Goal: Task Accomplishment & Management: Manage account settings

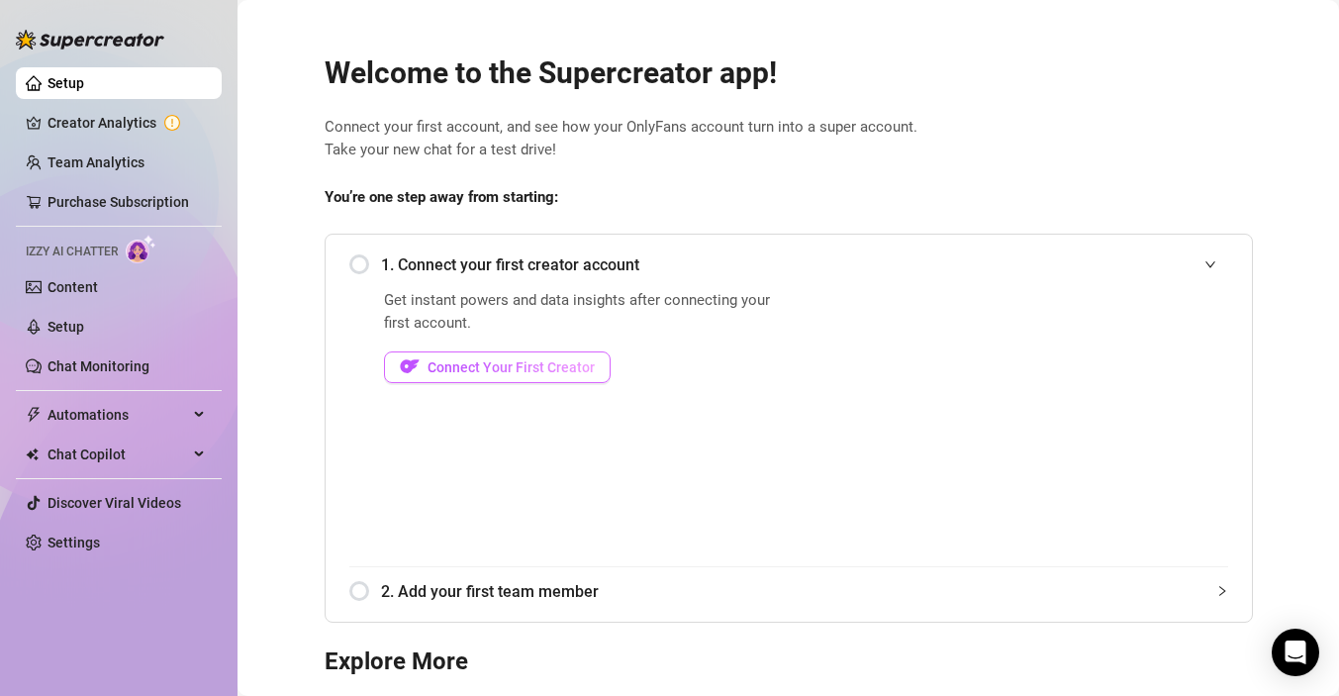
click at [509, 359] on span "Connect Your First Creator" at bounding box center [510, 367] width 167 height 16
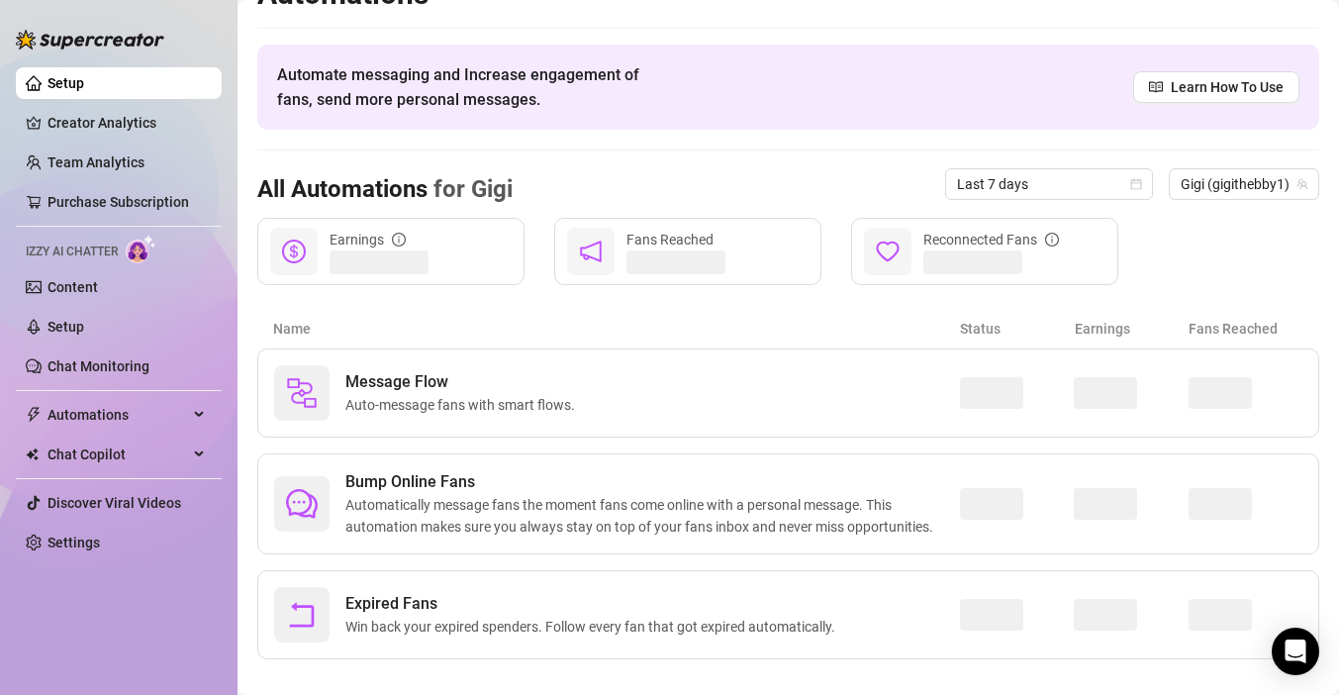
scroll to position [62, 0]
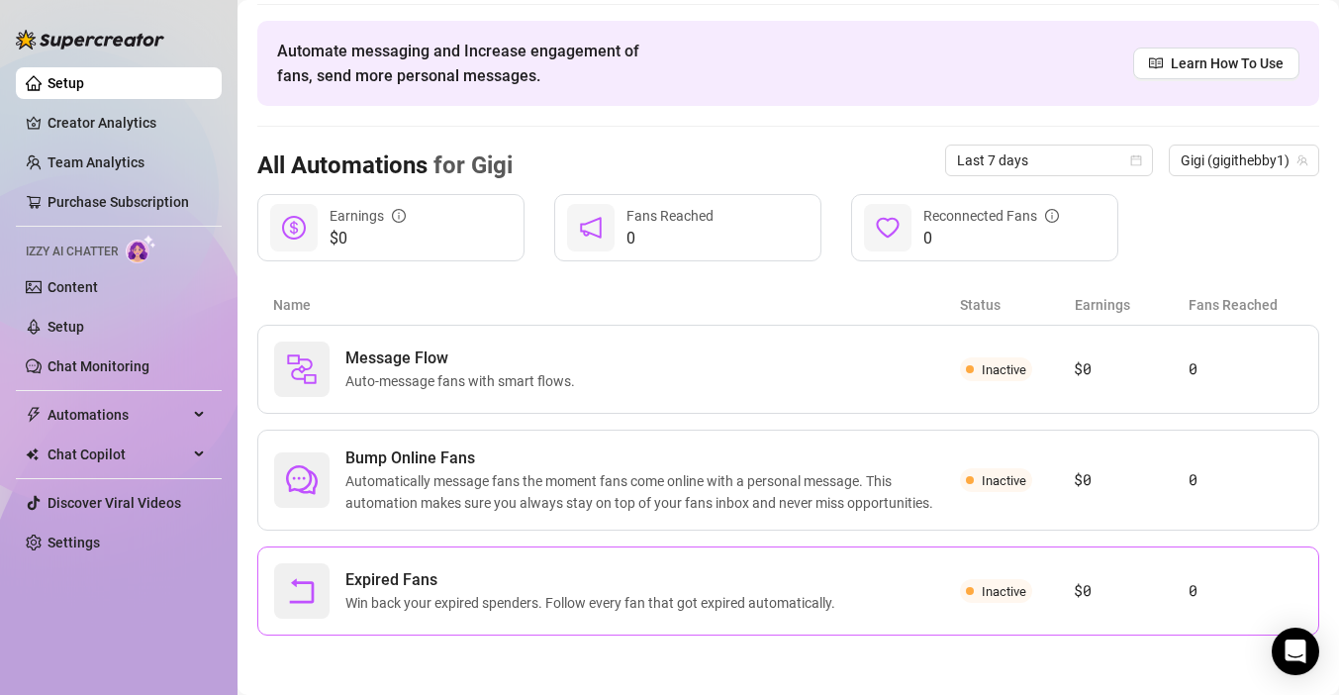
click at [628, 614] on div "Expired Fans Win back your expired spenders. Follow every fan that got expired …" at bounding box center [617, 590] width 686 height 55
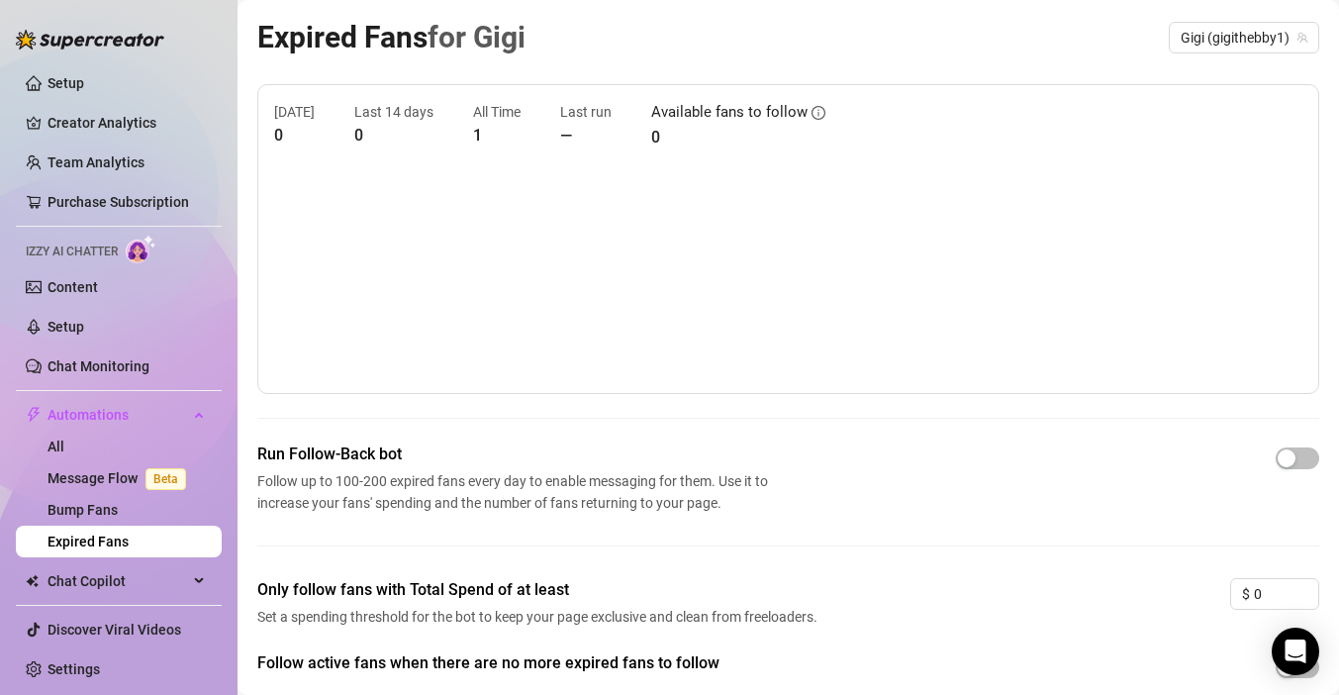
scroll to position [112, 0]
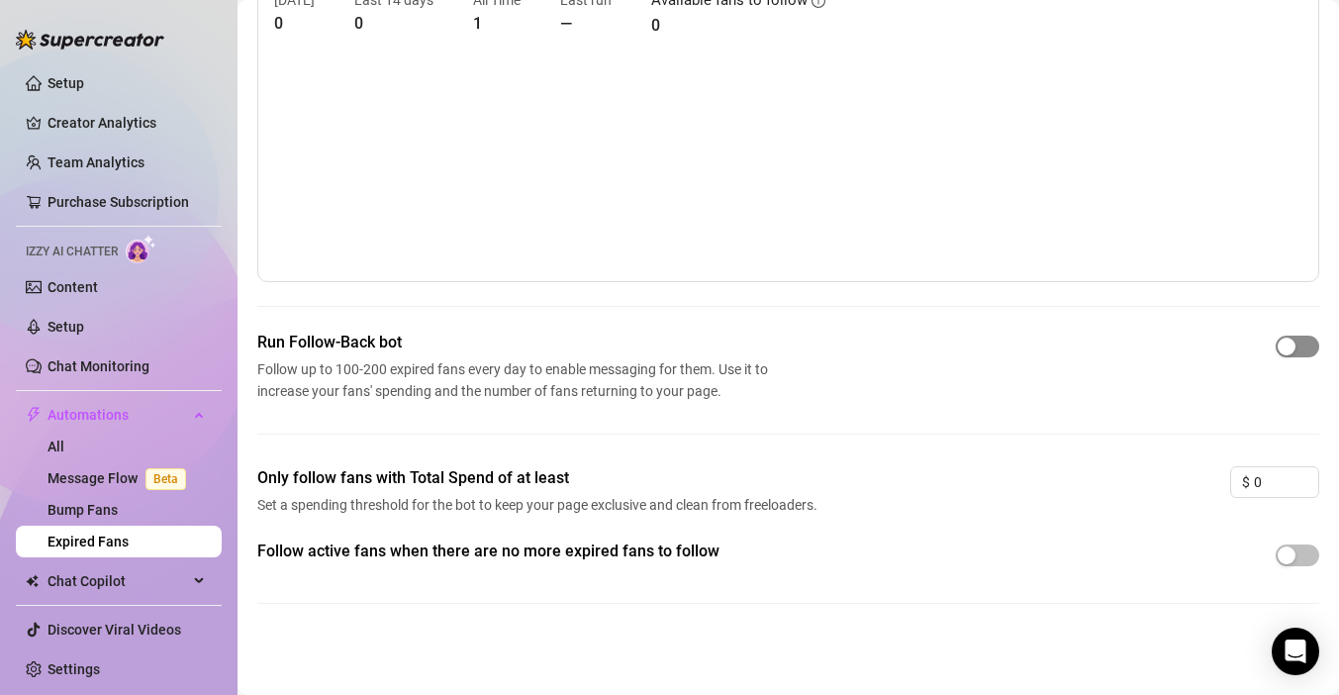
click at [1277, 345] on div "button" at bounding box center [1286, 346] width 18 height 18
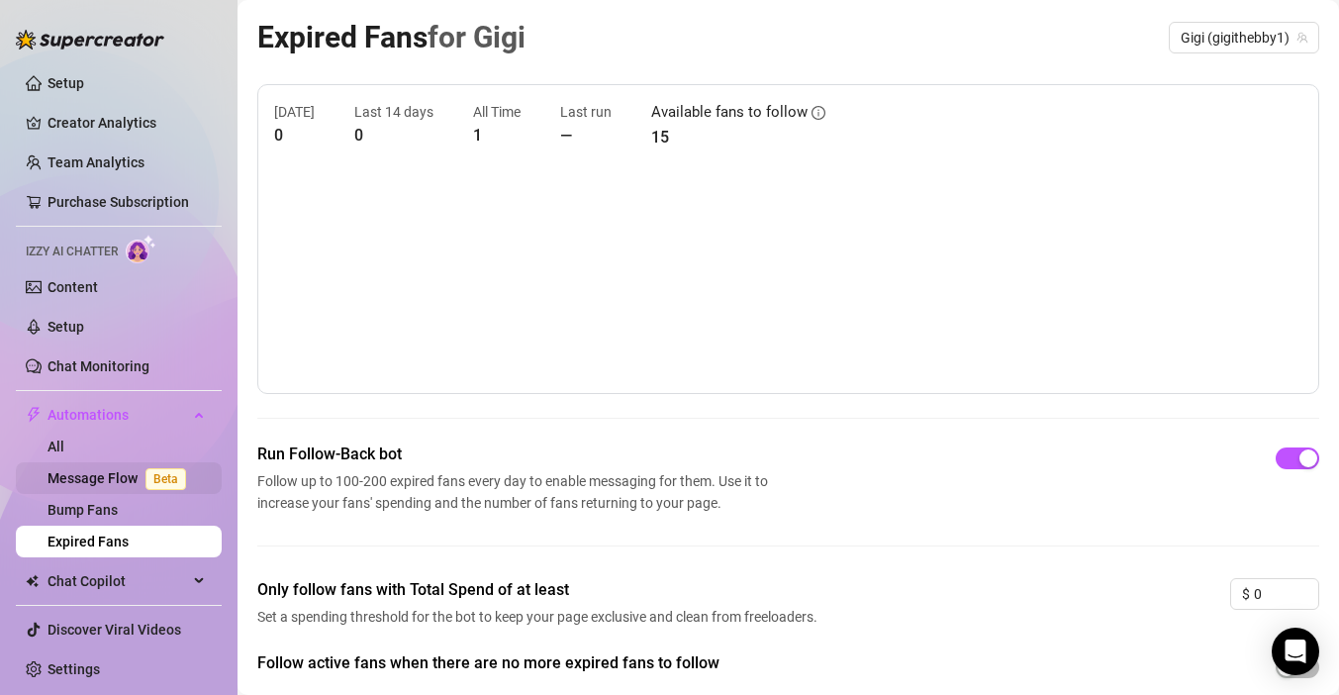
click at [115, 480] on link "Message Flow Beta" at bounding box center [120, 478] width 146 height 16
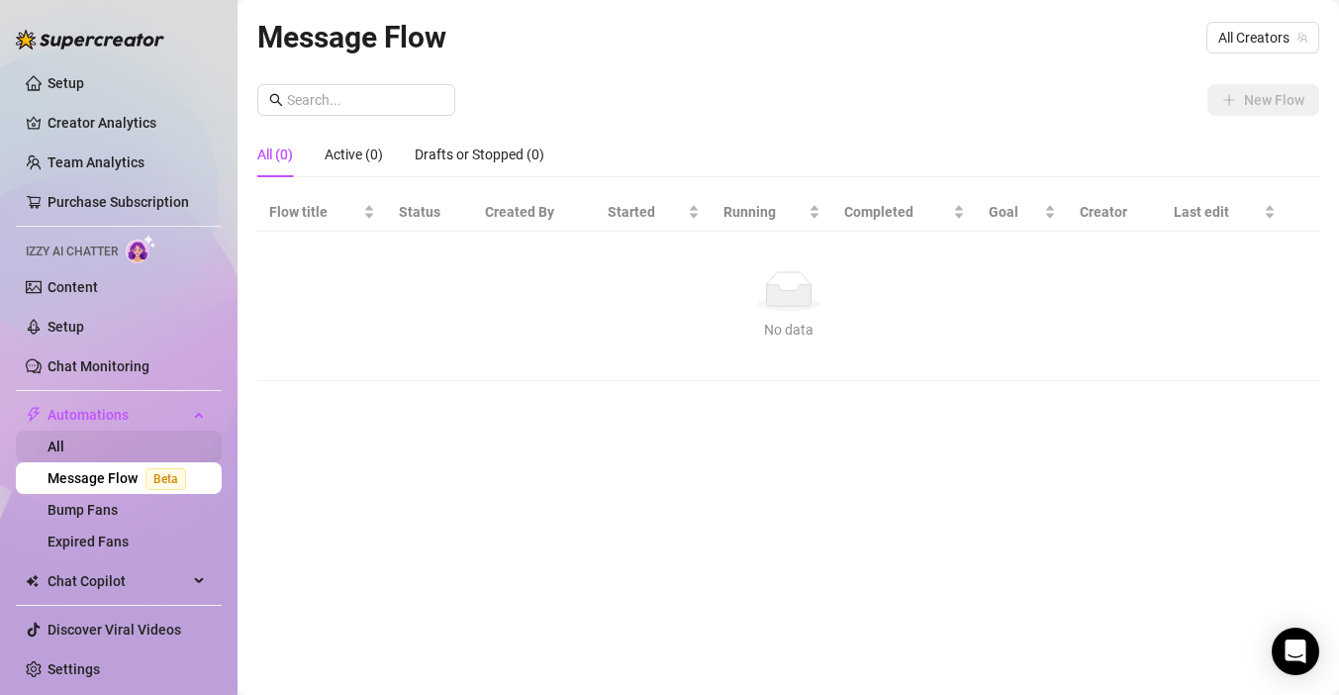
click at [63, 444] on link "All" at bounding box center [55, 446] width 17 height 16
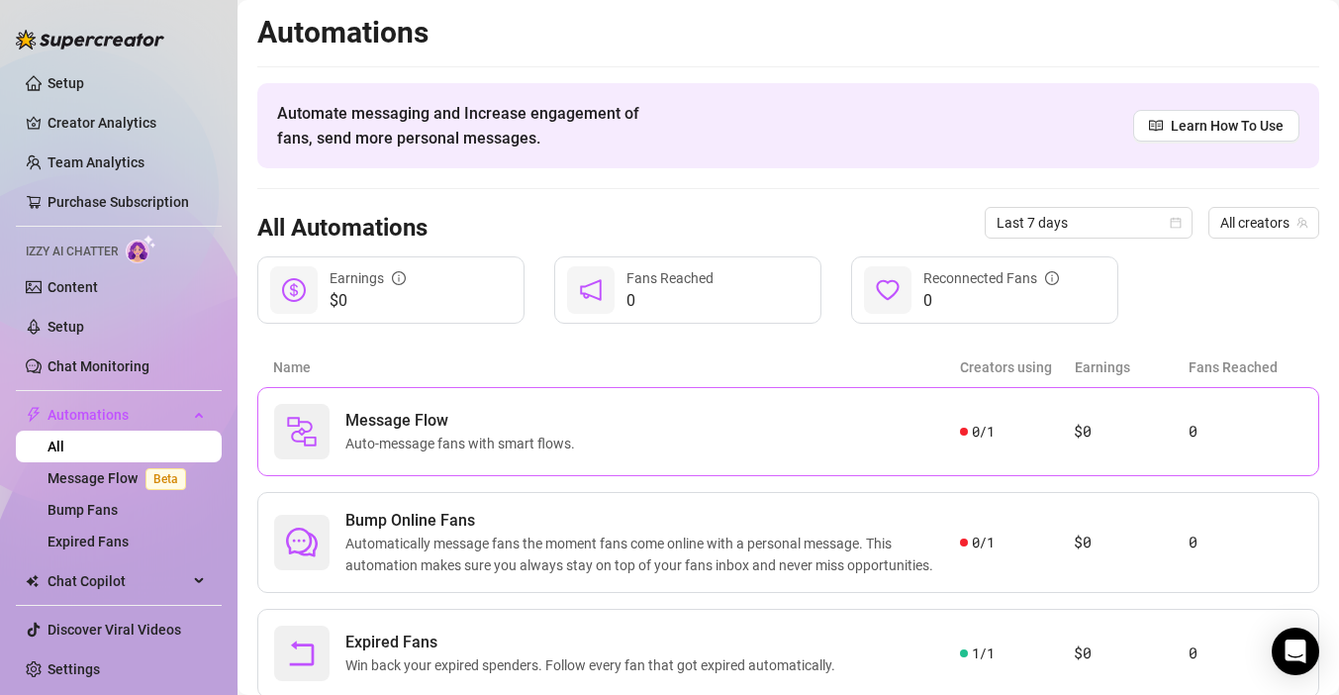
scroll to position [62, 0]
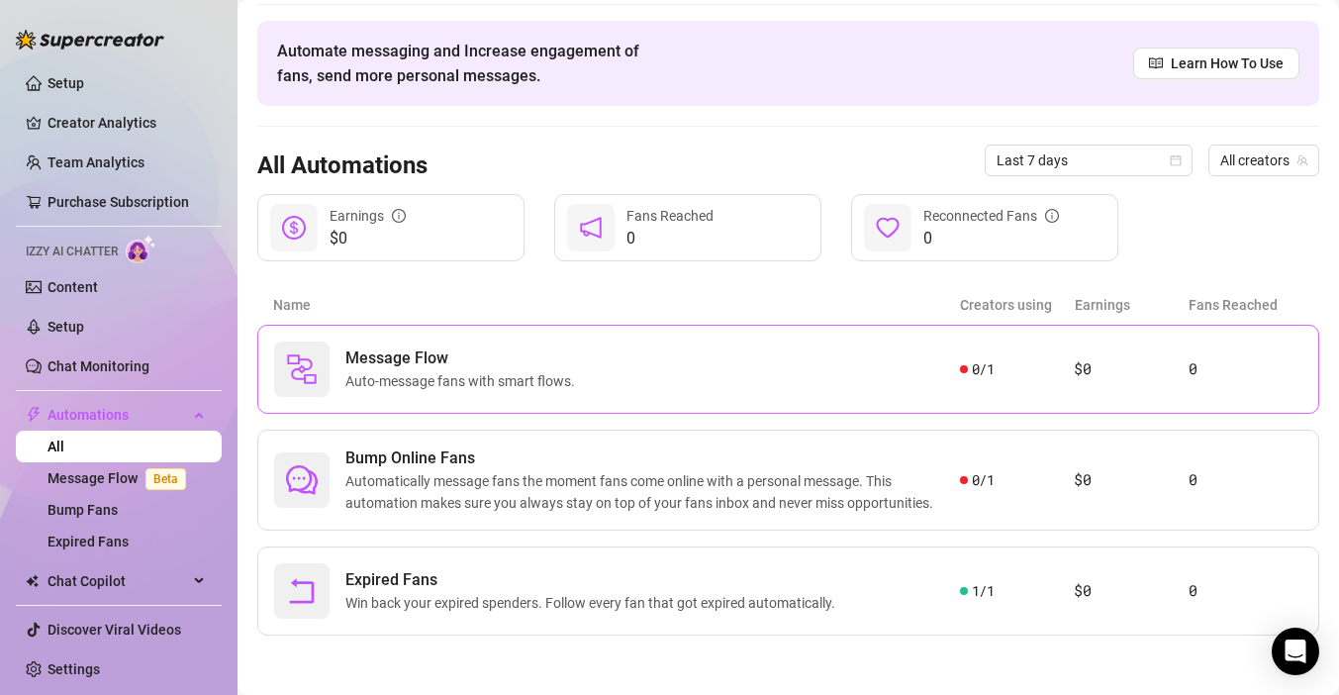
click at [416, 373] on span "Auto-message fans with smart flows." at bounding box center [463, 381] width 237 height 22
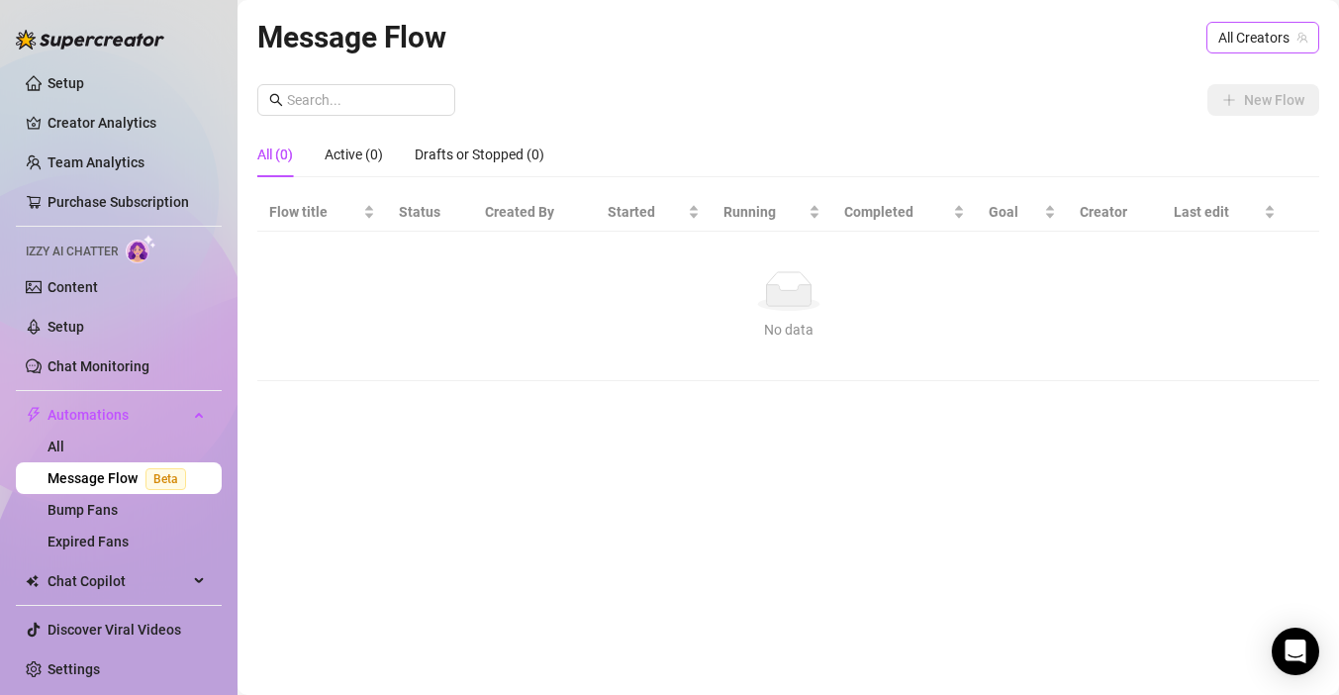
click at [1258, 34] on span "All Creators" at bounding box center [1262, 38] width 89 height 30
click at [1197, 108] on span "Gigi" at bounding box center [1201, 110] width 24 height 22
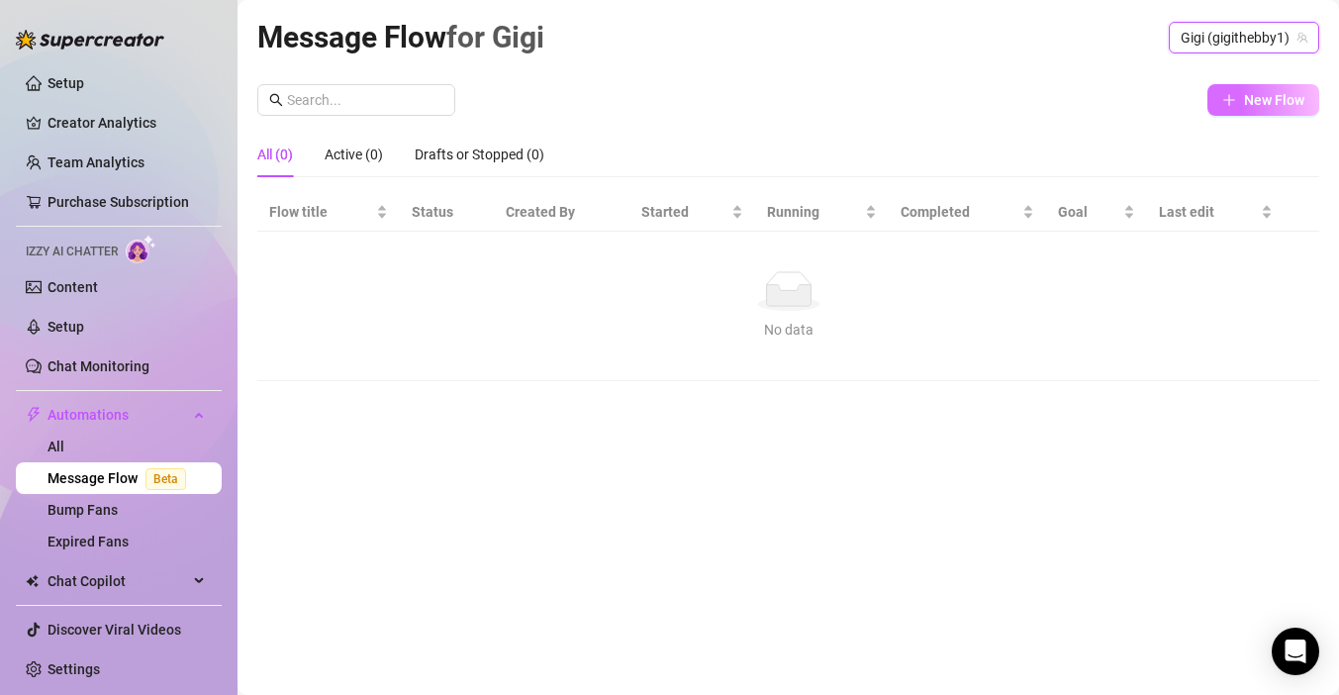
click at [1247, 106] on span "New Flow" at bounding box center [1274, 100] width 60 height 16
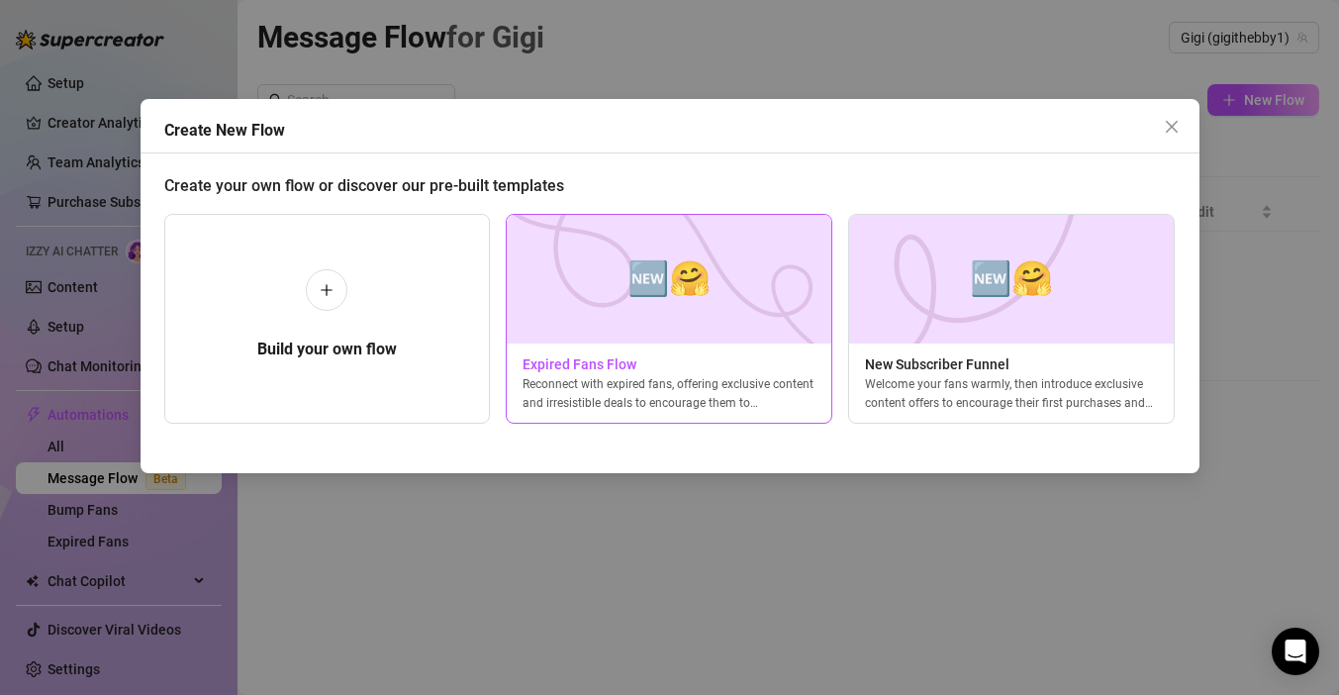
click at [699, 396] on div "Reconnect with expired fans, offering exclusive content and irresistible deals …" at bounding box center [669, 393] width 325 height 36
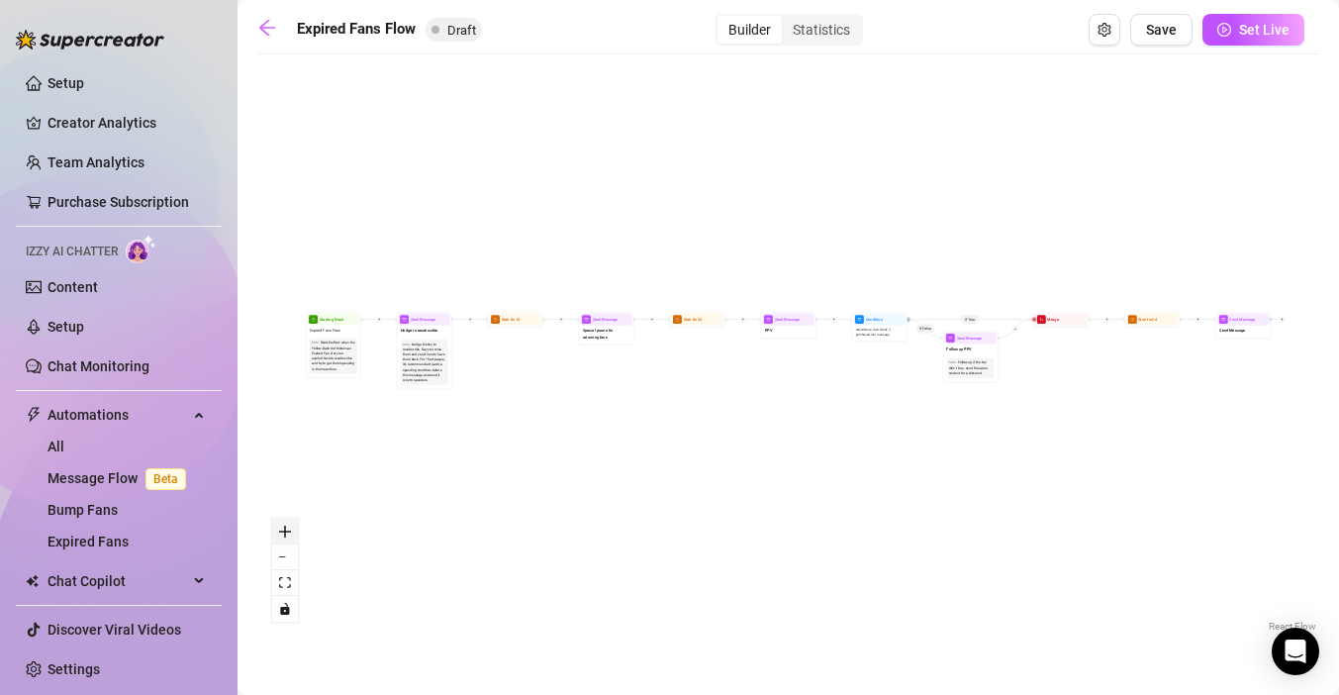
click at [285, 536] on icon "zoom in" at bounding box center [285, 531] width 12 height 12
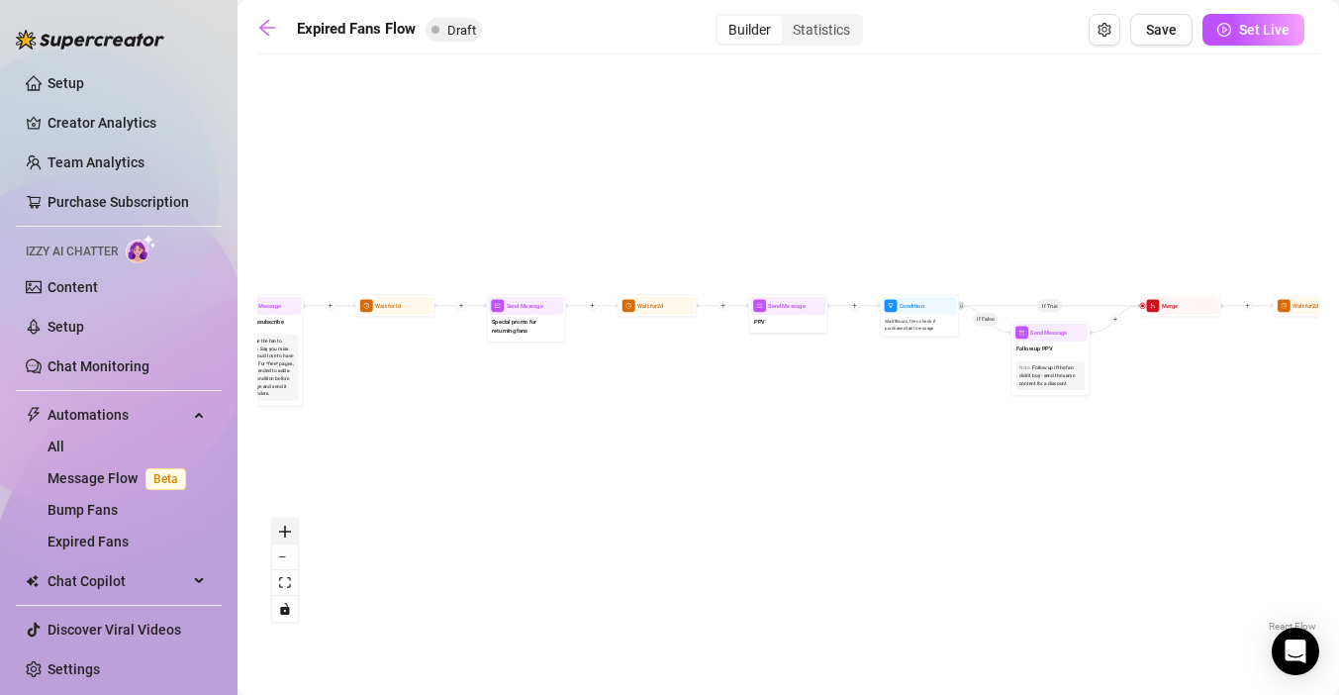
click at [285, 536] on icon "zoom in" at bounding box center [285, 531] width 12 height 12
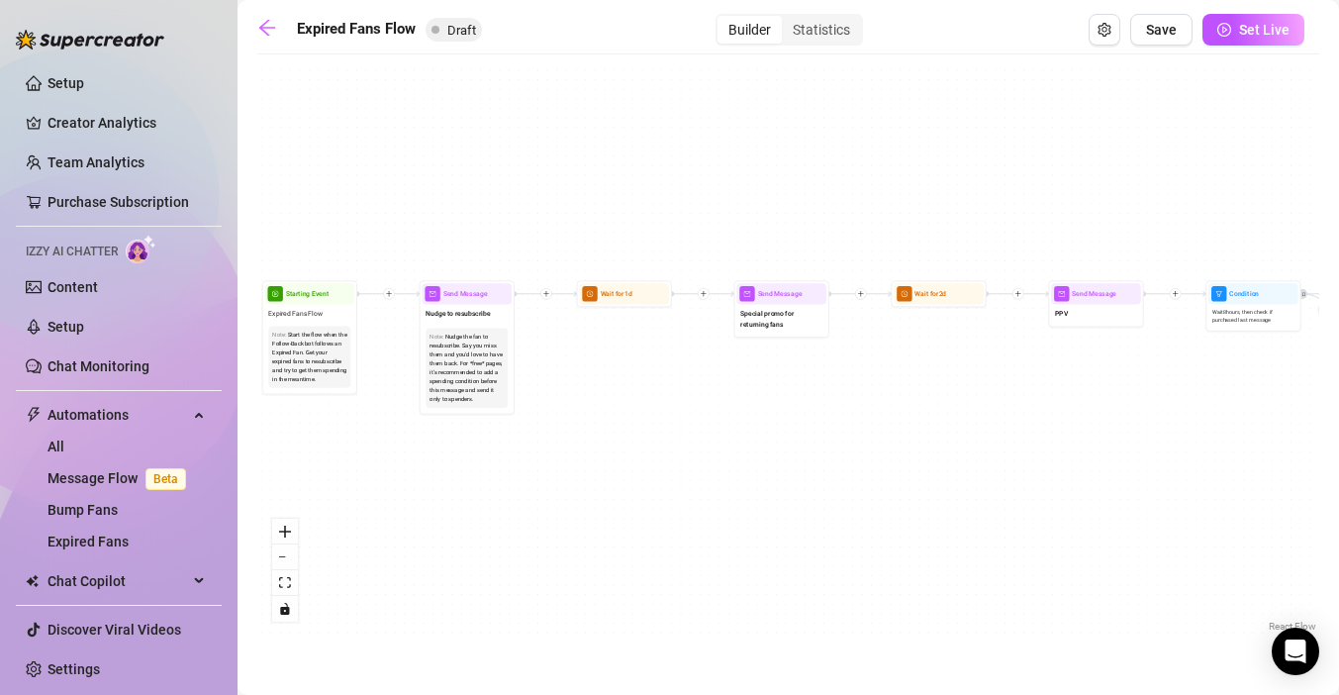
drag, startPoint x: 424, startPoint y: 416, endPoint x: 1017, endPoint y: 391, distance: 593.2
click at [1017, 391] on div "If True If False Send Message Send Message Wait for 2d Merge Send Message Follo…" at bounding box center [788, 350] width 1062 height 572
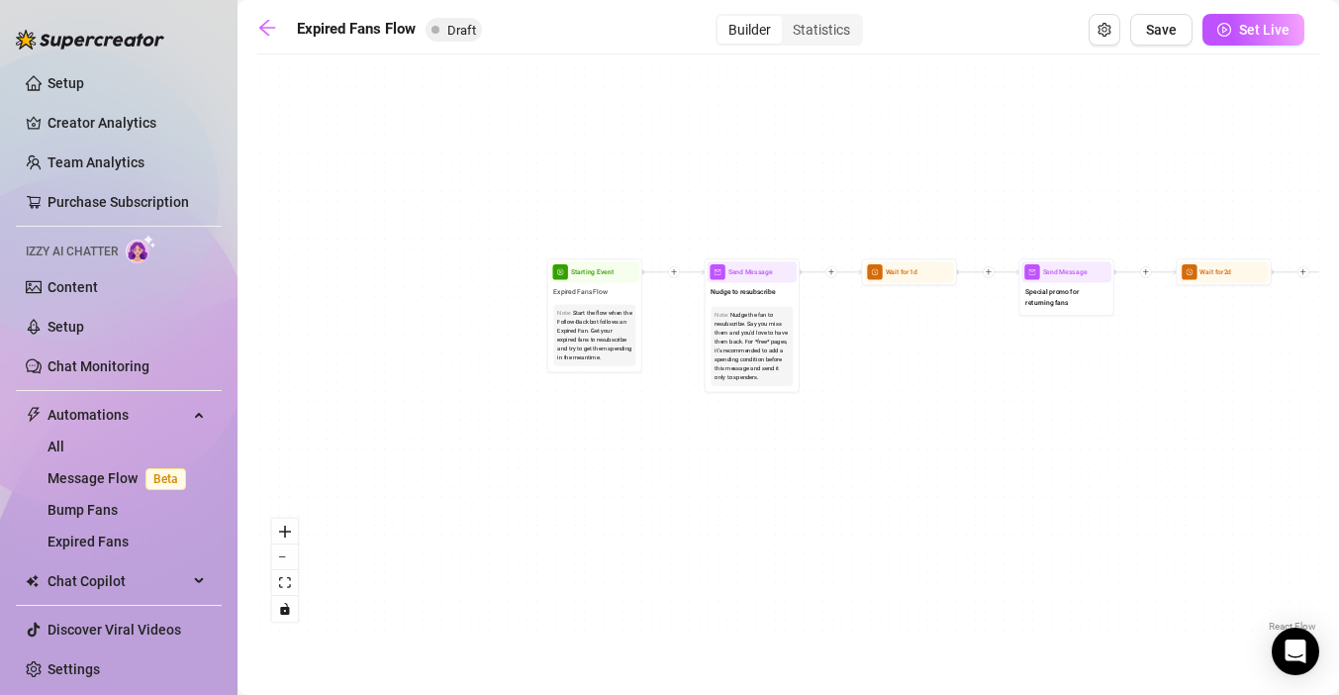
click at [591, 417] on div "If True If False Send Message Send Message Wait for 2d Merge Send Message Follo…" at bounding box center [788, 350] width 1062 height 572
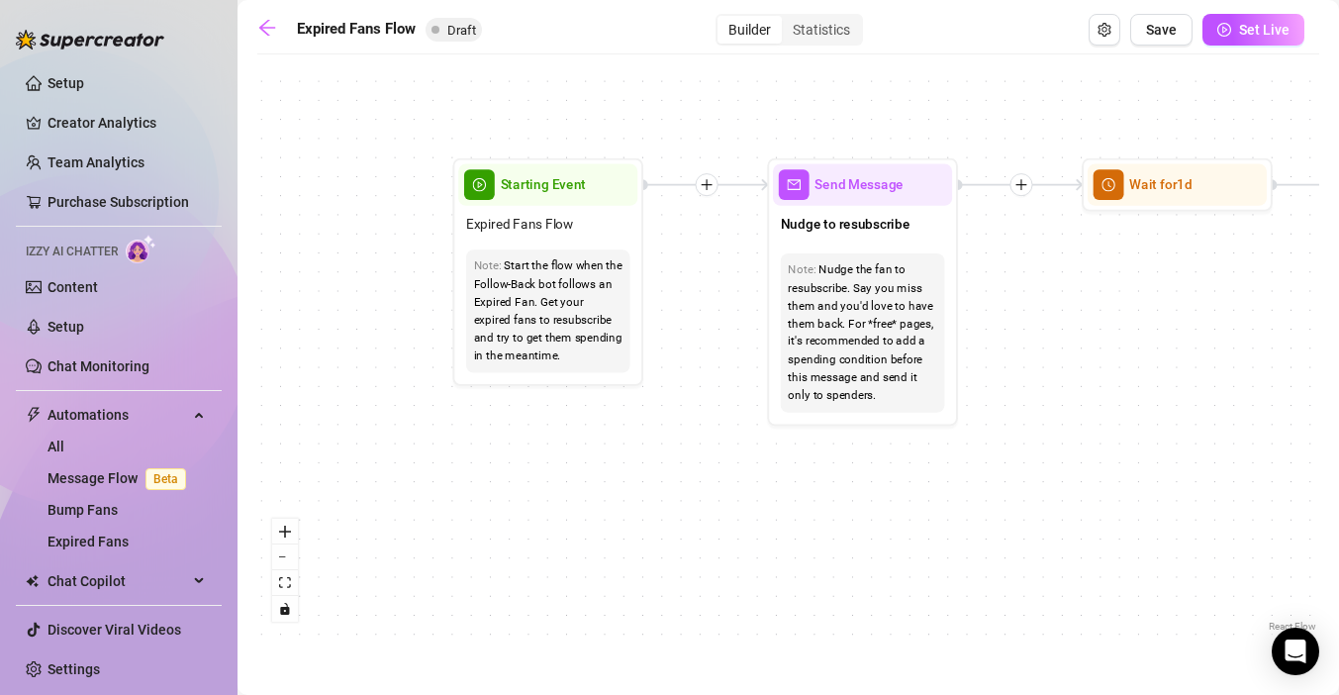
drag, startPoint x: 673, startPoint y: 368, endPoint x: 622, endPoint y: 425, distance: 76.4
click at [622, 425] on div "If True If False Send Message Send Message Wait for 2d Merge Send Message Follo…" at bounding box center [788, 350] width 1062 height 572
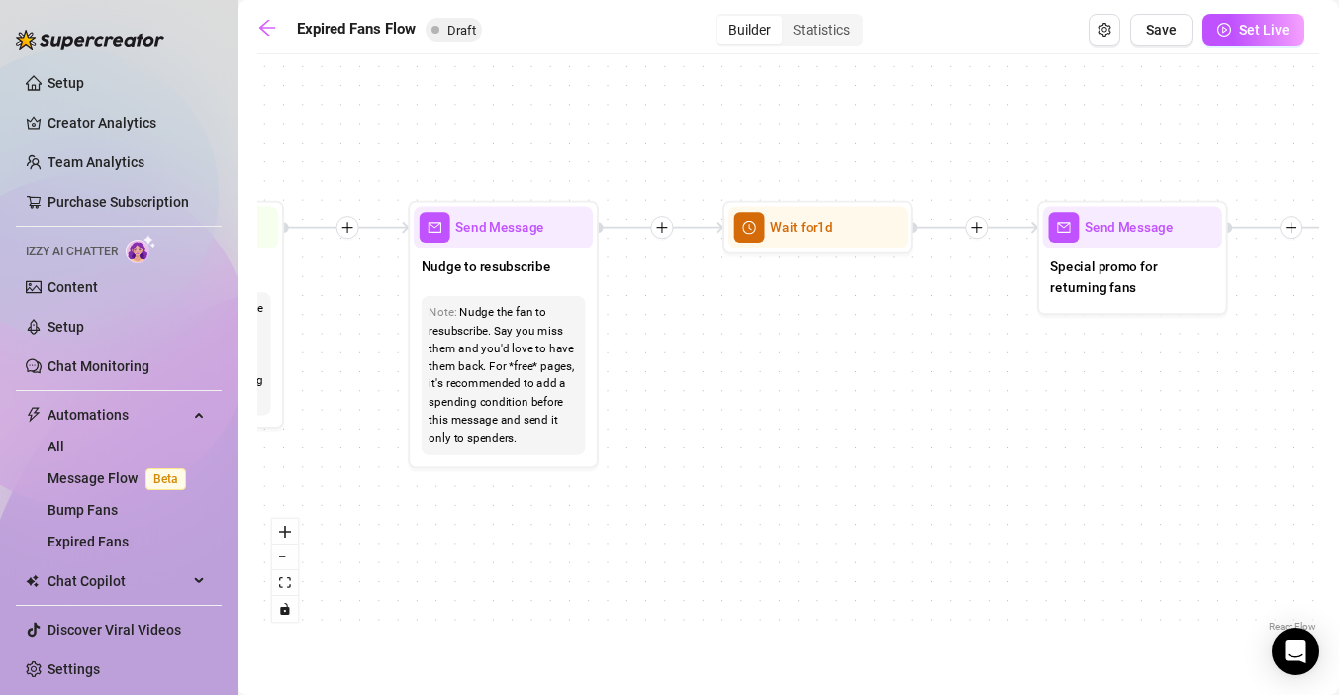
drag, startPoint x: 1010, startPoint y: 355, endPoint x: 648, endPoint y: 399, distance: 364.7
click at [648, 399] on div "If True If False Send Message Send Message Wait for 2d Merge Send Message Follo…" at bounding box center [788, 350] width 1062 height 572
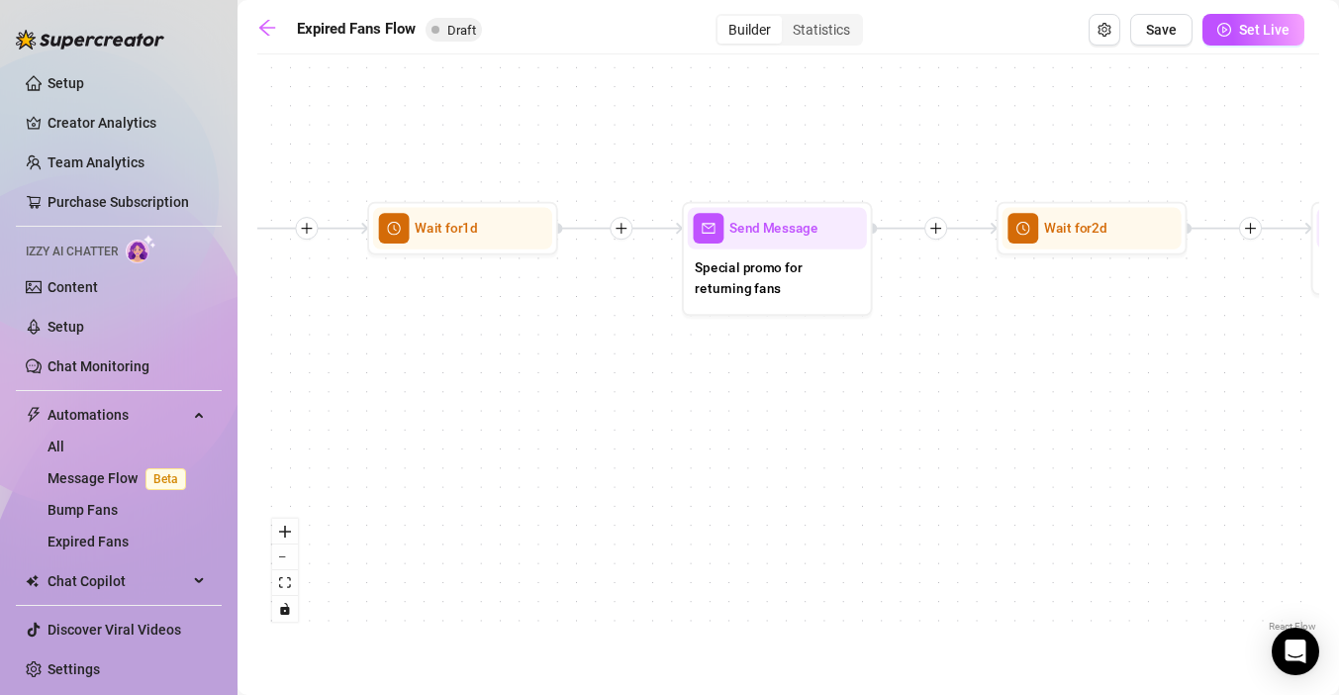
drag, startPoint x: 1005, startPoint y: 403, endPoint x: 645, endPoint y: 405, distance: 360.1
click at [645, 405] on div "If True If False Send Message Send Message Wait for 2d Merge Send Message Follo…" at bounding box center [788, 350] width 1062 height 572
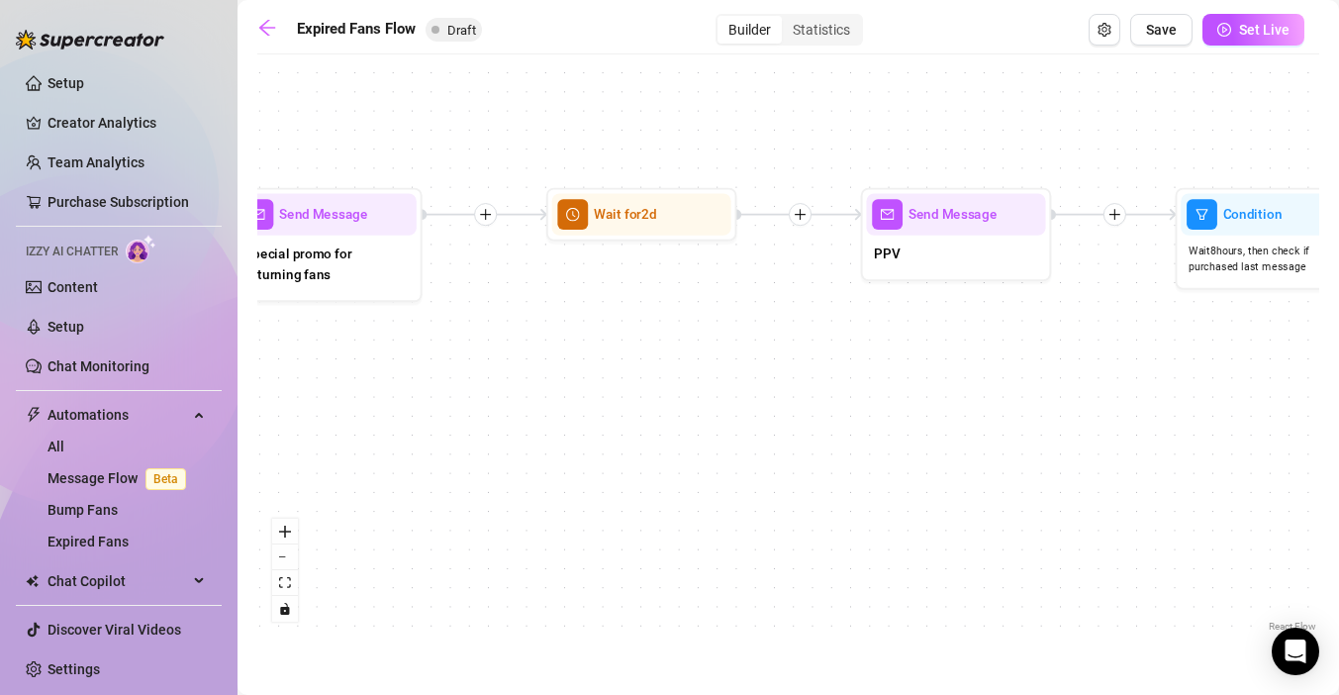
drag, startPoint x: 959, startPoint y: 371, endPoint x: 513, endPoint y: 355, distance: 445.5
click at [513, 355] on div "If True If False Send Message Send Message Wait for 2d Merge Send Message Follo…" at bounding box center [788, 350] width 1062 height 572
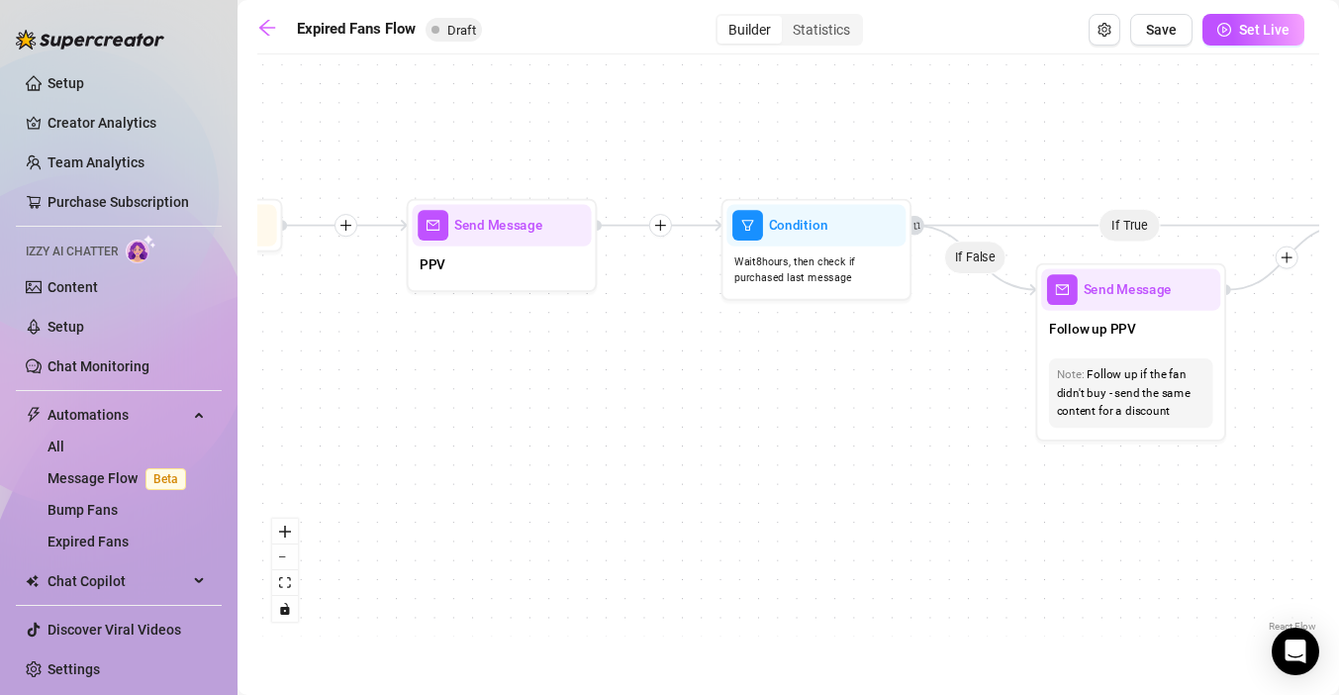
drag, startPoint x: 911, startPoint y: 343, endPoint x: 460, endPoint y: 354, distance: 451.3
click at [460, 354] on div "If True If False Send Message Send Message Wait for 2d Merge Send Message Follo…" at bounding box center [788, 350] width 1062 height 572
click at [1113, 297] on span "Send Message" at bounding box center [1127, 289] width 89 height 21
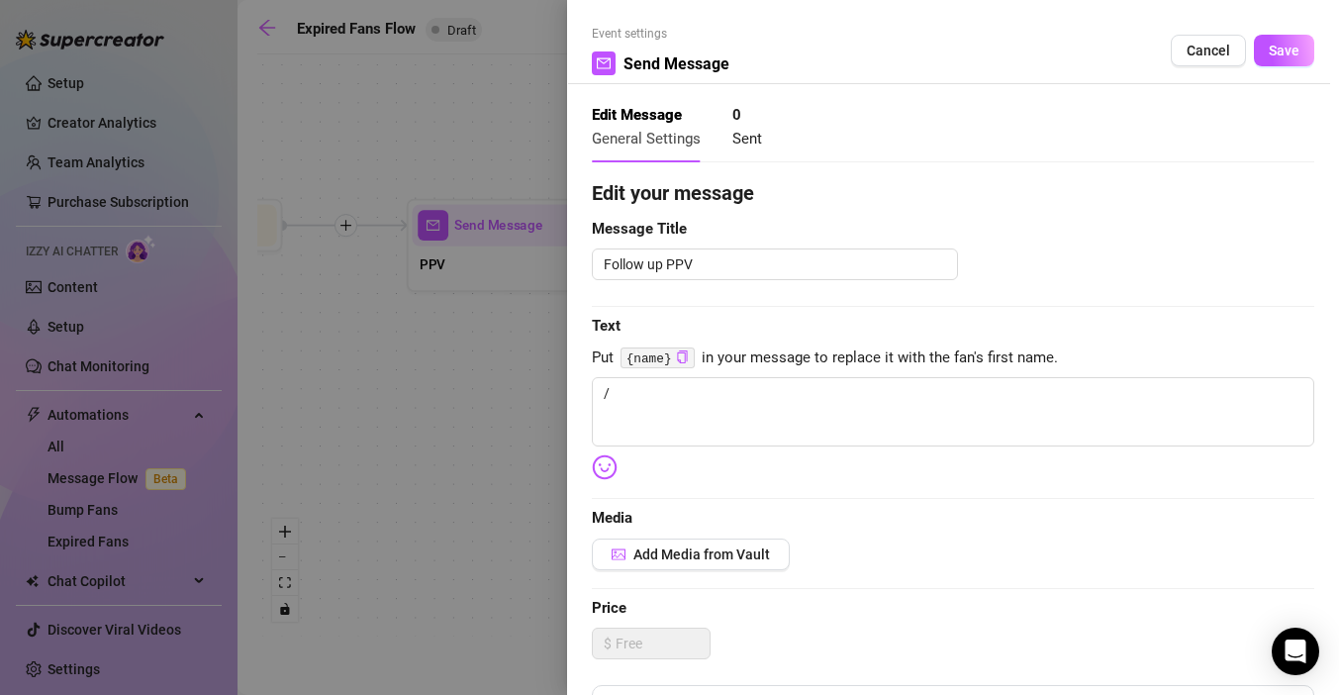
click at [430, 412] on div at bounding box center [669, 347] width 1339 height 695
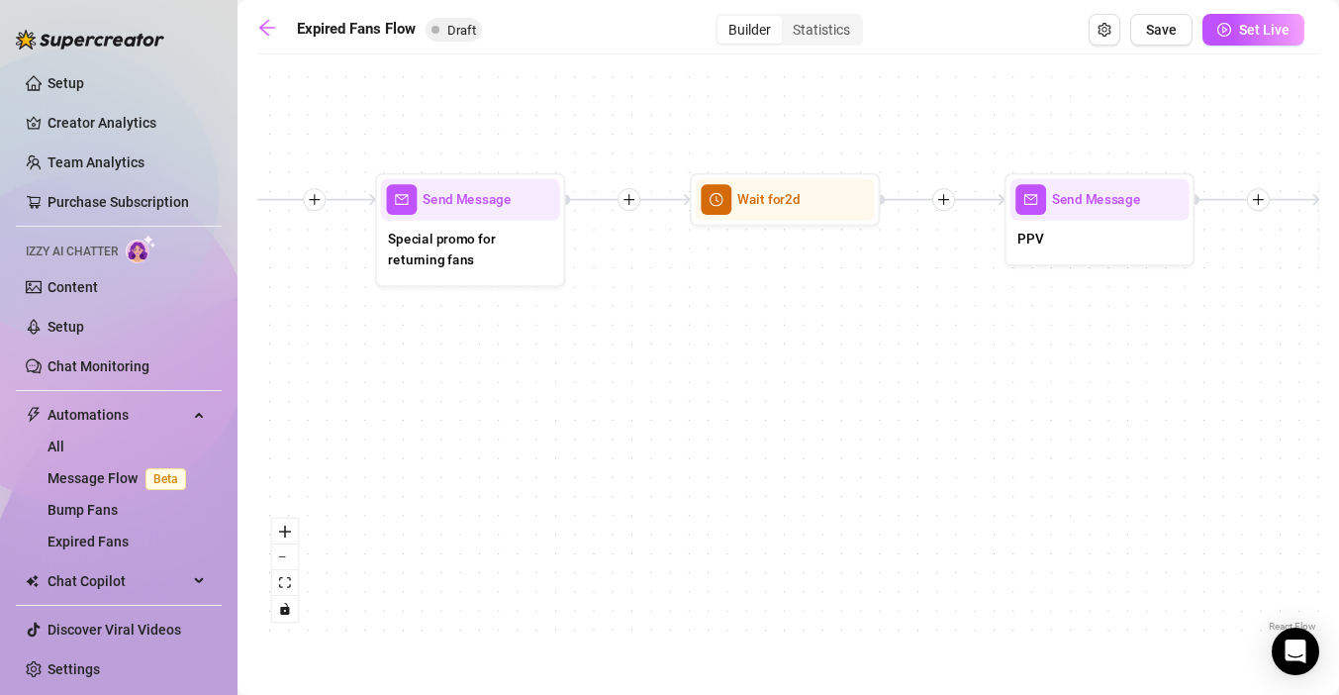
drag, startPoint x: 430, startPoint y: 409, endPoint x: 1045, endPoint y: 392, distance: 614.6
click at [1045, 392] on div "If True If False Send Message Send Message Wait for 2d Merge Send Message Follo…" at bounding box center [788, 350] width 1062 height 572
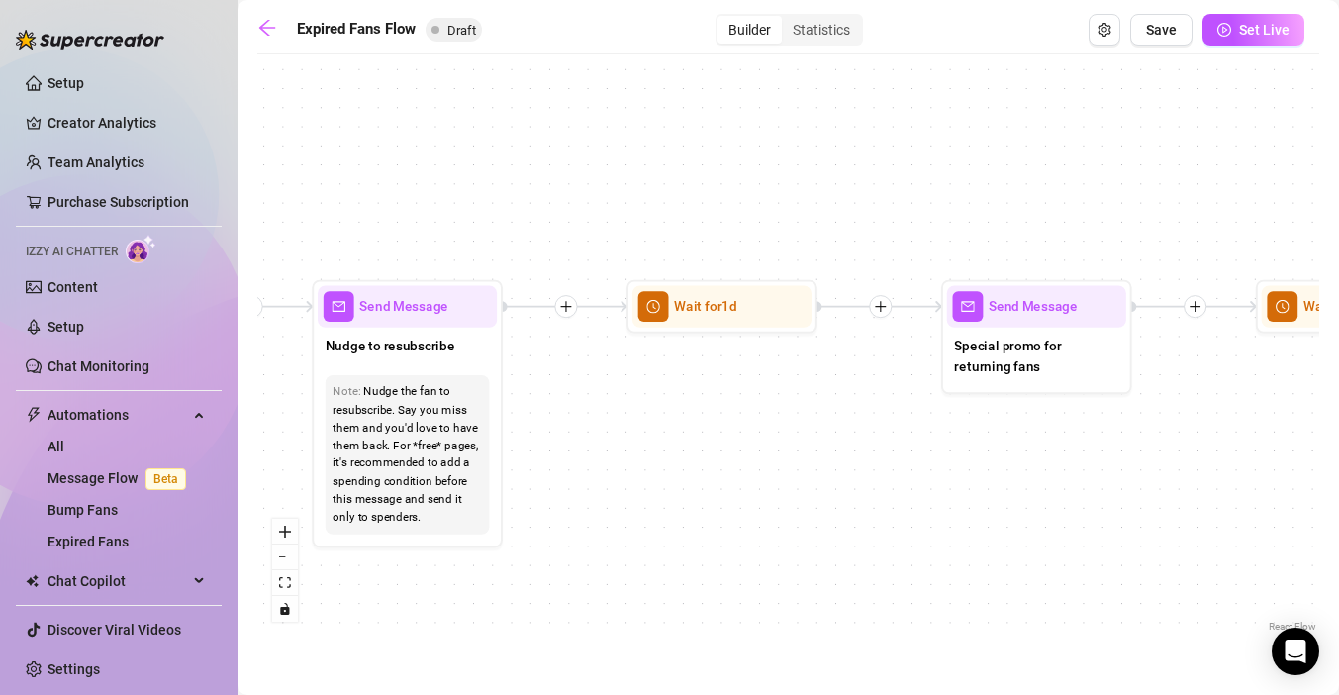
drag, startPoint x: 540, startPoint y: 345, endPoint x: 1093, endPoint y: 445, distance: 562.0
click at [1093, 445] on div "If True If False Send Message Send Message Wait for 2d Merge Send Message Follo…" at bounding box center [788, 350] width 1062 height 572
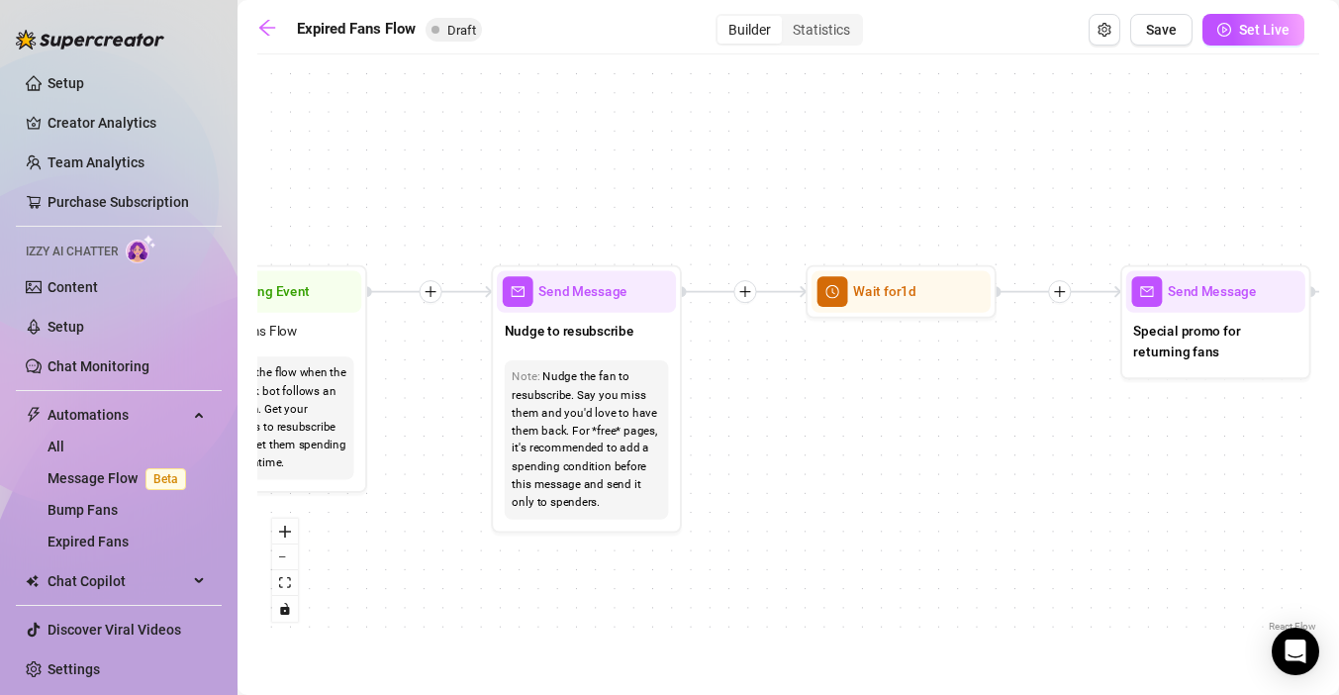
drag, startPoint x: 664, startPoint y: 429, endPoint x: 900, endPoint y: 407, distance: 237.6
click at [900, 407] on div "If True If False Send Message Send Message Wait for 2d Merge Send Message Follo…" at bounding box center [788, 350] width 1062 height 572
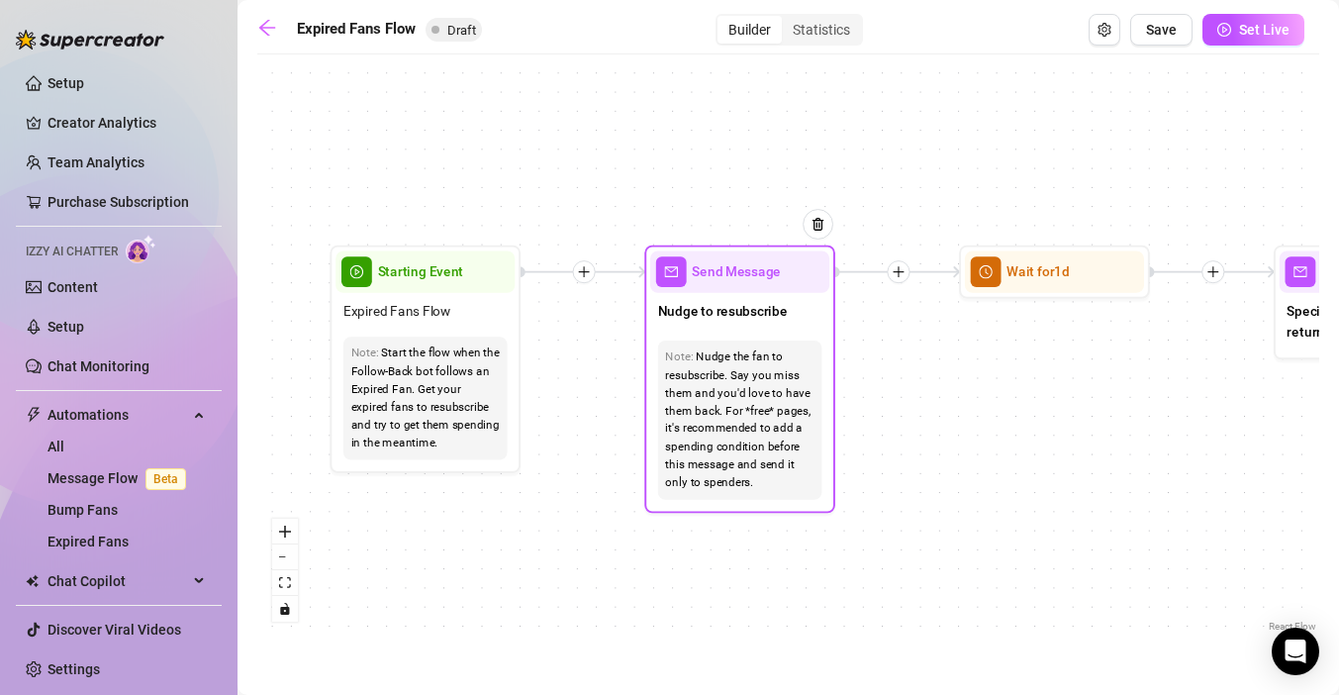
click at [706, 404] on div "Nudge the fan to resubscribe. Say you miss them and you'd love to have them bac…" at bounding box center [739, 419] width 148 height 143
click at [744, 357] on div "Nudge the fan to resubscribe. Say you miss them and you'd love to have them bac…" at bounding box center [739, 419] width 148 height 143
click at [888, 446] on div "If True If False Send Message Send Message Wait for 2d Merge Send Message Follo…" at bounding box center [788, 350] width 1062 height 572
click at [760, 270] on span "Send Message" at bounding box center [736, 271] width 89 height 21
type textarea "Nudge to resubscribe"
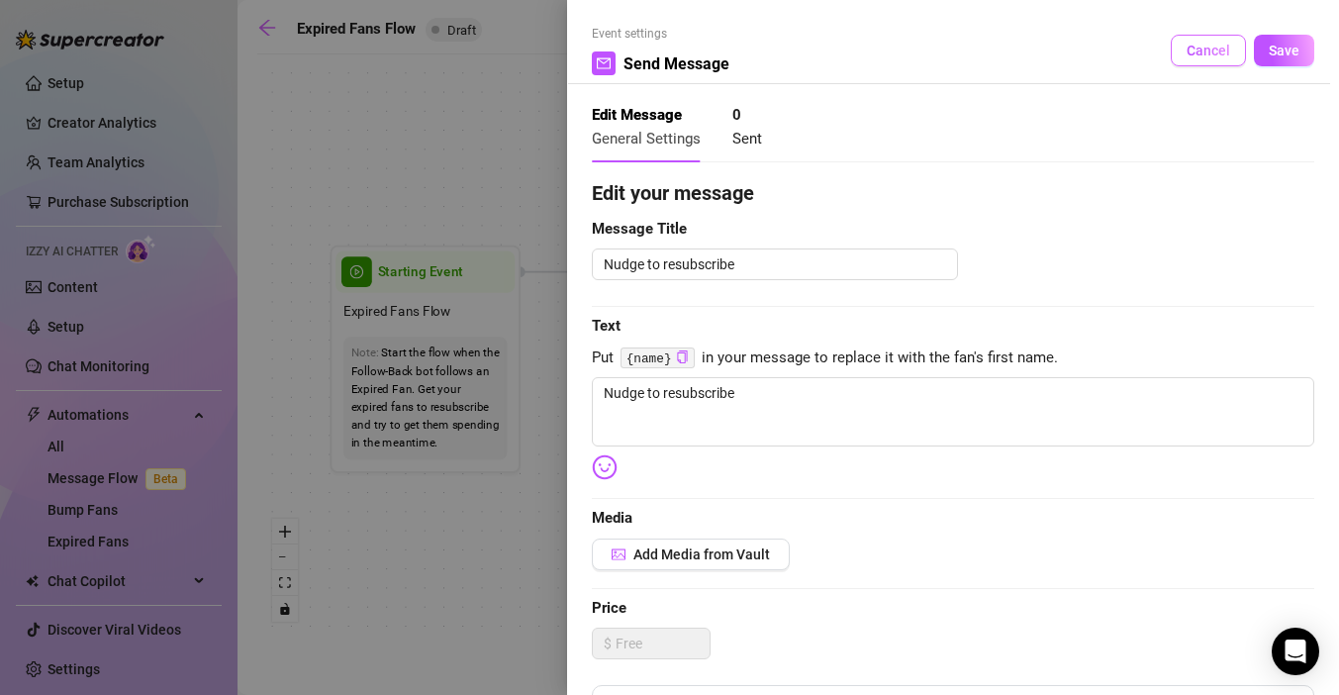
click at [1203, 43] on span "Cancel" at bounding box center [1208, 51] width 44 height 16
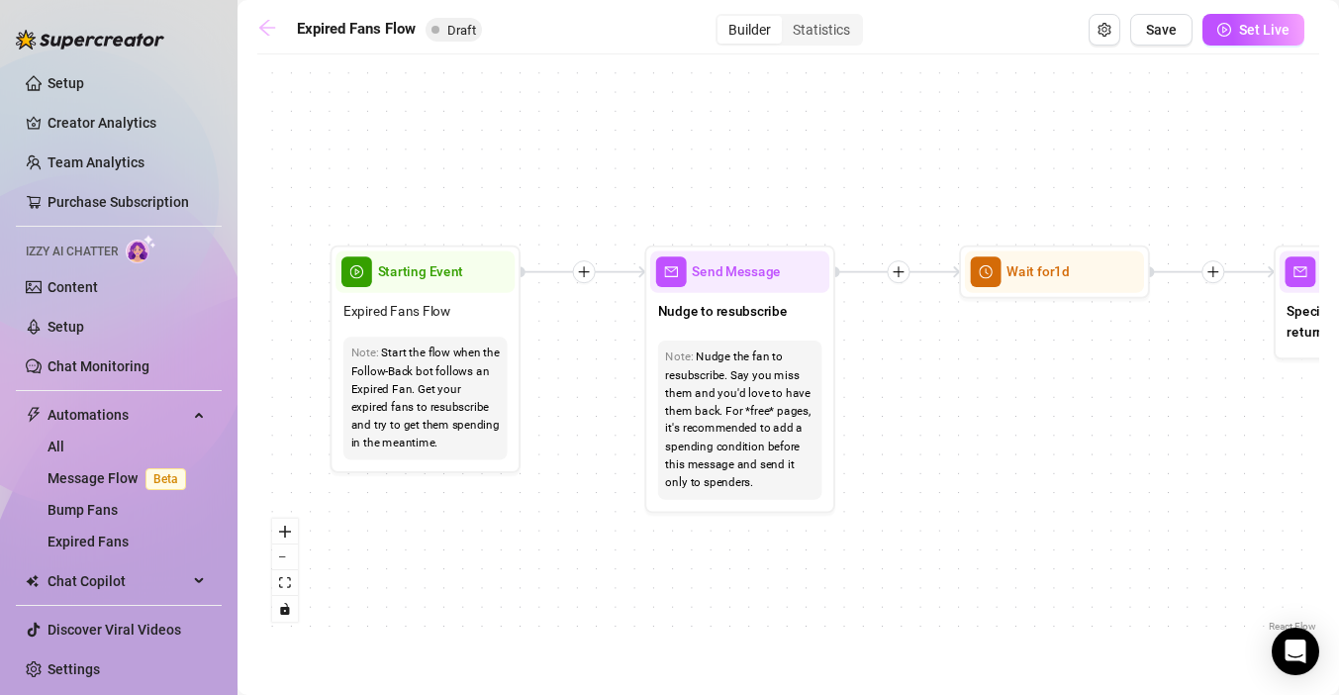
click at [262, 23] on icon "arrow-left" at bounding box center [267, 28] width 20 height 20
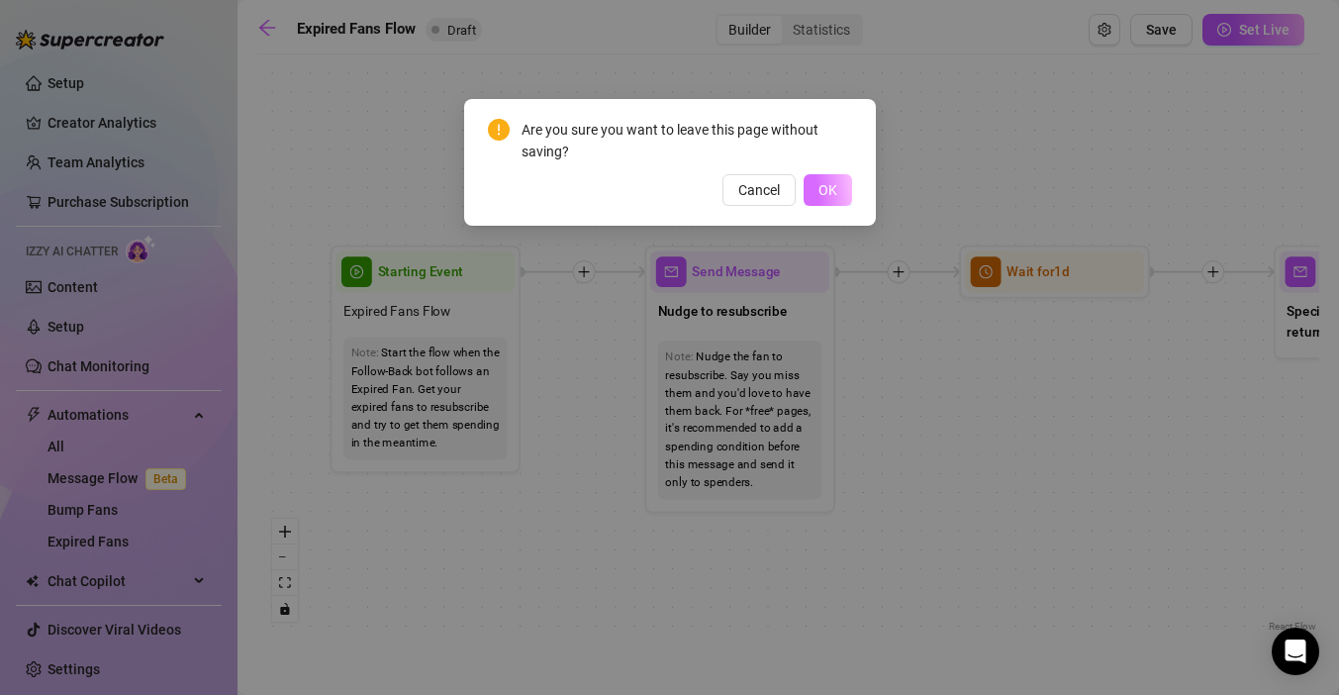
click at [832, 194] on span "OK" at bounding box center [827, 190] width 19 height 16
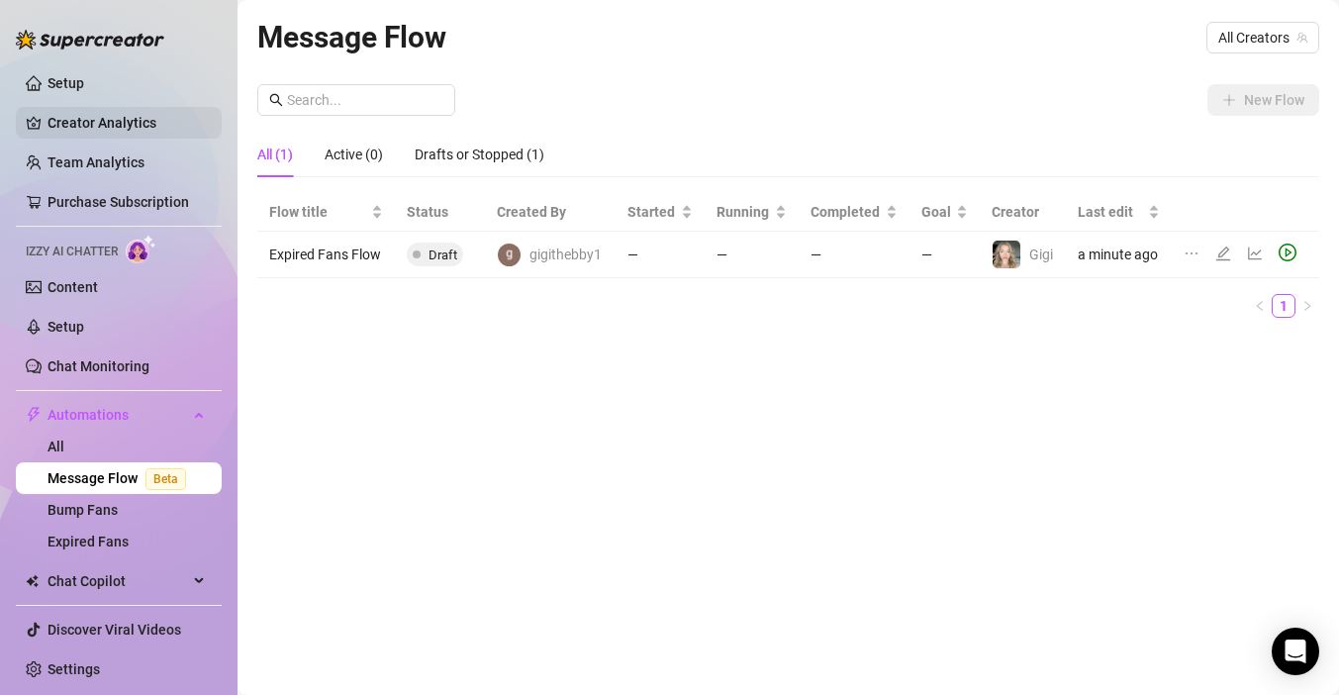
click at [56, 135] on link "Creator Analytics" at bounding box center [126, 123] width 158 height 32
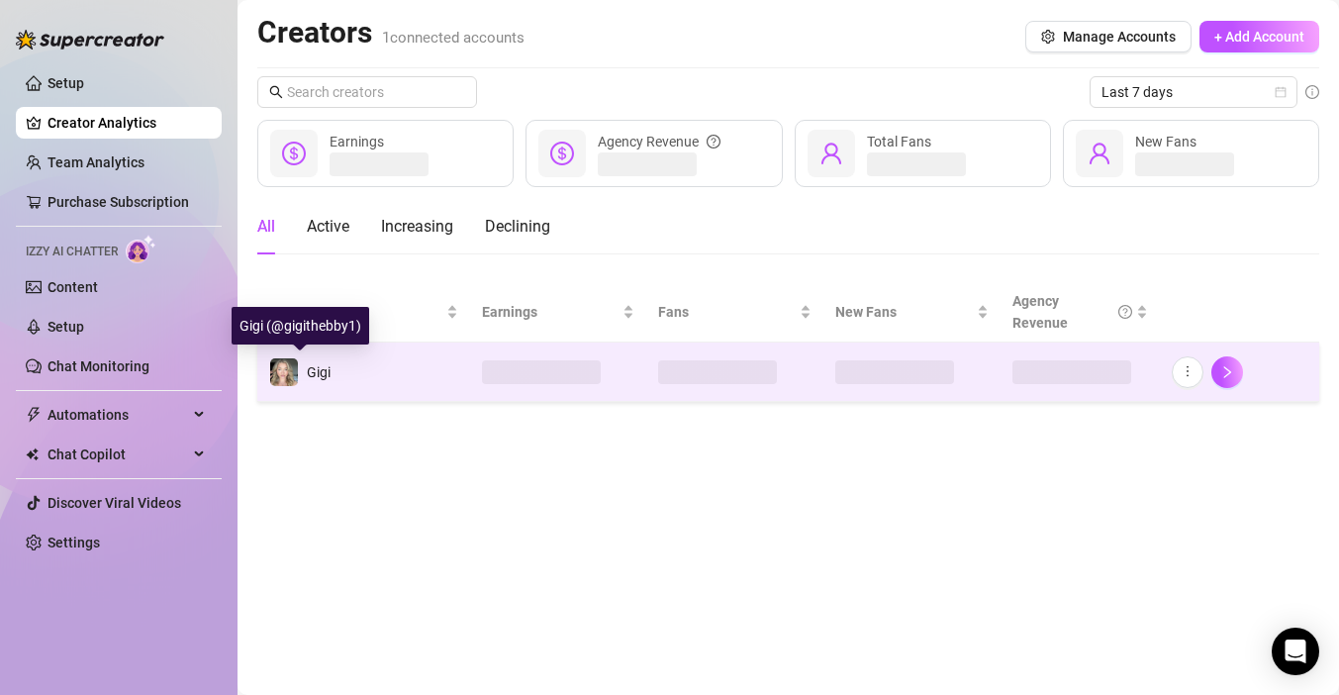
click at [320, 359] on div "Gigi" at bounding box center [299, 372] width 61 height 30
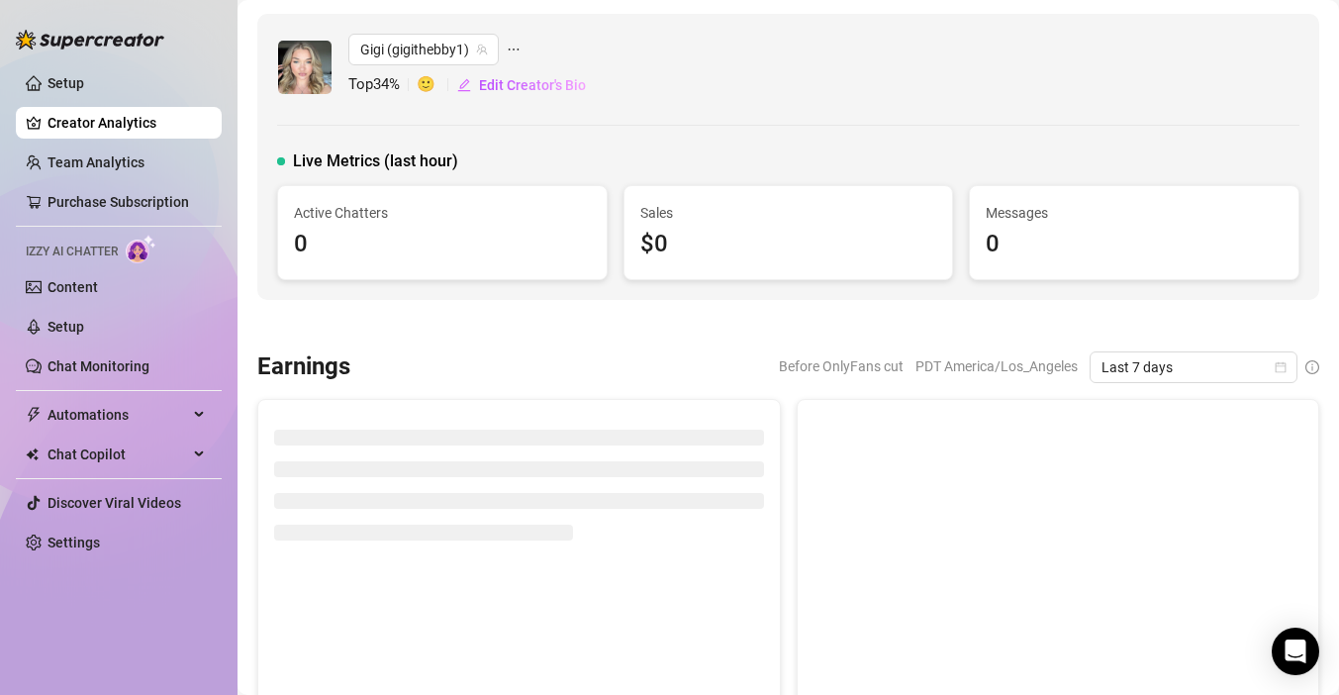
scroll to position [198, 0]
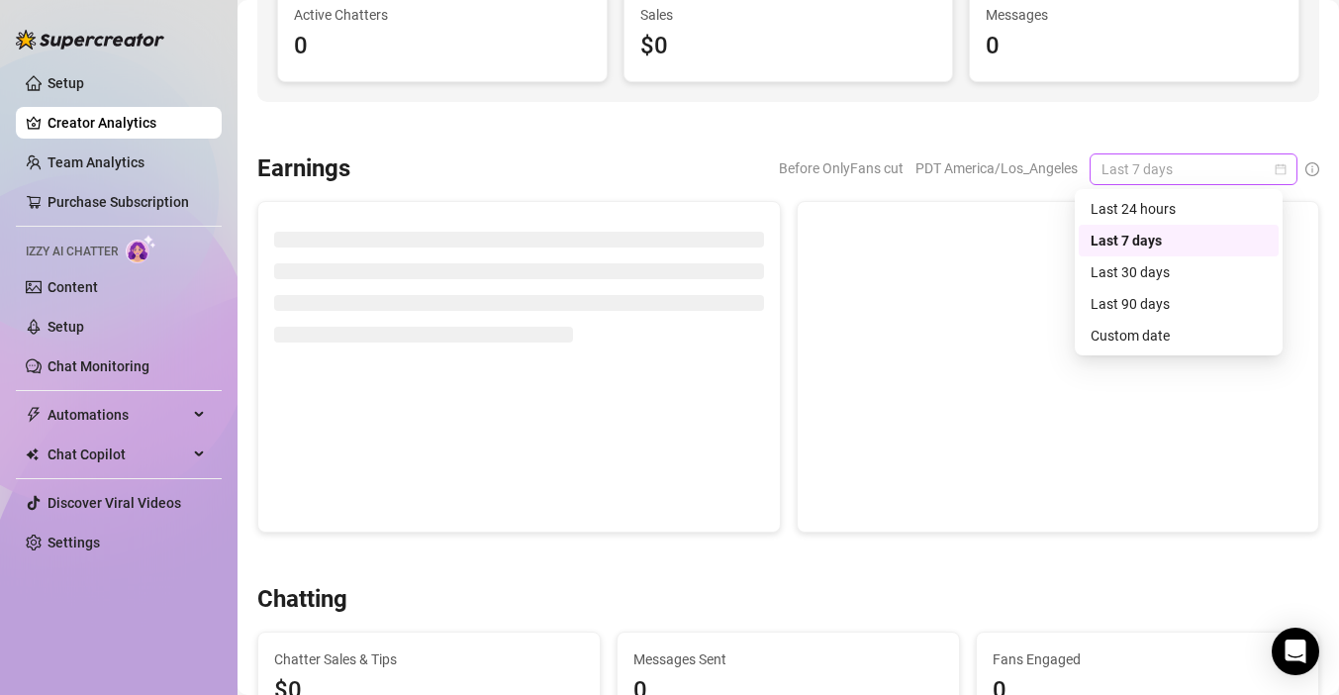
click at [1192, 165] on span "Last 7 days" at bounding box center [1193, 169] width 184 height 30
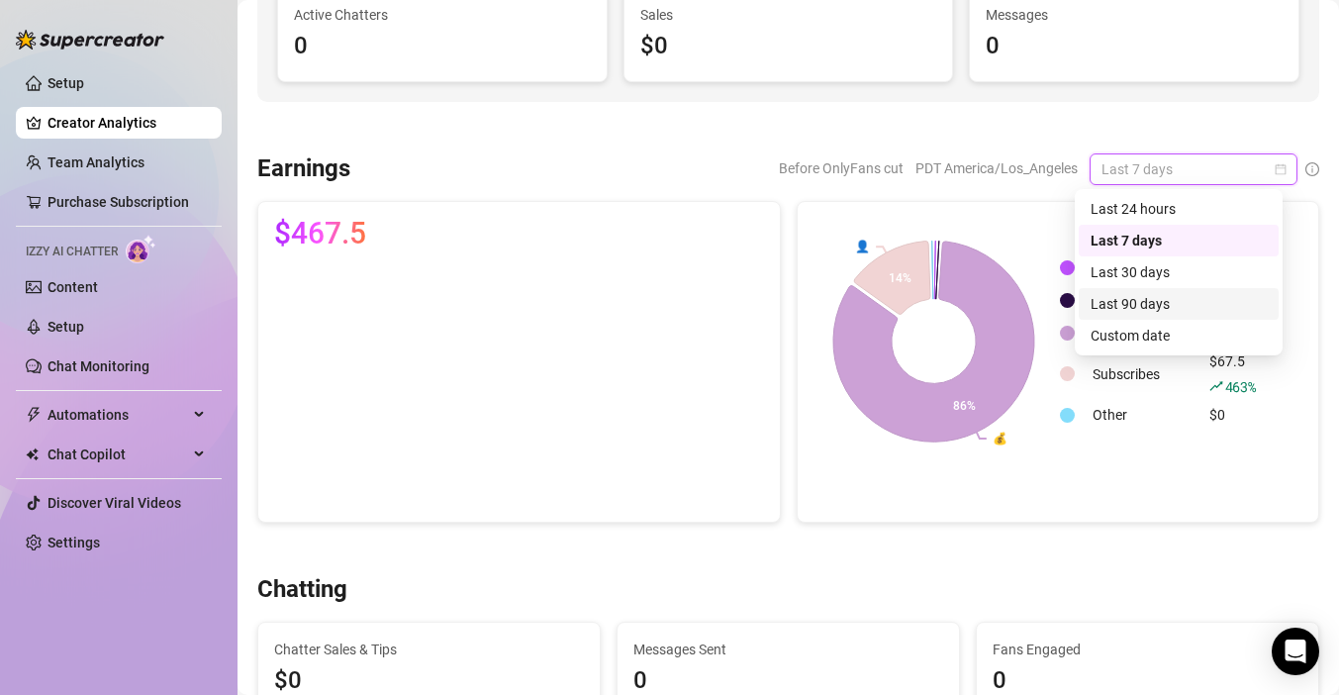
click at [1147, 304] on div "Last 90 days" at bounding box center [1178, 304] width 176 height 22
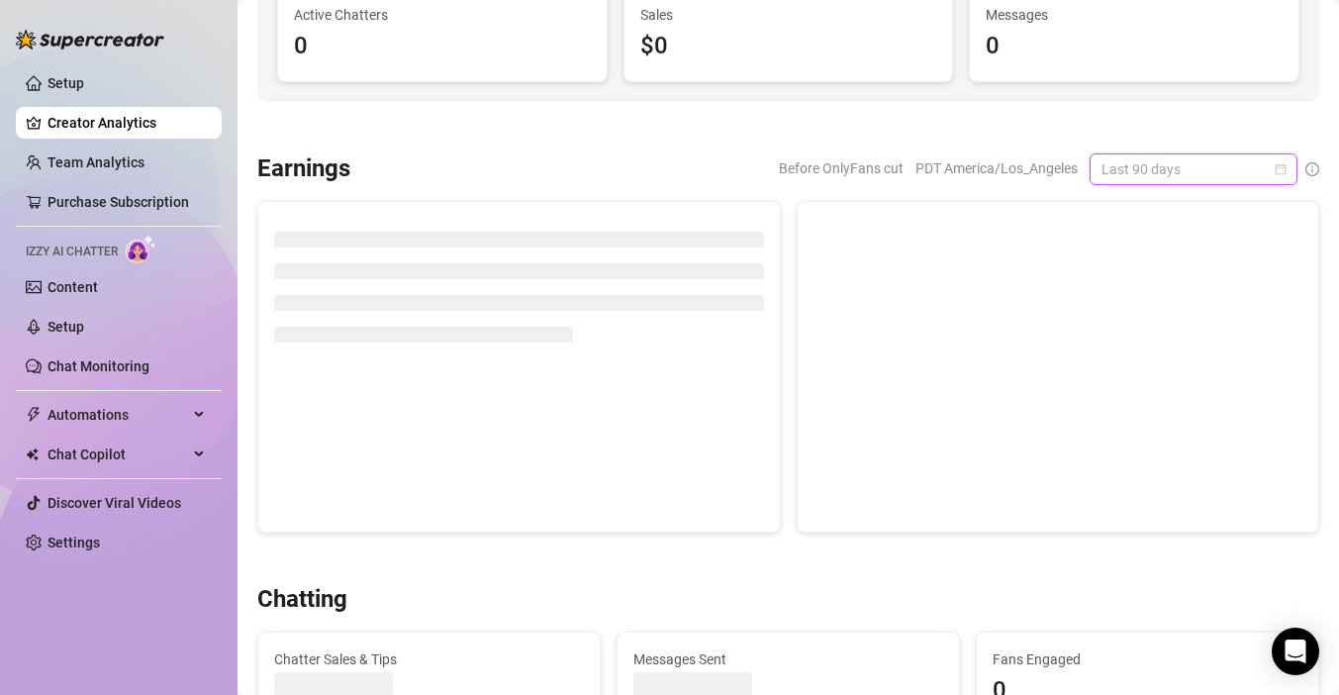
click at [1152, 159] on span "Last 90 days" at bounding box center [1193, 169] width 184 height 30
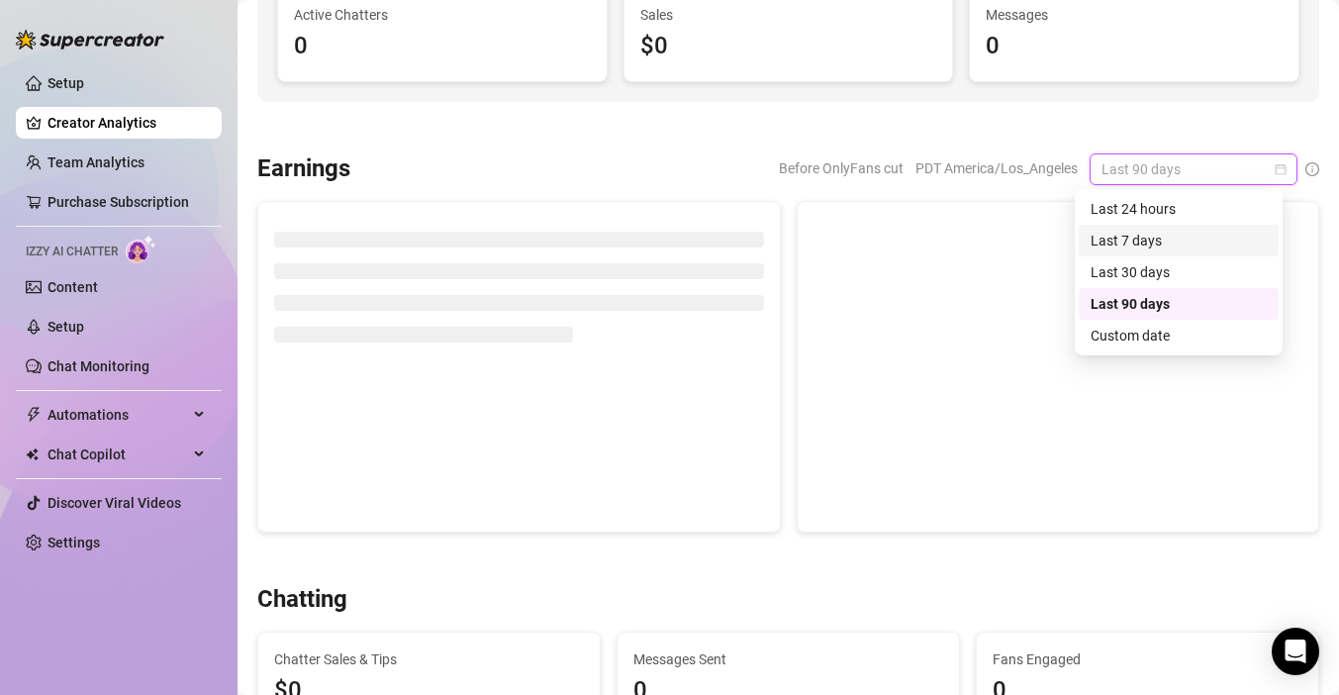
click at [1160, 234] on div "Last 7 days" at bounding box center [1178, 241] width 176 height 22
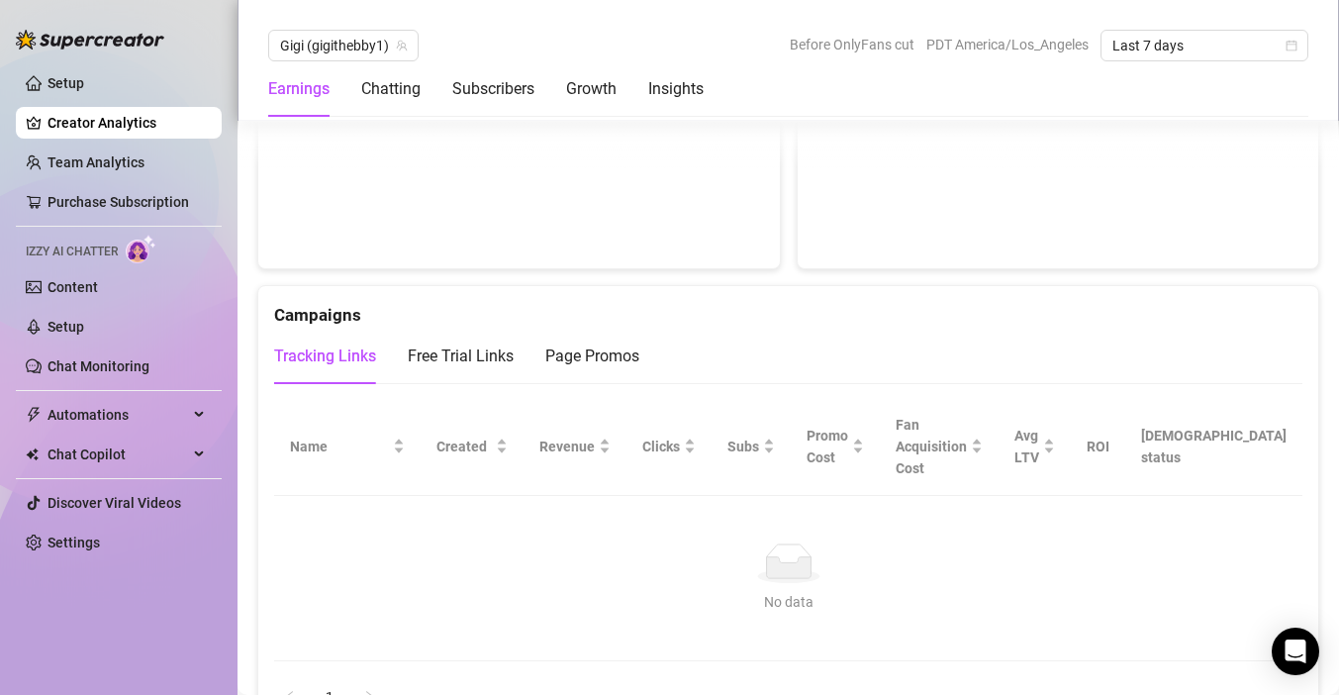
scroll to position [2023, 0]
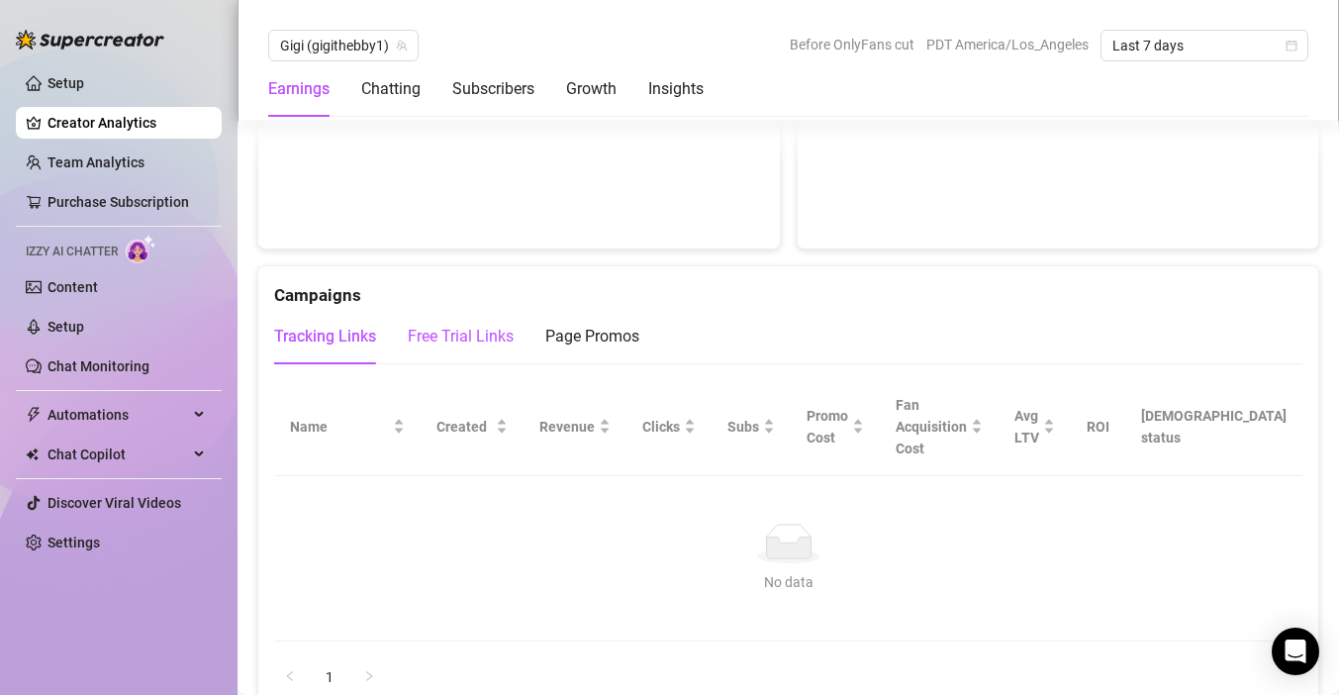
click at [438, 335] on div "Free Trial Links" at bounding box center [461, 337] width 106 height 24
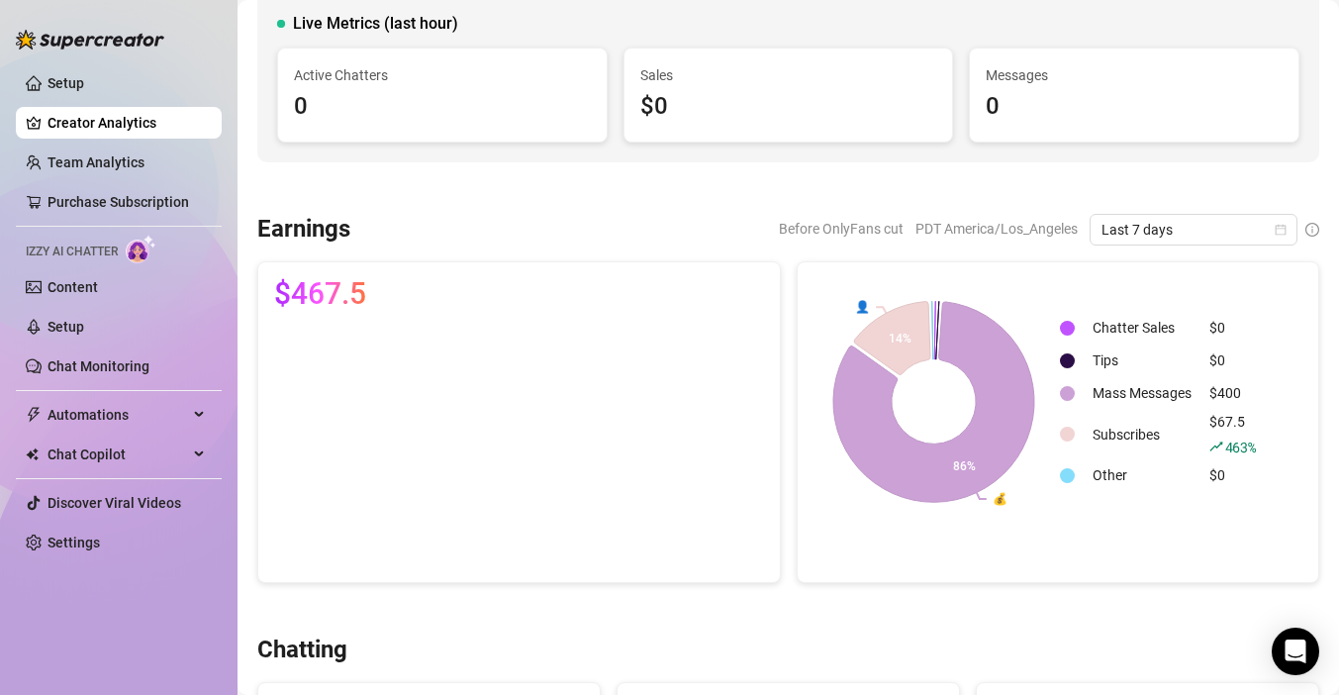
scroll to position [0, 0]
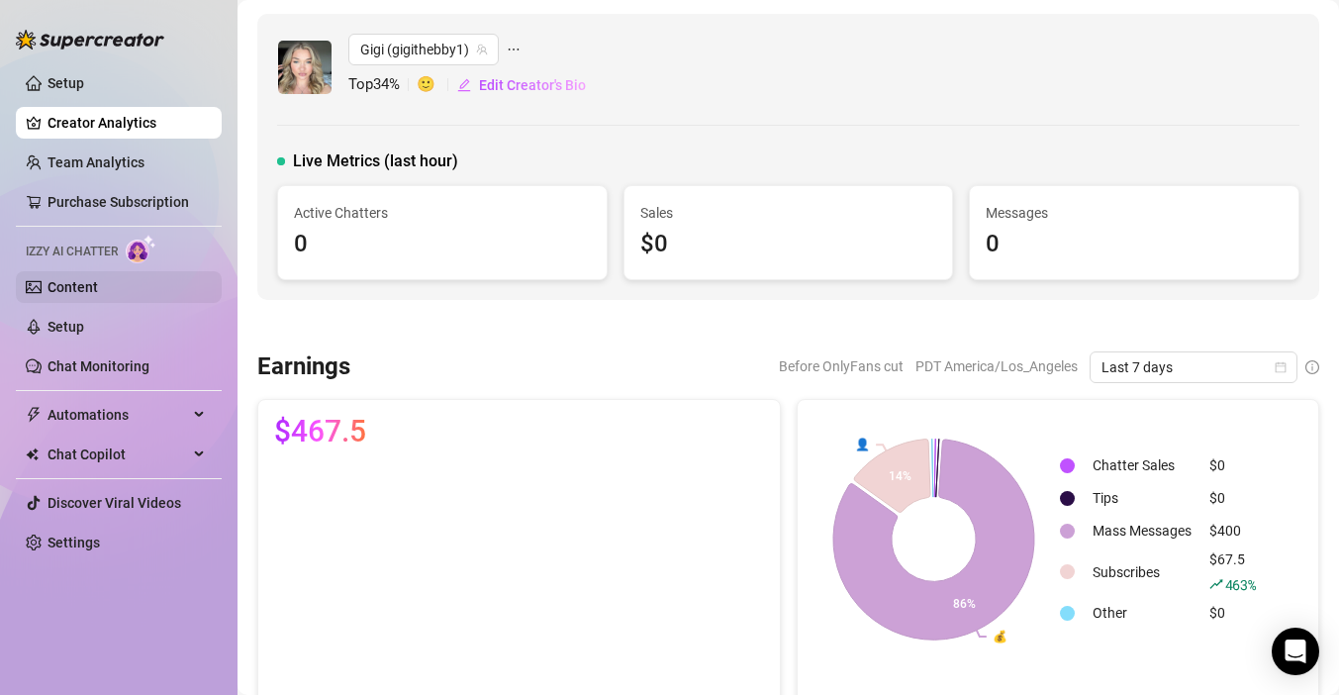
click at [94, 279] on link "Content" at bounding box center [72, 287] width 50 height 16
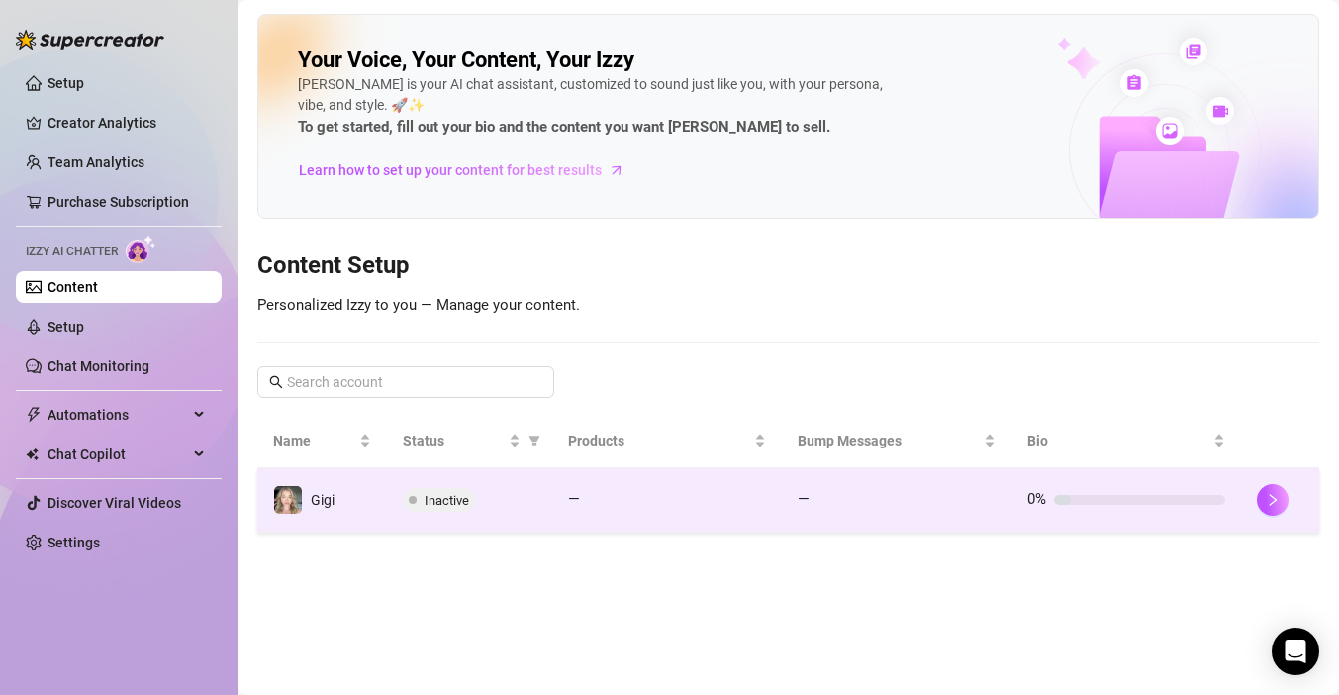
click at [336, 513] on td "Gigi" at bounding box center [322, 500] width 130 height 64
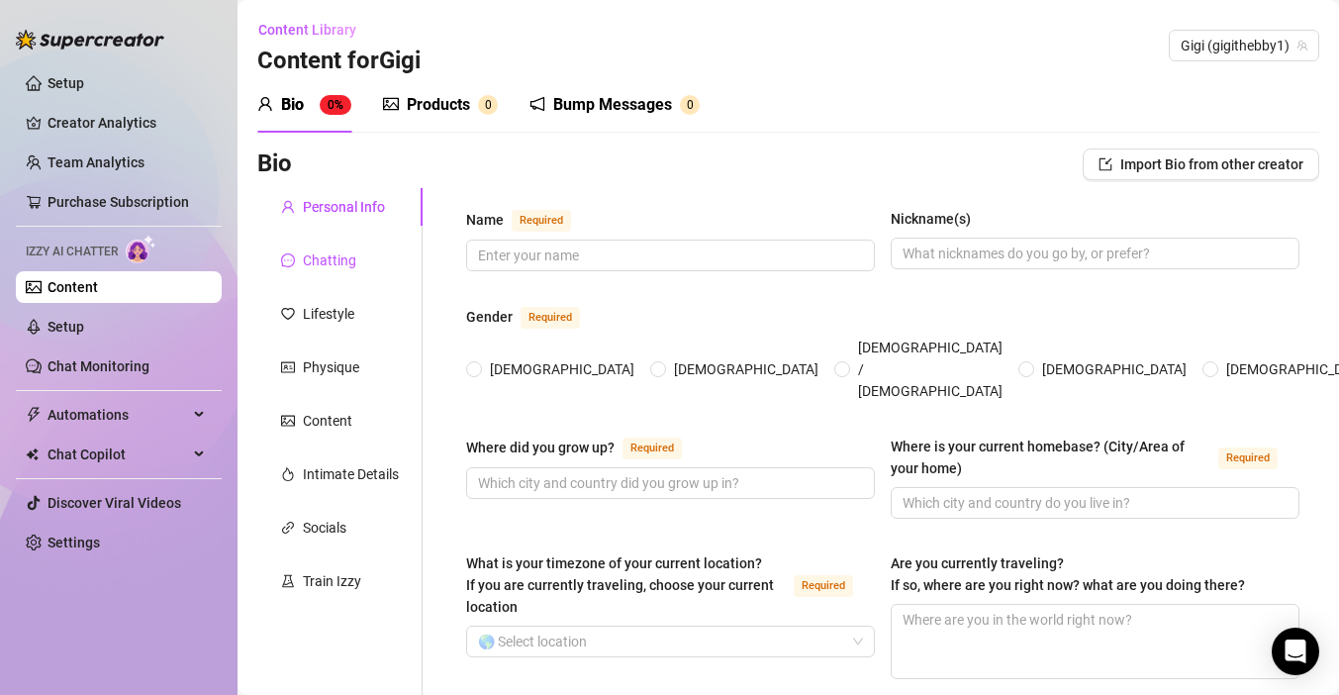
click at [320, 262] on div "Chatting" at bounding box center [329, 260] width 53 height 22
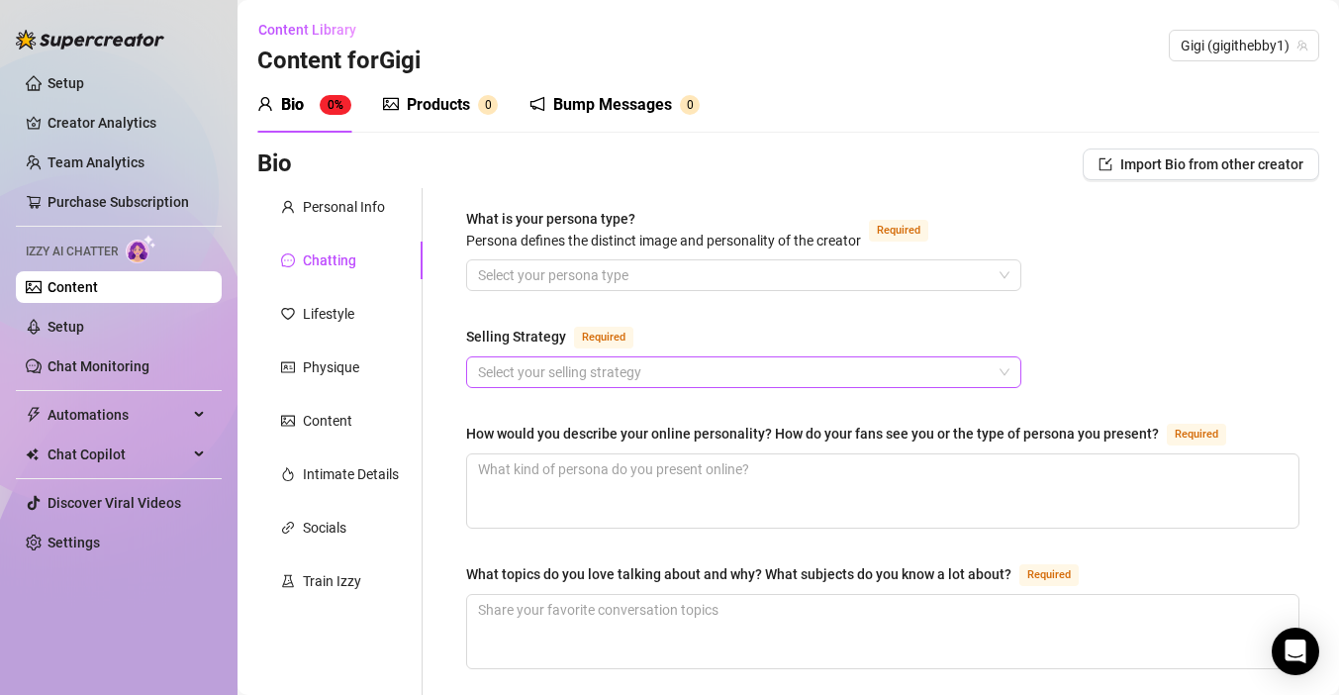
click at [574, 378] on input "Selling Strategy Required" at bounding box center [734, 372] width 513 height 30
click at [327, 207] on div "Personal Info" at bounding box center [344, 207] width 82 height 22
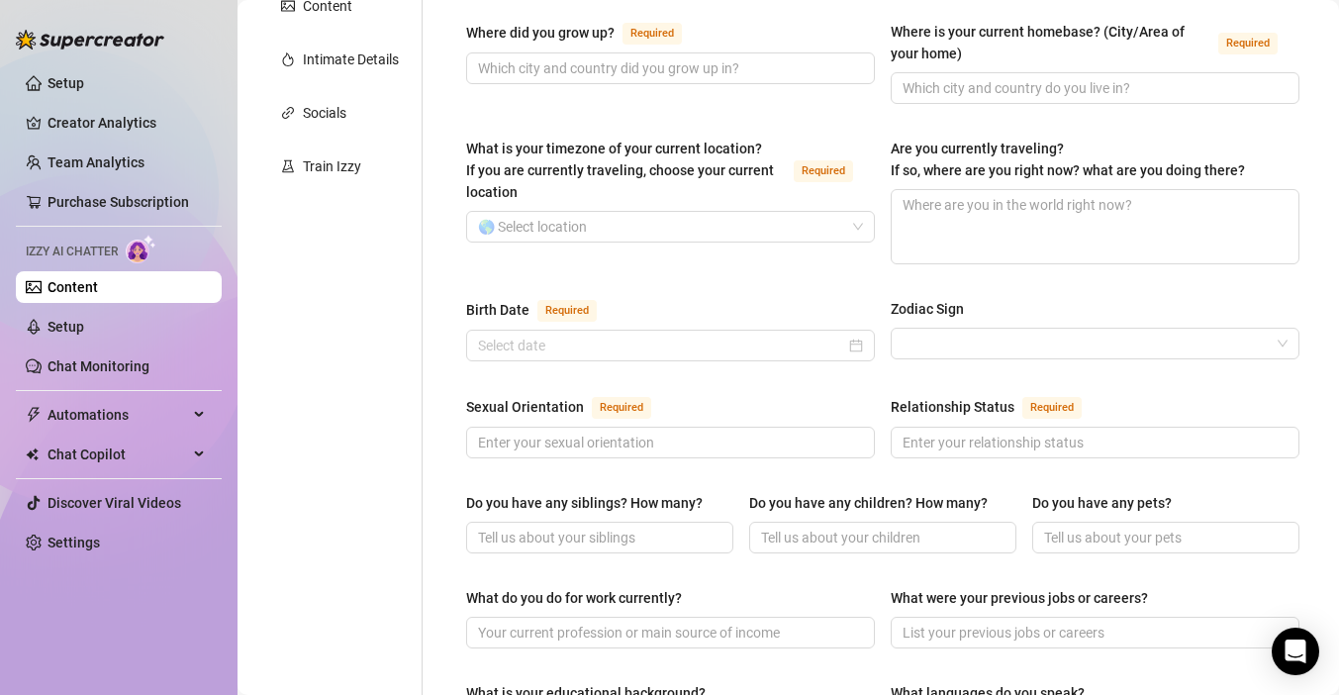
scroll to position [416, 0]
click at [100, 416] on span "Automations" at bounding box center [117, 415] width 140 height 32
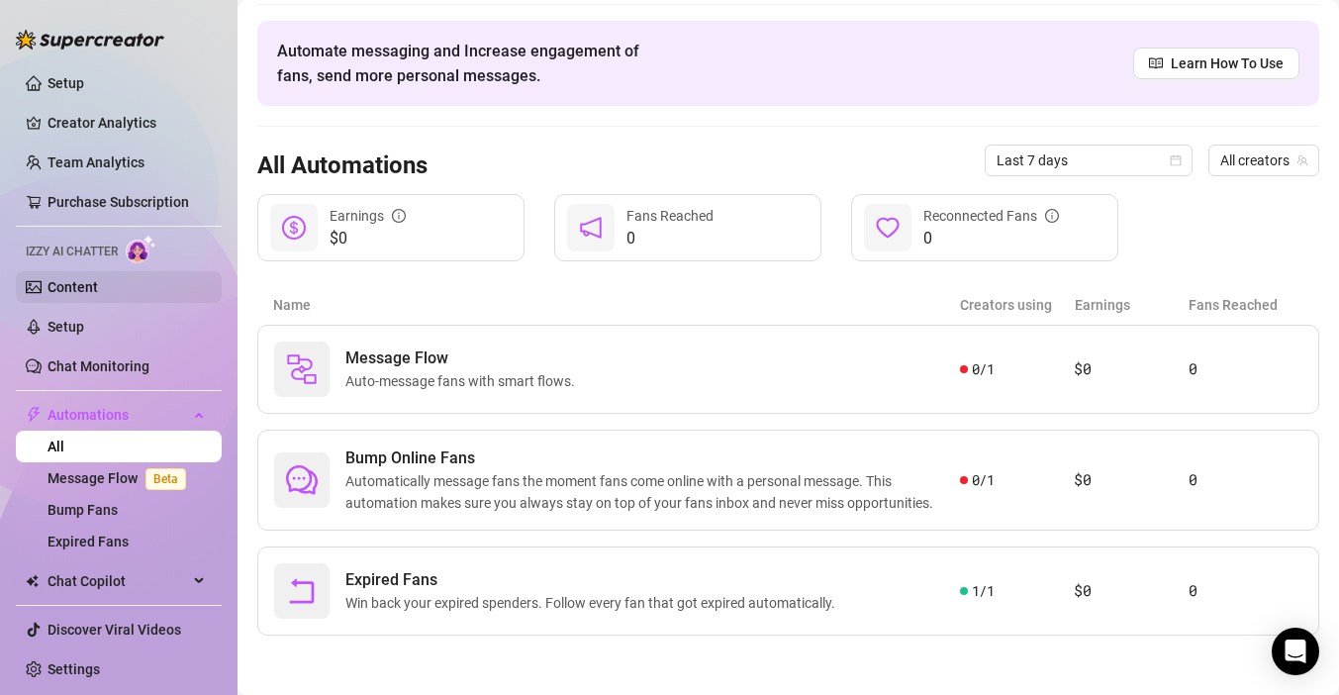
click at [90, 282] on link "Content" at bounding box center [72, 287] width 50 height 16
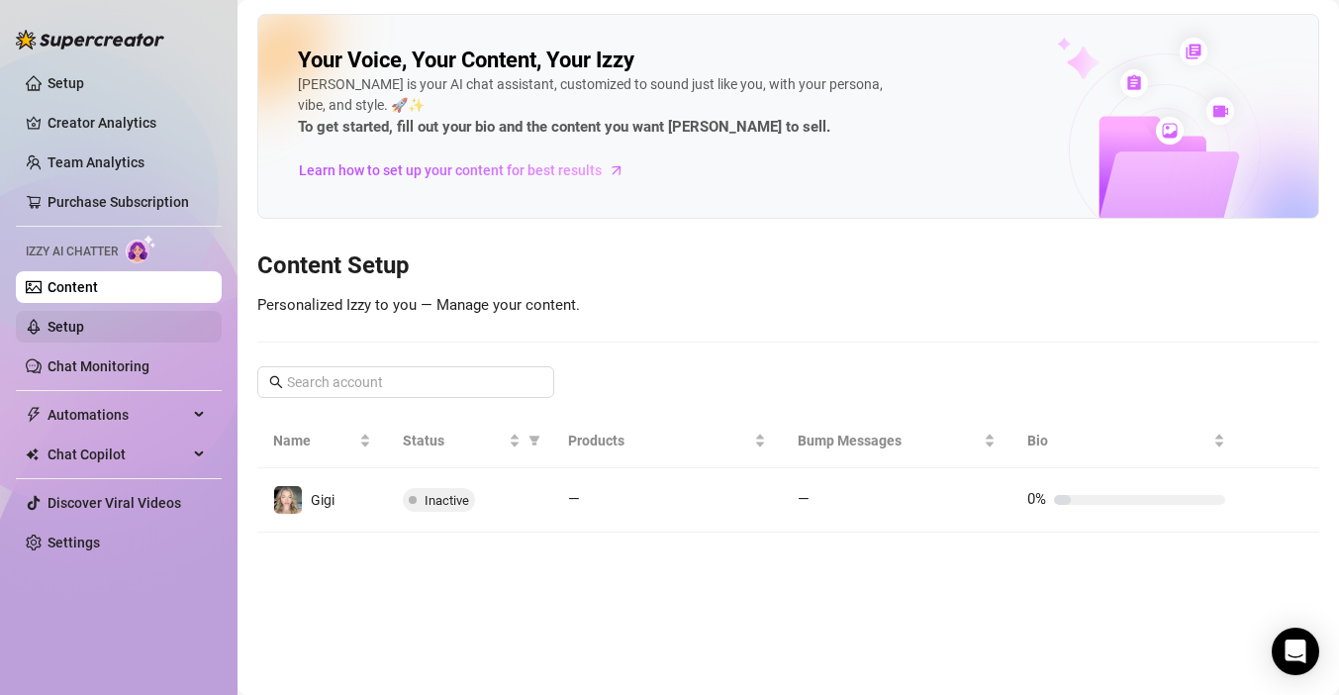
click at [83, 323] on link "Setup" at bounding box center [65, 327] width 37 height 16
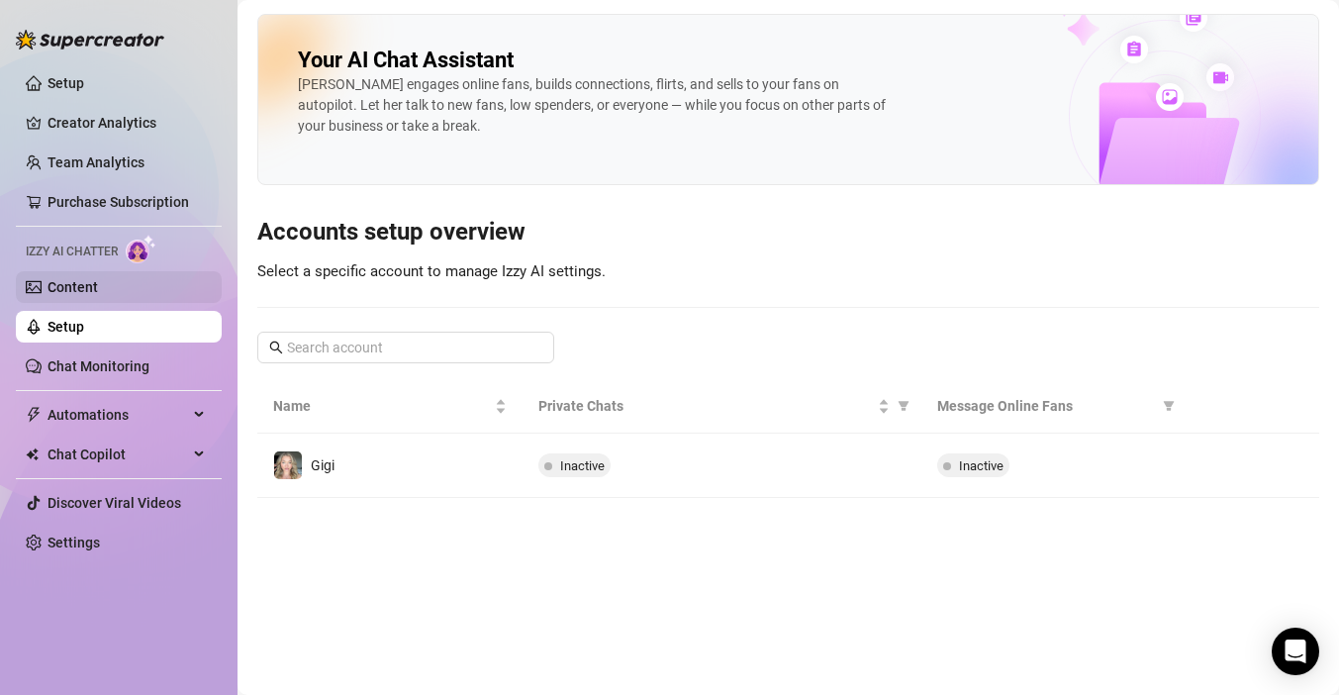
click at [98, 289] on link "Content" at bounding box center [72, 287] width 50 height 16
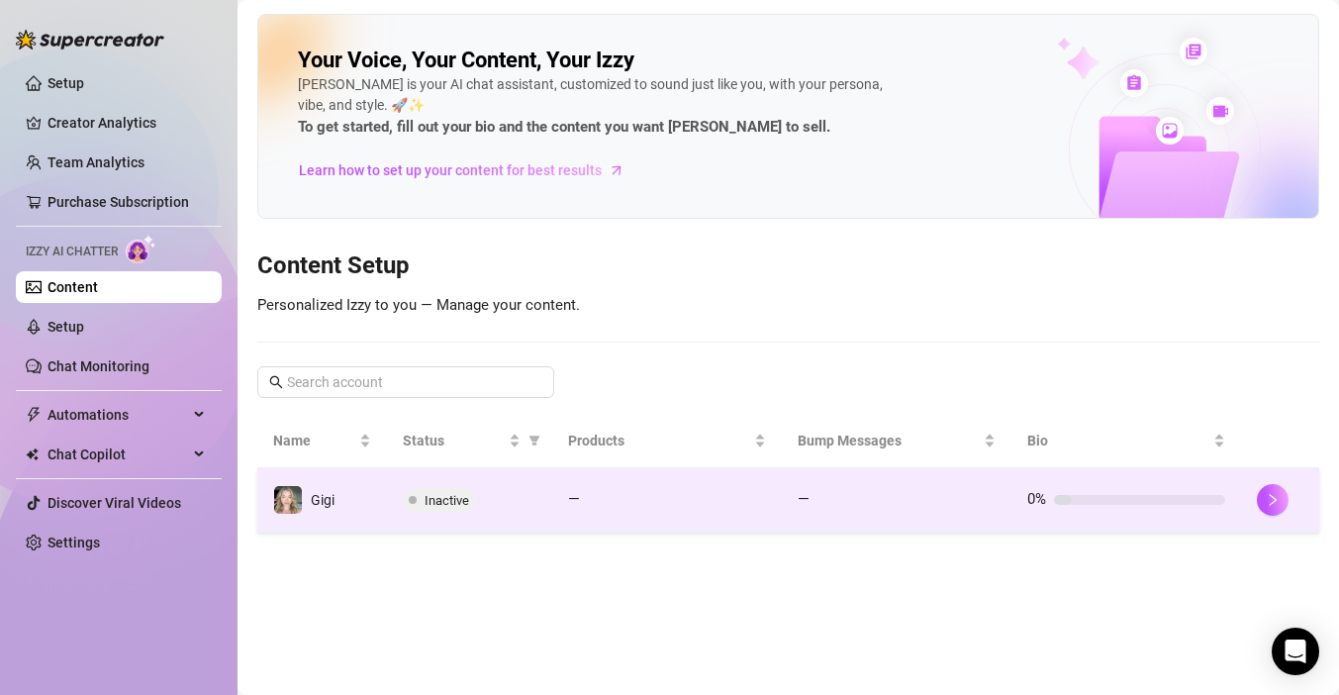
click at [394, 513] on td "Inactive" at bounding box center [469, 500] width 165 height 64
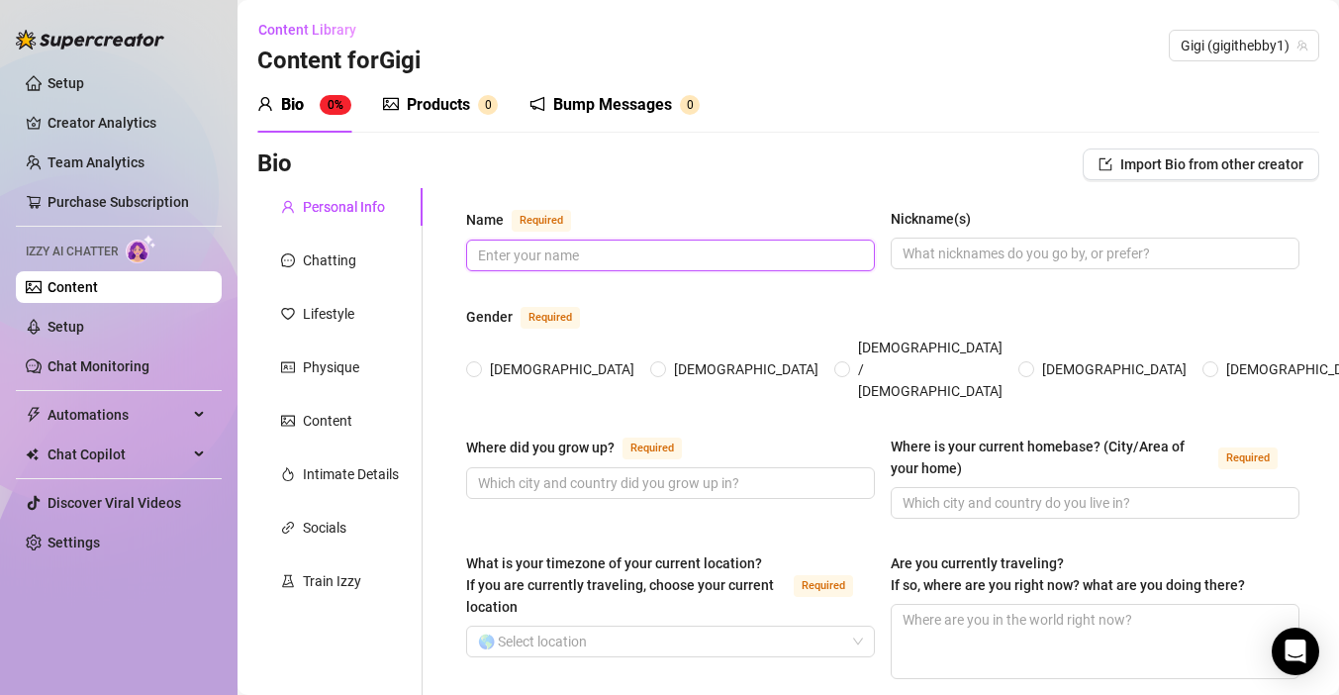
click at [538, 245] on input "Name Required" at bounding box center [668, 255] width 381 height 22
type input "Gigi"
click at [468, 361] on span at bounding box center [474, 369] width 16 height 16
click at [471, 364] on input "[DEMOGRAPHIC_DATA]" at bounding box center [475, 370] width 8 height 13
radio input "true"
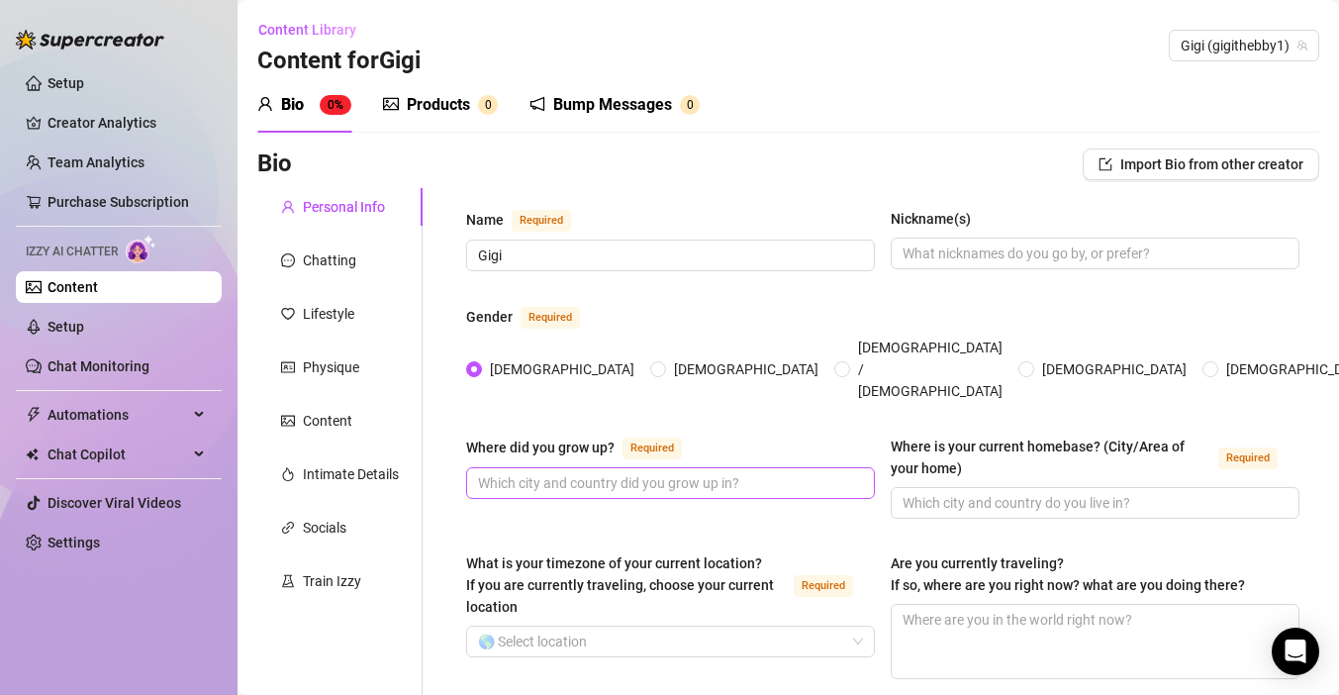
scroll to position [101, 0]
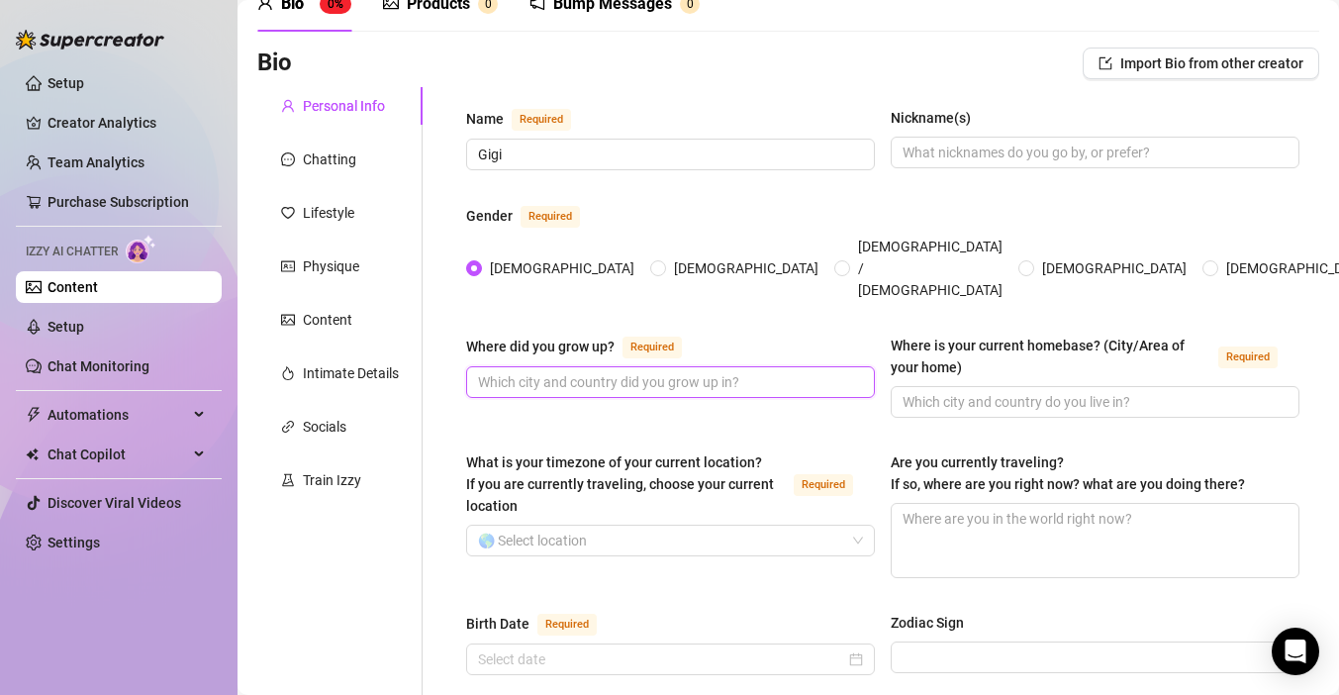
click at [622, 371] on input "Where did you grow up? Required" at bounding box center [668, 382] width 381 height 22
type input "Bay Area"
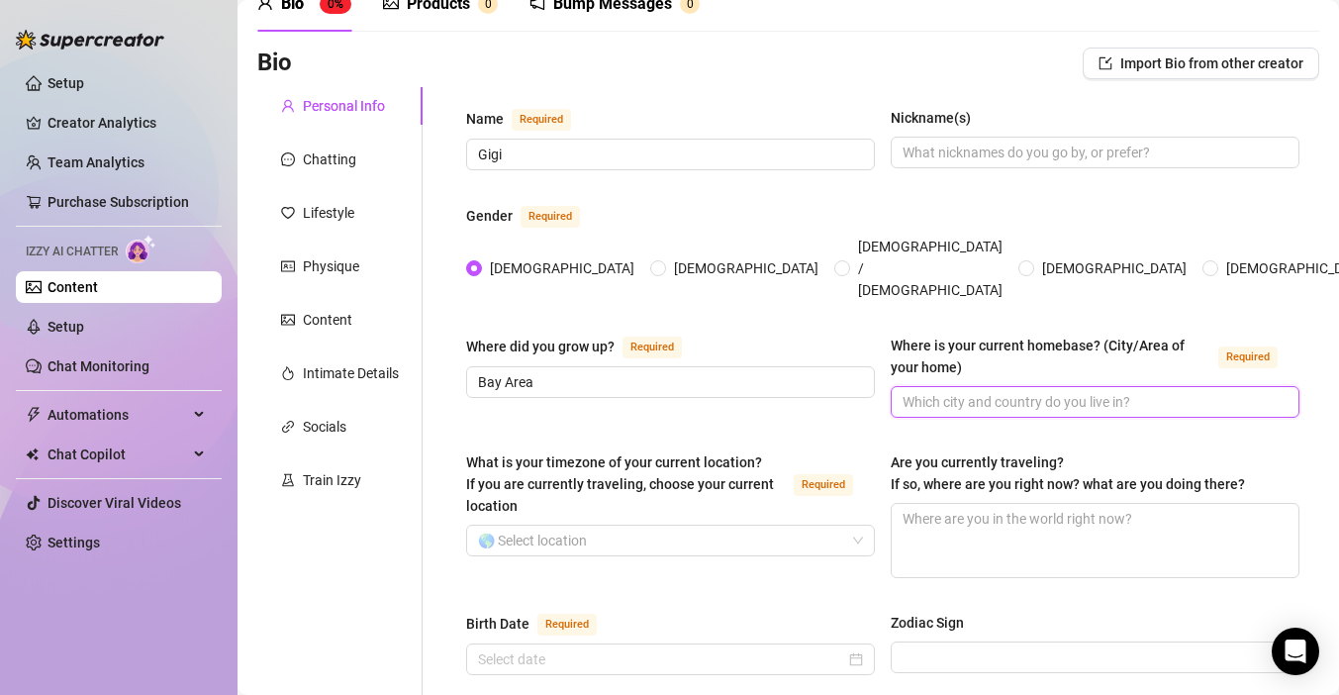
click at [971, 391] on input "Where is your current homebase? (City/Area of your home) Required" at bounding box center [1092, 402] width 381 height 22
type input "LA"
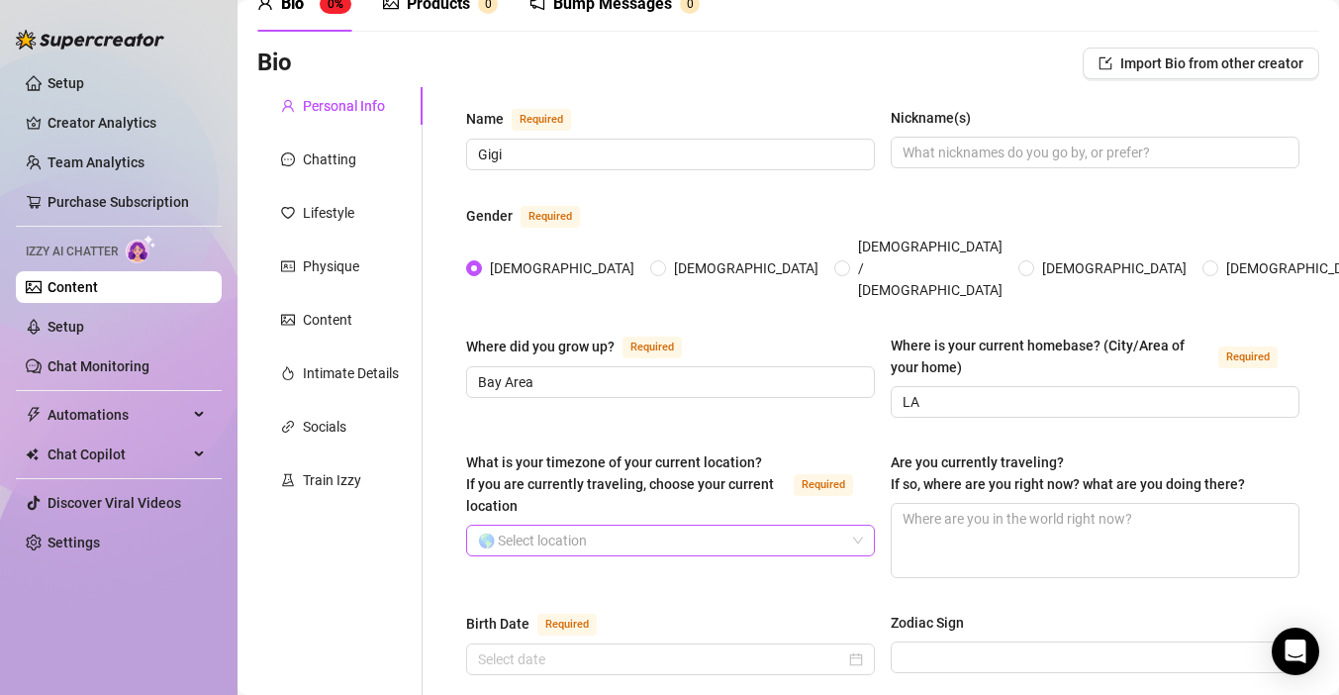
click at [715, 525] on input "What is your timezone of your current location? If you are currently traveling,…" at bounding box center [661, 540] width 367 height 30
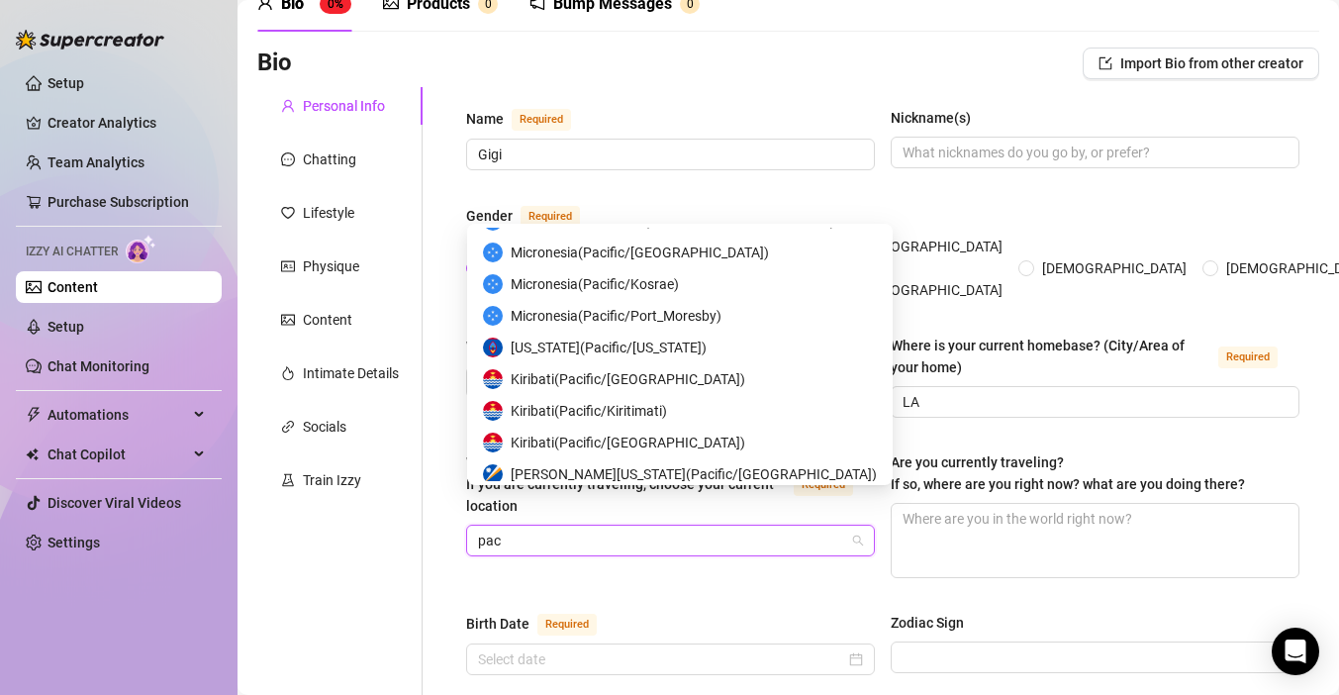
scroll to position [76, 0]
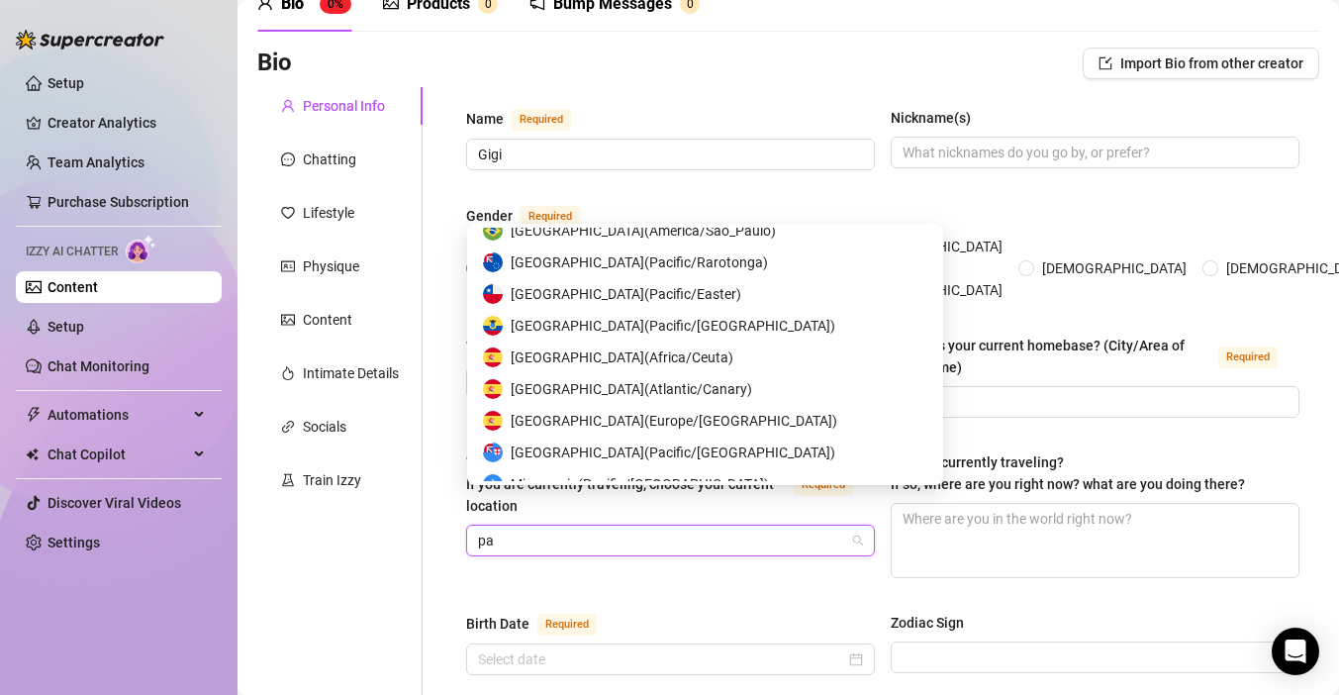
type input "p"
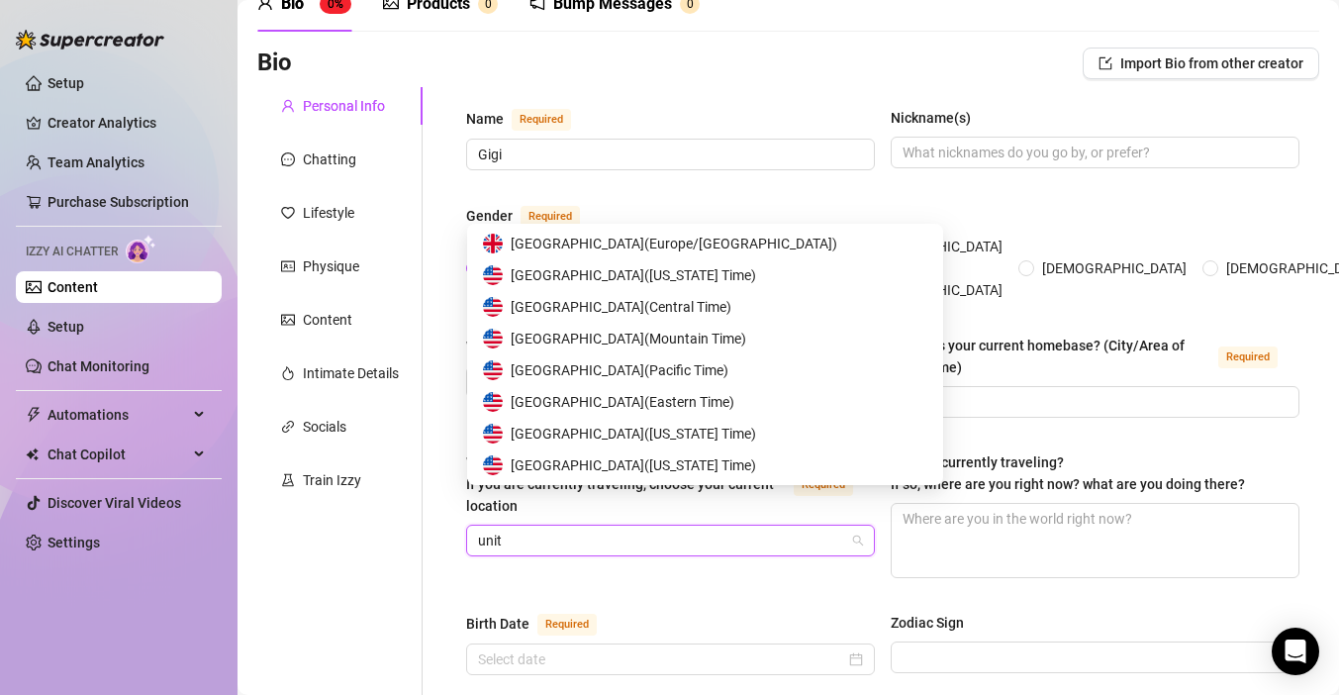
scroll to position [32, 0]
type input "united"
click at [672, 362] on span "United States of America ( Pacific Time )" at bounding box center [620, 370] width 218 height 22
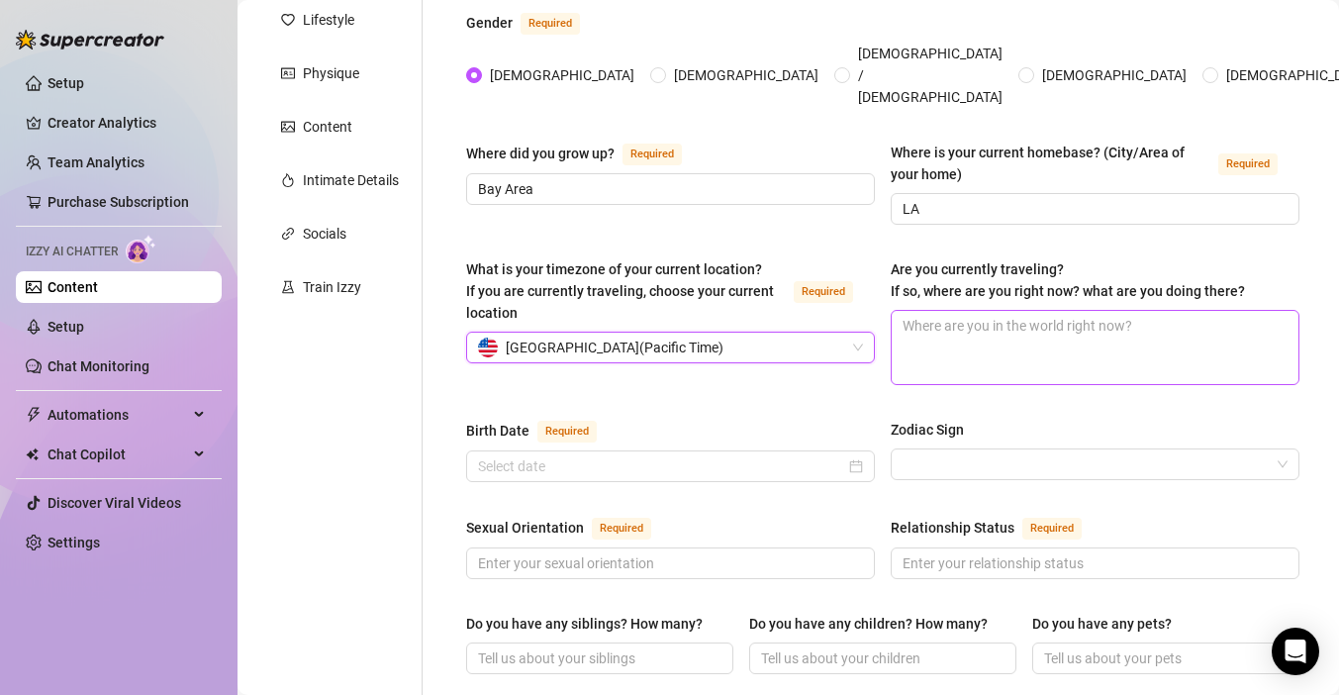
scroll to position [296, 0]
click at [701, 448] on div at bounding box center [670, 464] width 409 height 32
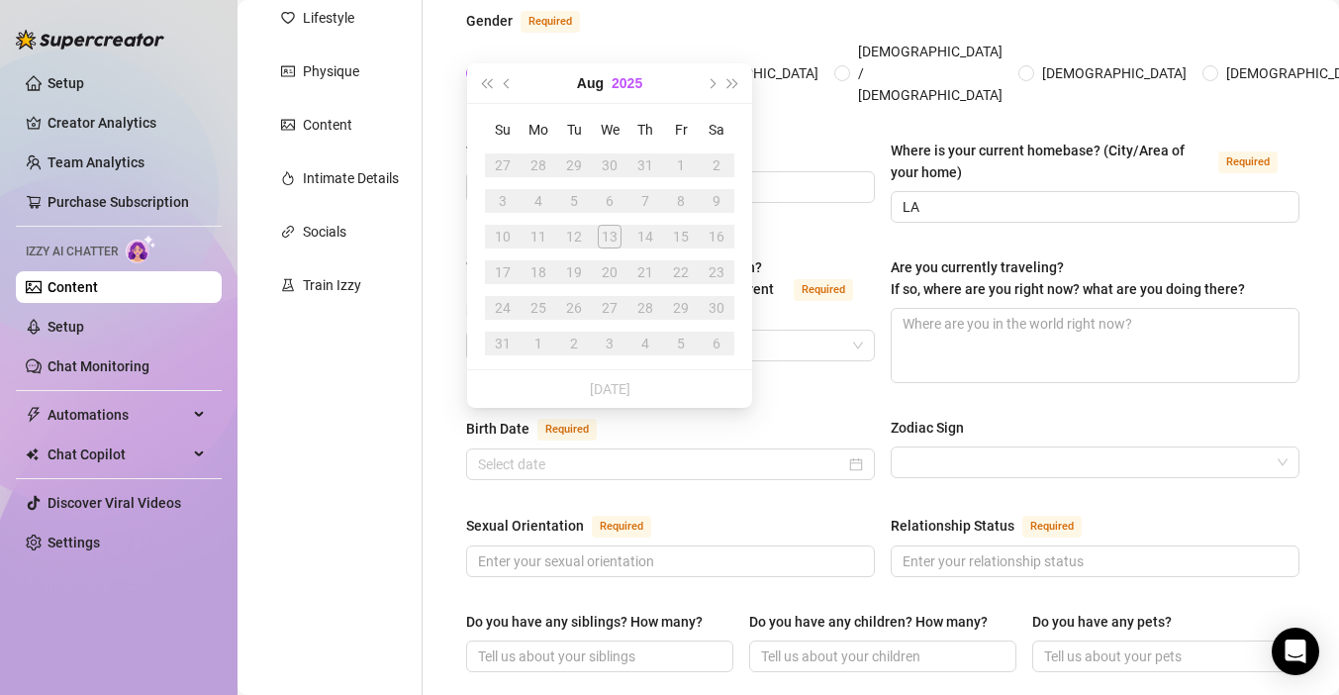
click at [632, 75] on button "2025" at bounding box center [626, 83] width 31 height 40
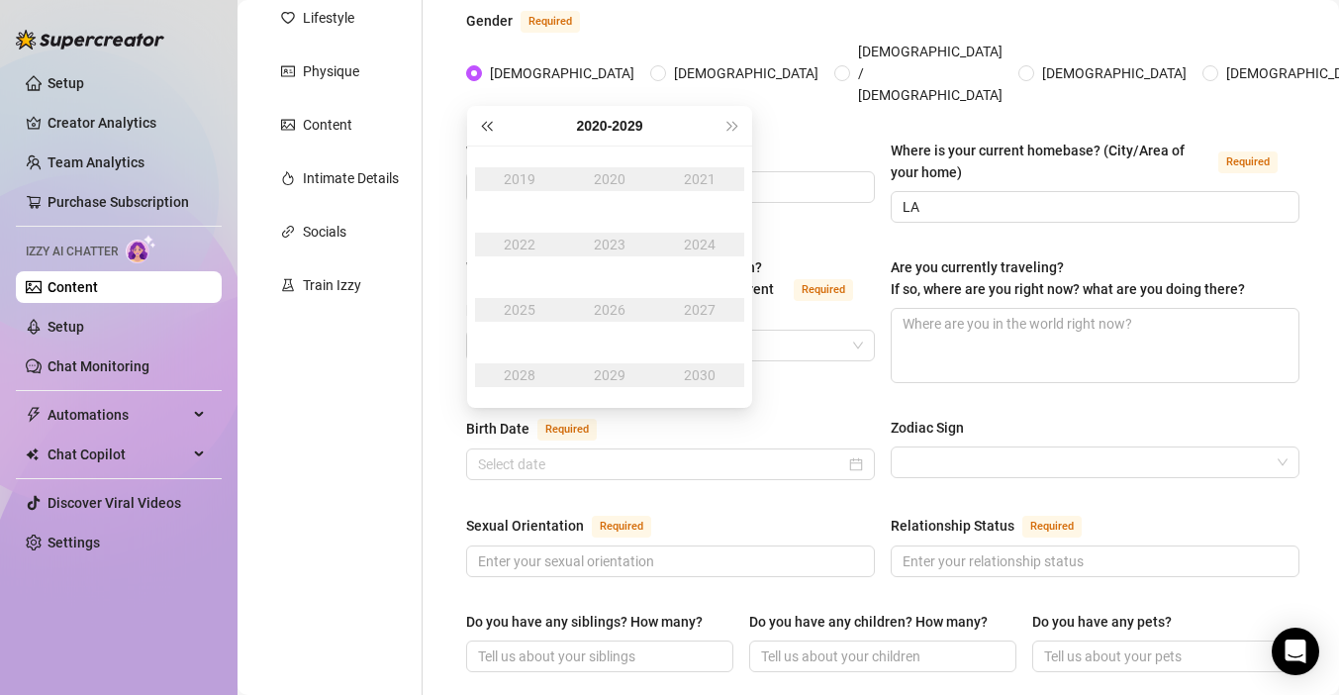
click at [481, 125] on span "Last year (Control + left)" at bounding box center [486, 126] width 10 height 10
type input "[DATE]"
click at [481, 124] on span "Last year (Control + left)" at bounding box center [486, 126] width 10 height 10
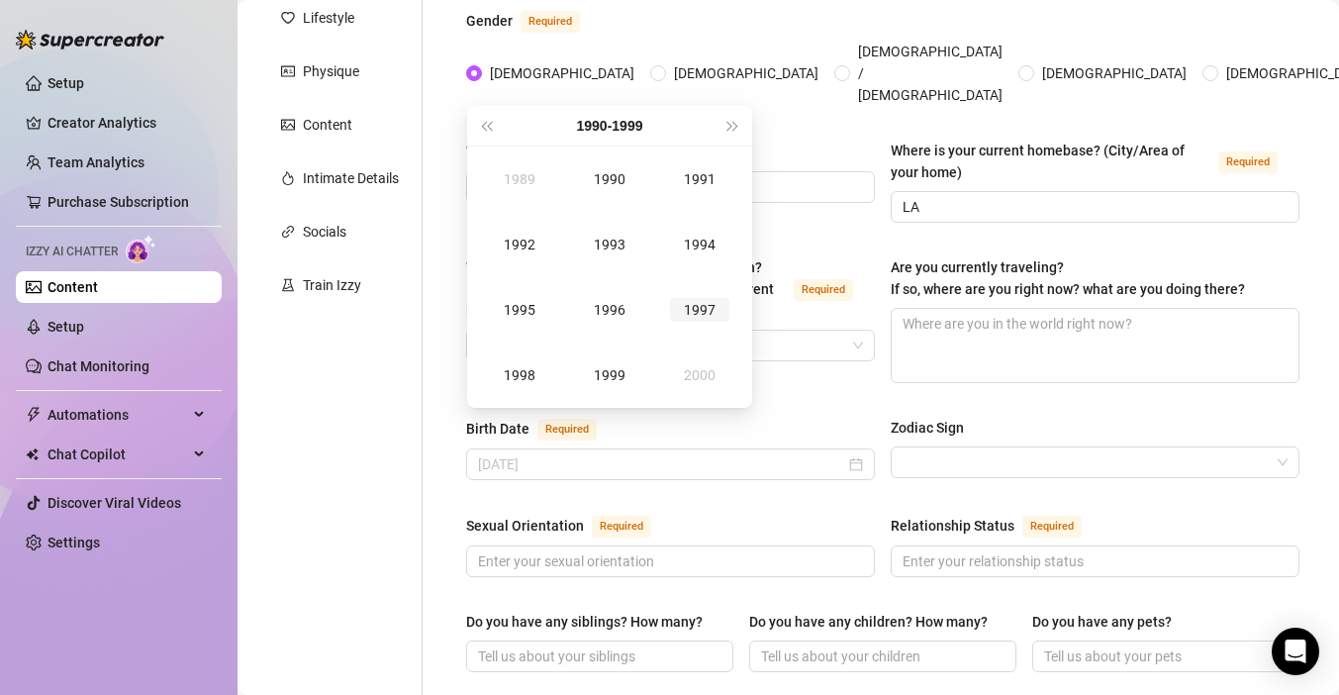
click at [687, 310] on div "1997" at bounding box center [699, 310] width 59 height 24
click at [603, 308] on div "Aug" at bounding box center [609, 310] width 59 height 24
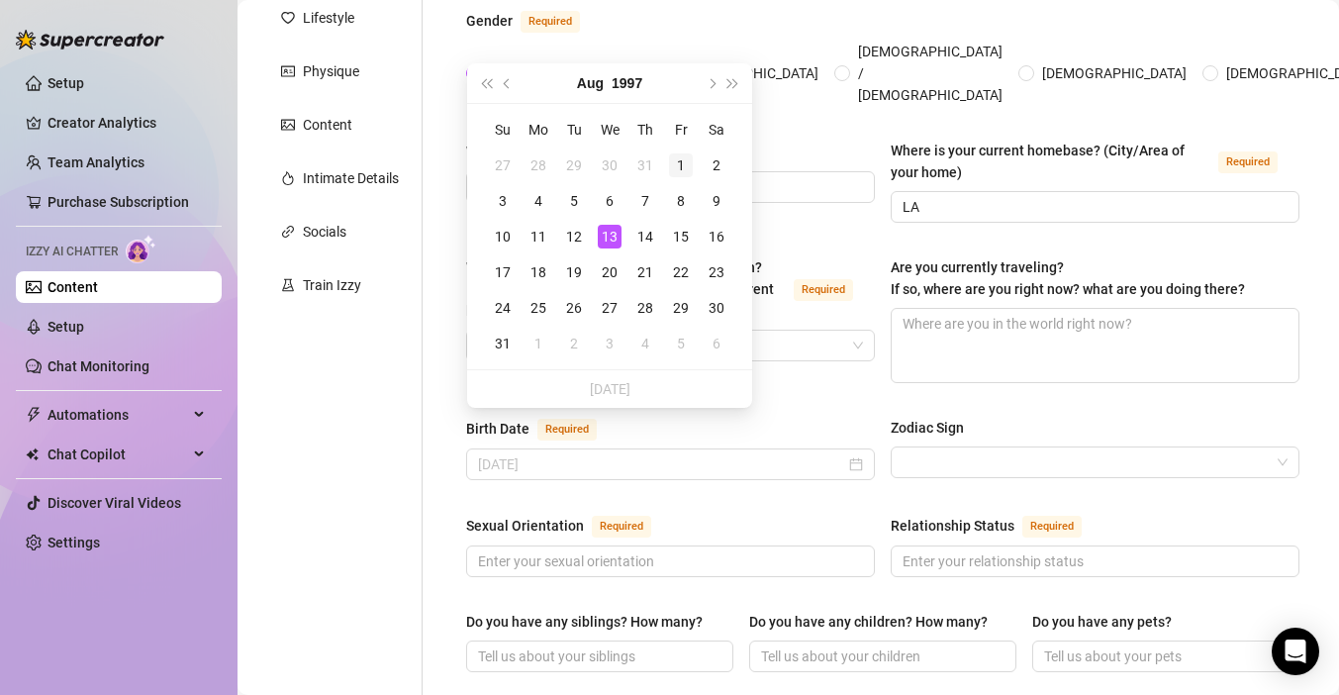
type input "[DATE]"
click at [681, 163] on div "1" at bounding box center [681, 165] width 24 height 24
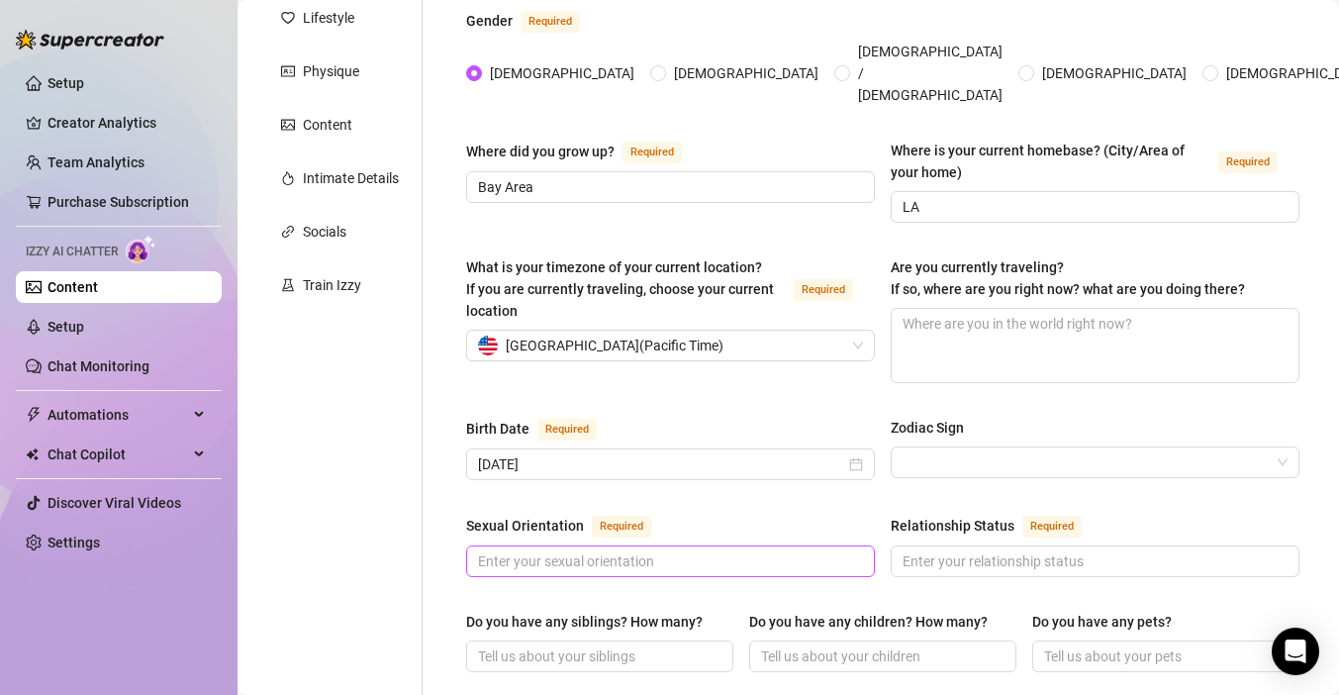
click at [786, 545] on span at bounding box center [670, 561] width 409 height 32
type input "[DEMOGRAPHIC_DATA]"
click at [1067, 550] on input "Relationship Status Required" at bounding box center [1092, 561] width 381 height 22
type input "O"
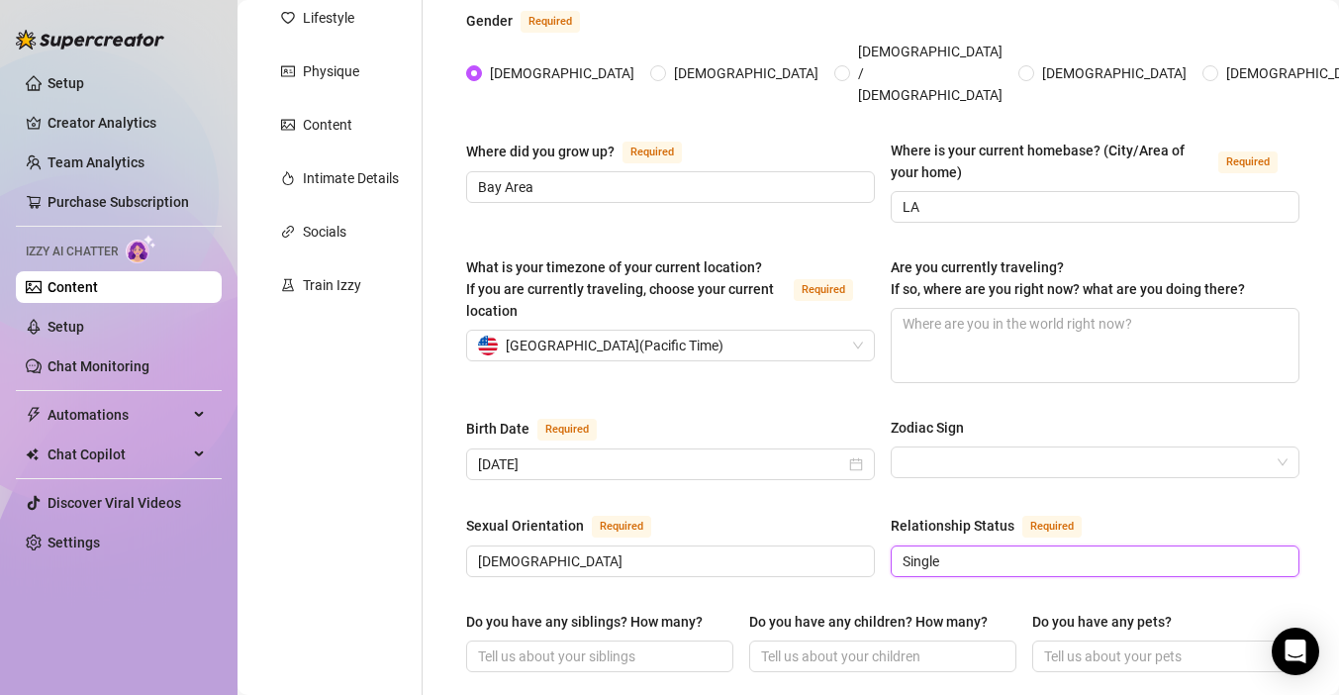
type input "Single"
click at [738, 553] on div "Sexual Orientation Required [DEMOGRAPHIC_DATA] Relationship Status Required Sin…" at bounding box center [882, 553] width 833 height 81
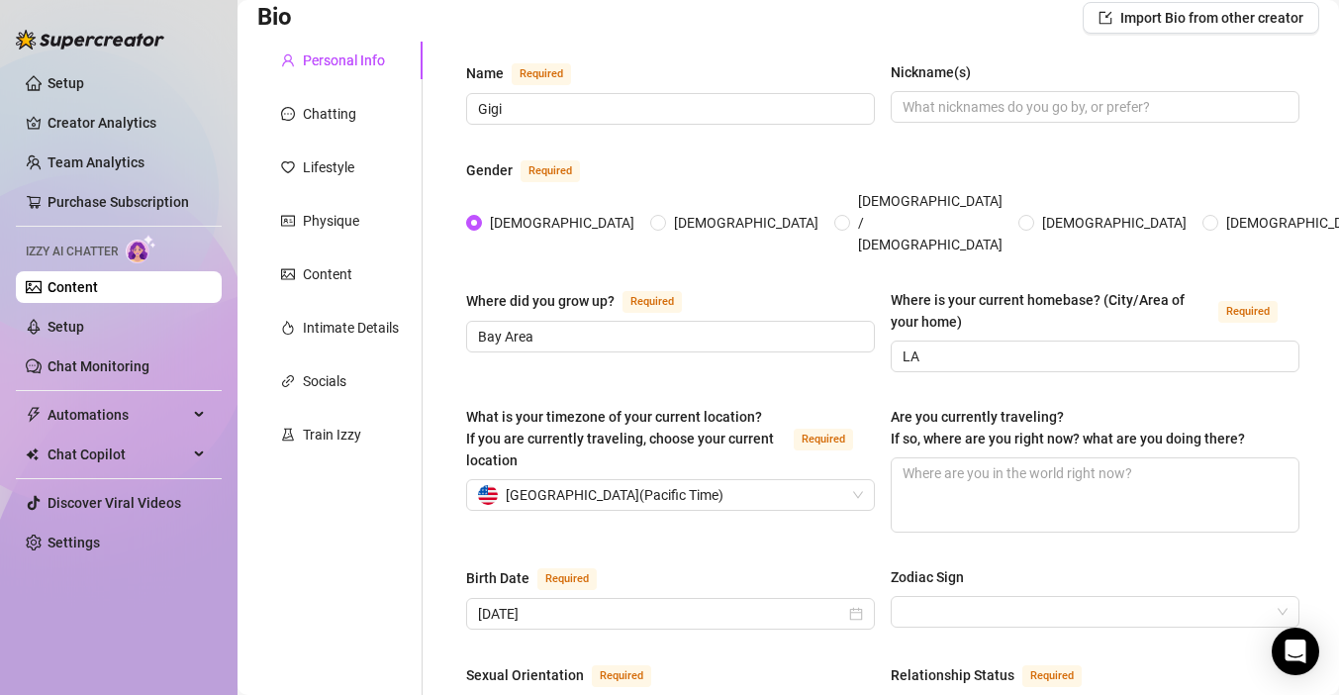
scroll to position [0, 0]
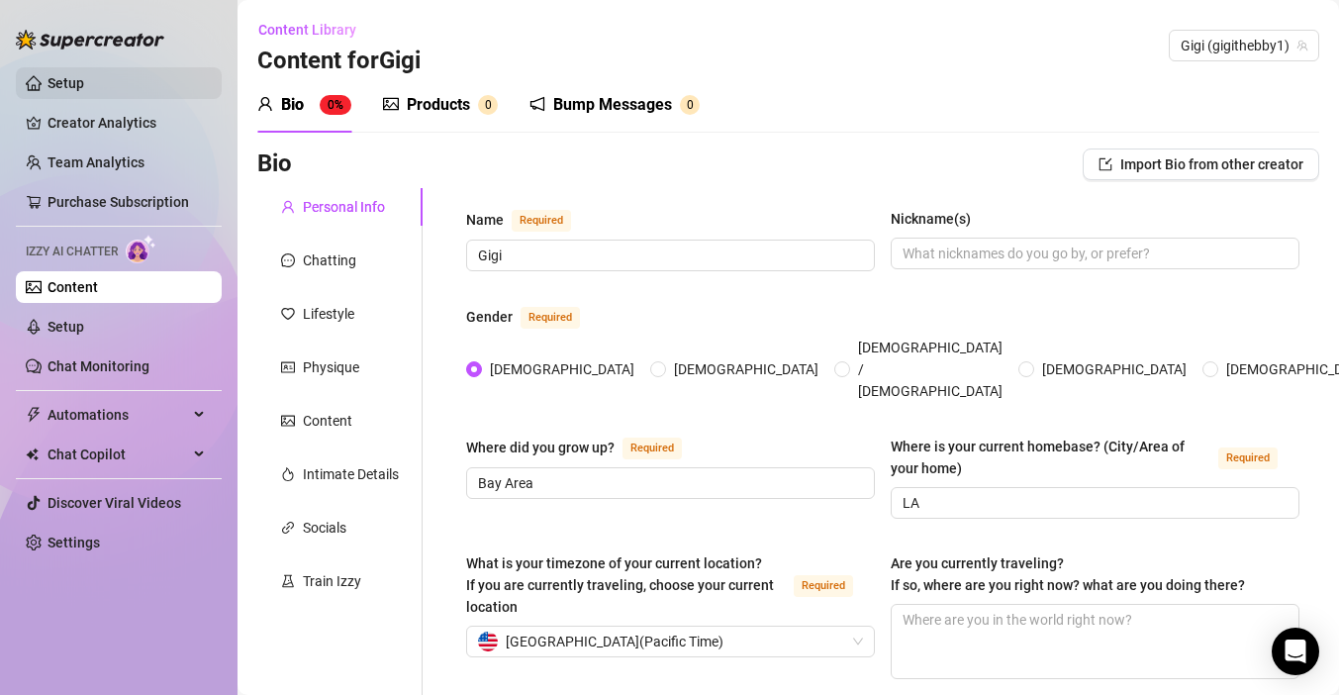
click at [84, 75] on link "Setup" at bounding box center [65, 83] width 37 height 16
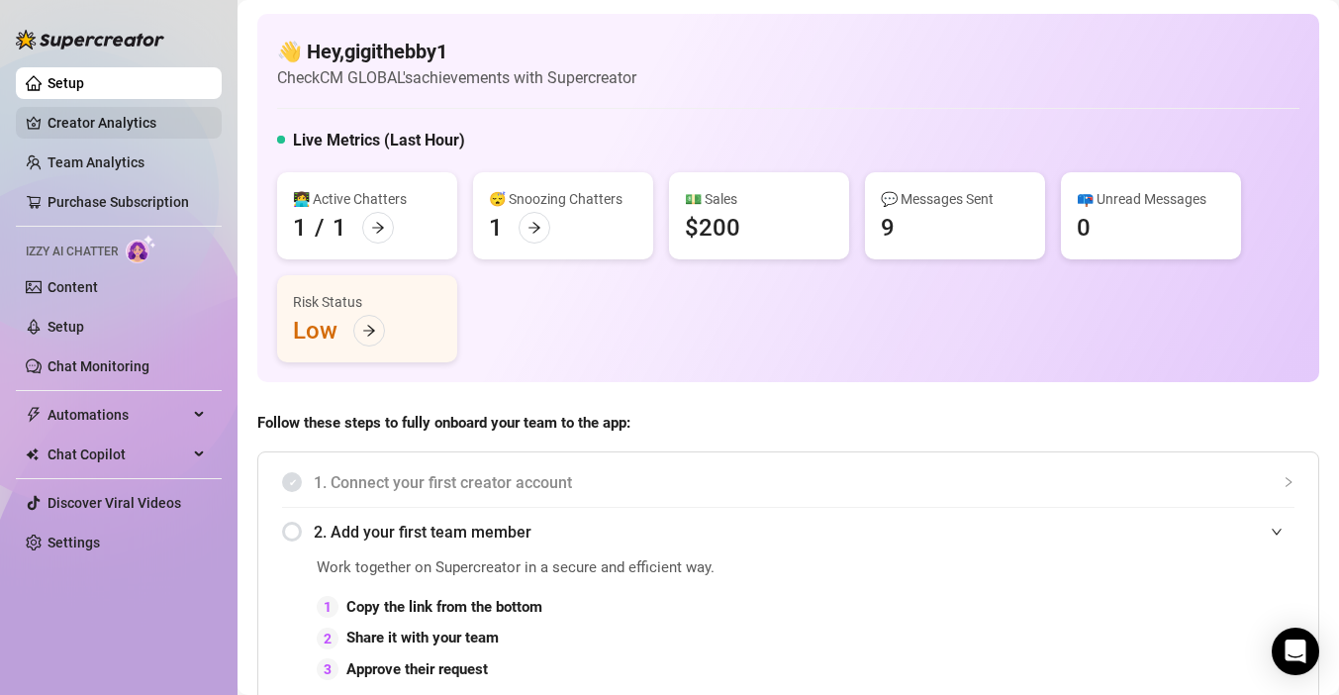
click at [166, 118] on link "Creator Analytics" at bounding box center [126, 123] width 158 height 32
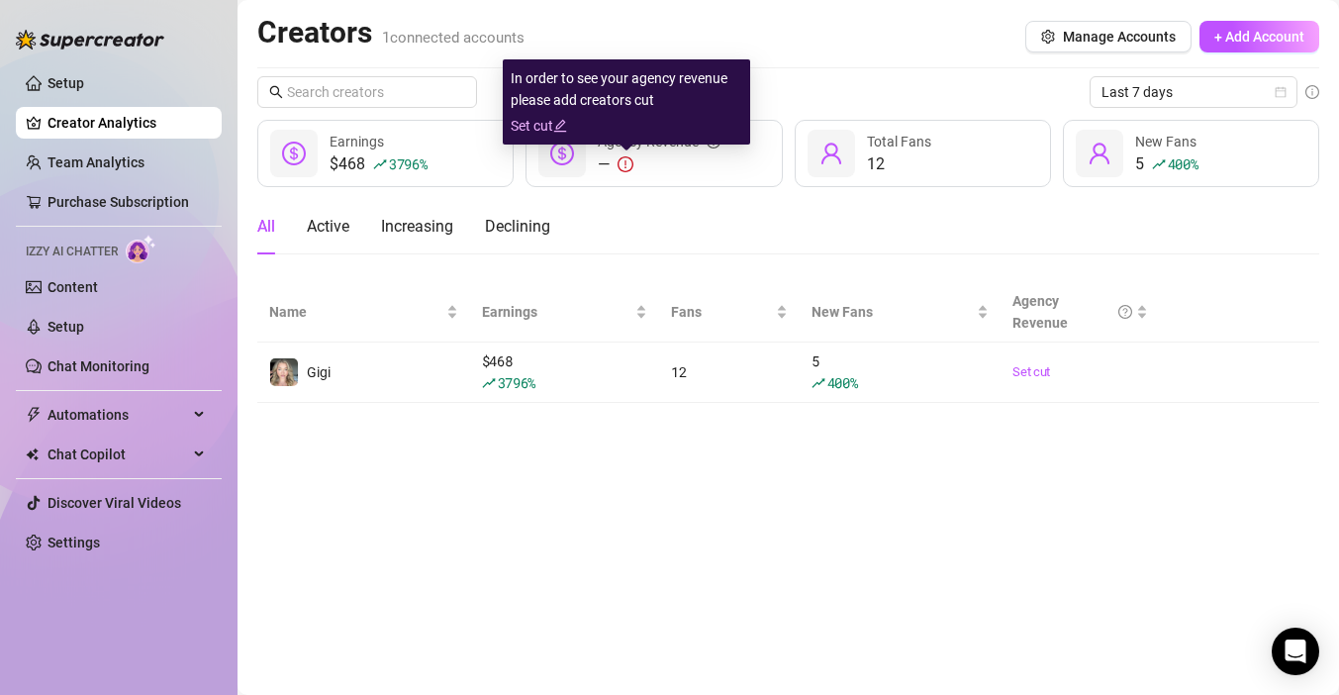
click at [562, 132] on link "Set cut" at bounding box center [627, 126] width 232 height 22
click at [553, 130] on icon "edit" at bounding box center [560, 126] width 14 height 14
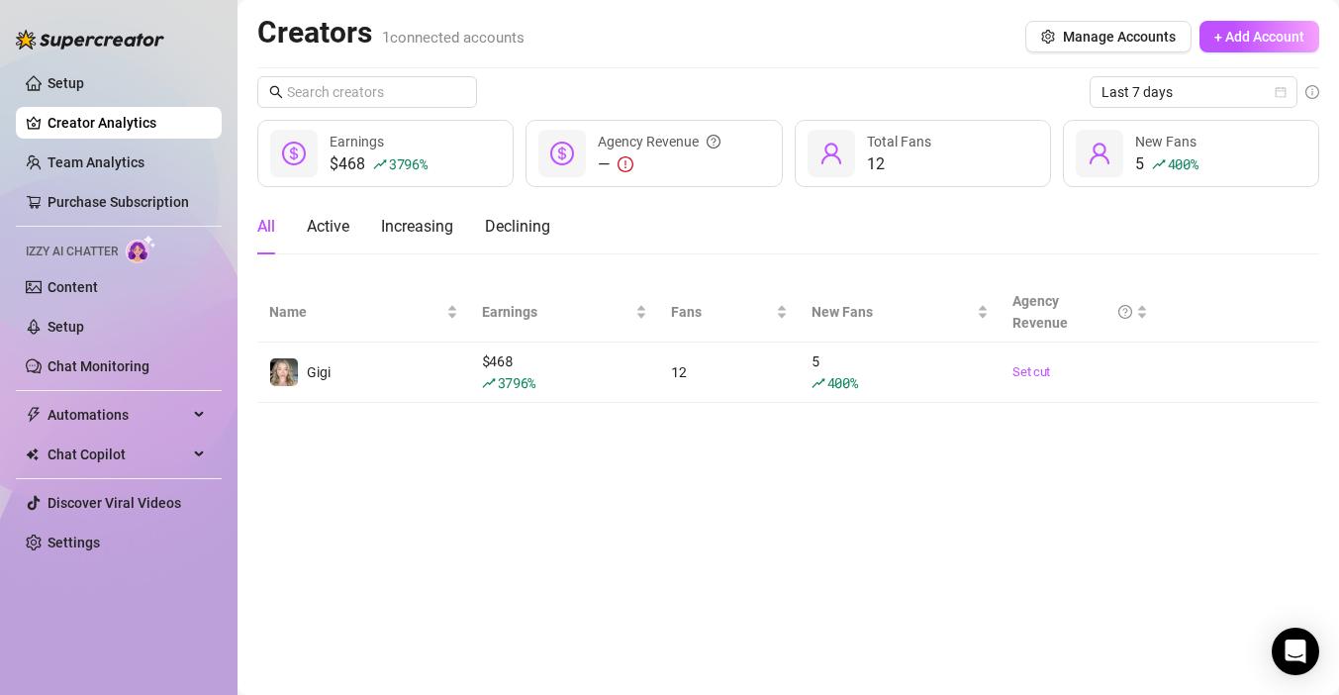
click at [561, 146] on icon "dollar-circle" at bounding box center [562, 153] width 24 height 24
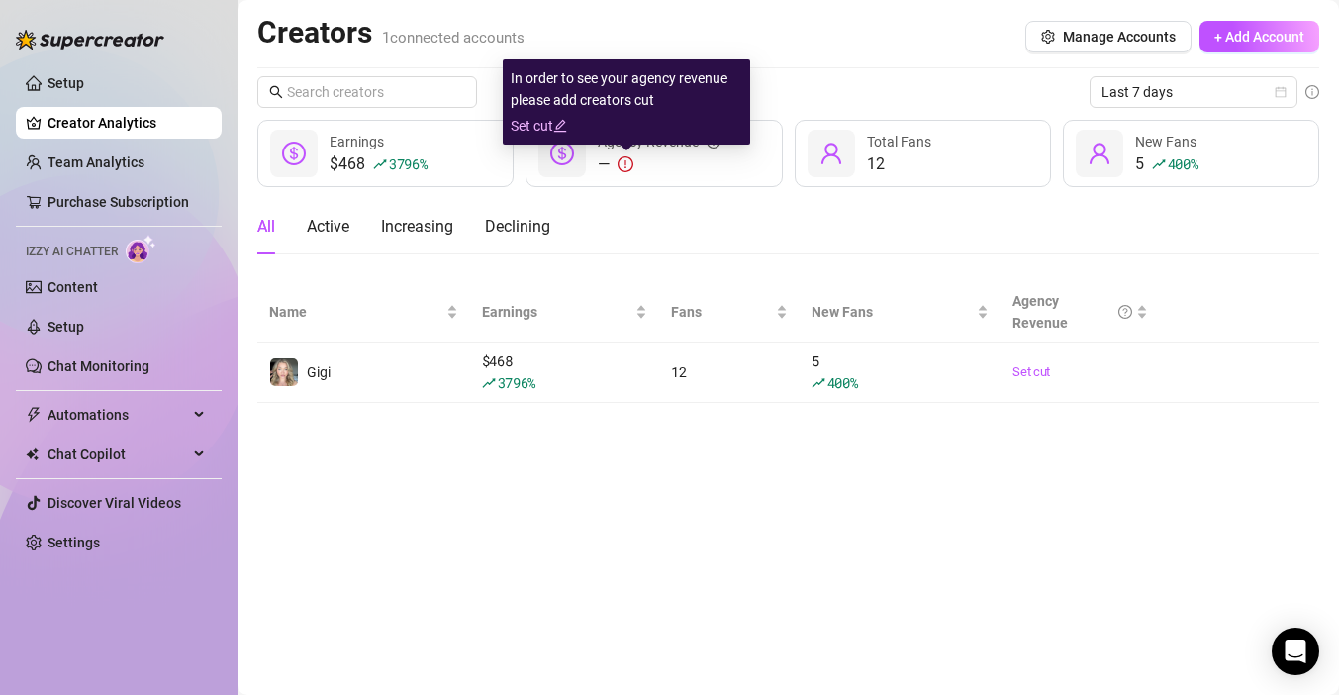
click at [562, 127] on icon "edit" at bounding box center [560, 126] width 14 height 14
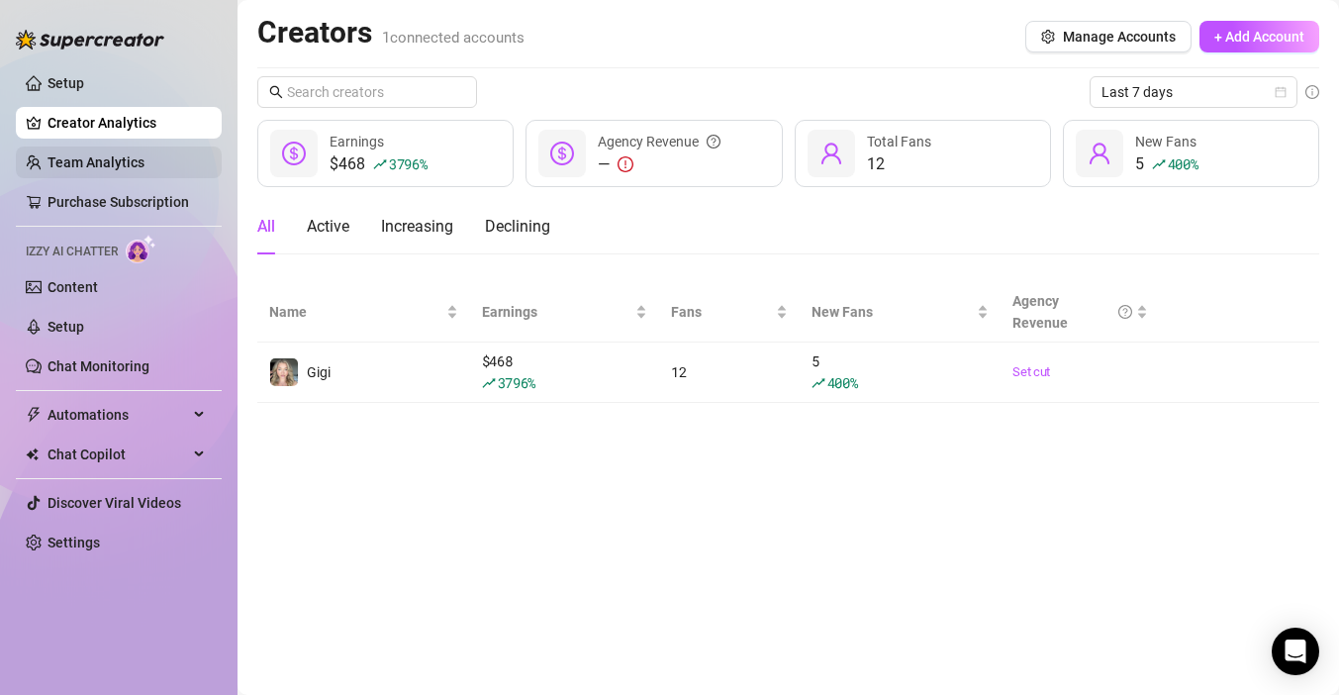
click at [140, 170] on link "Team Analytics" at bounding box center [95, 162] width 97 height 16
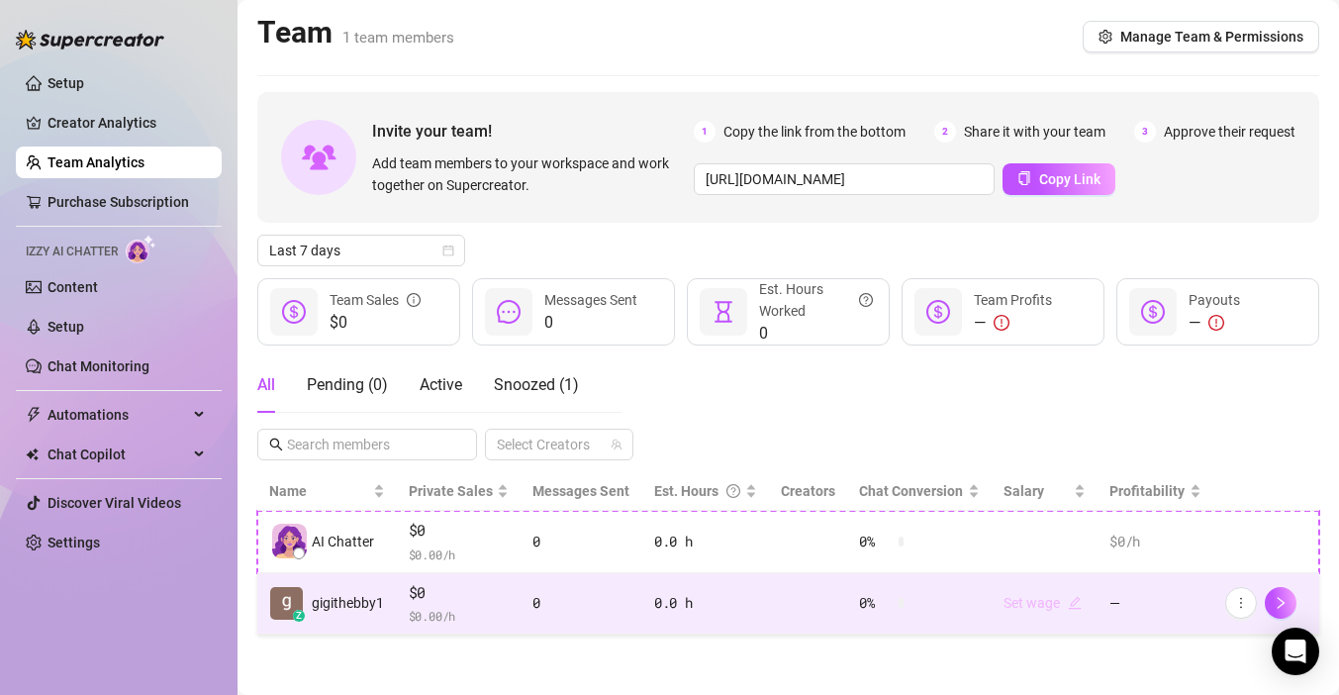
click at [1014, 602] on link "Set wage" at bounding box center [1042, 603] width 78 height 16
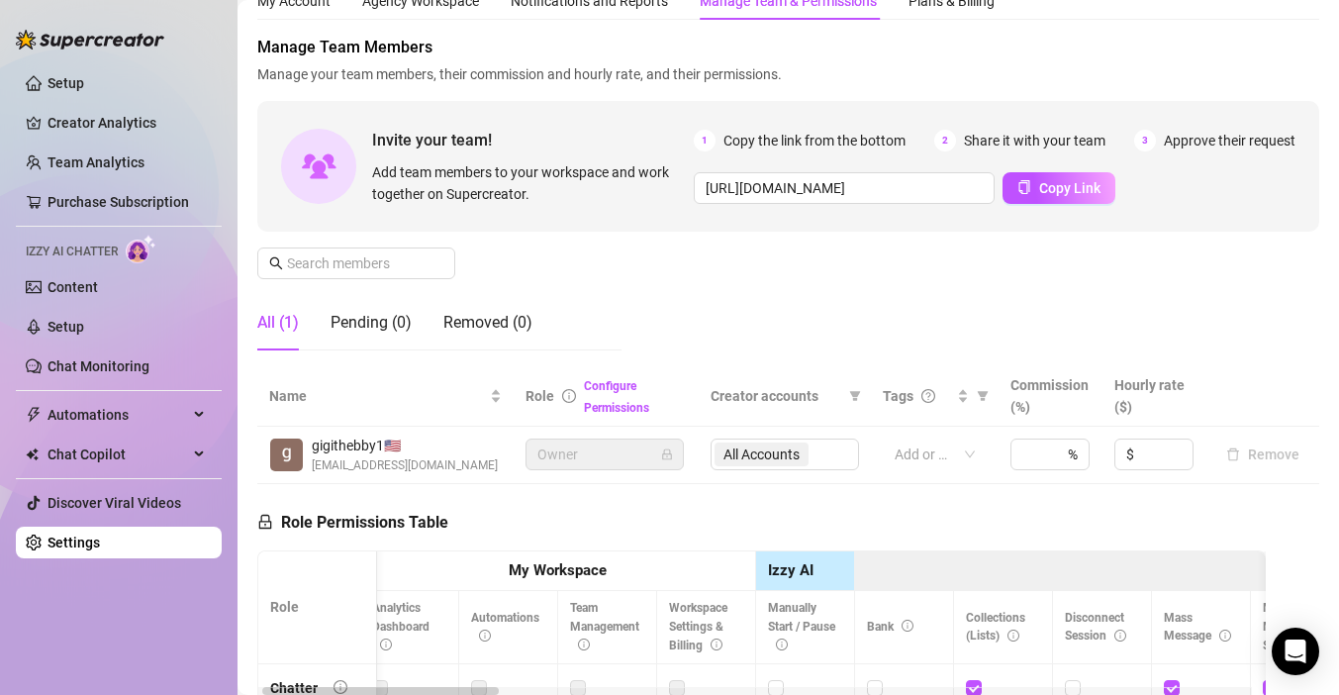
scroll to position [329, 0]
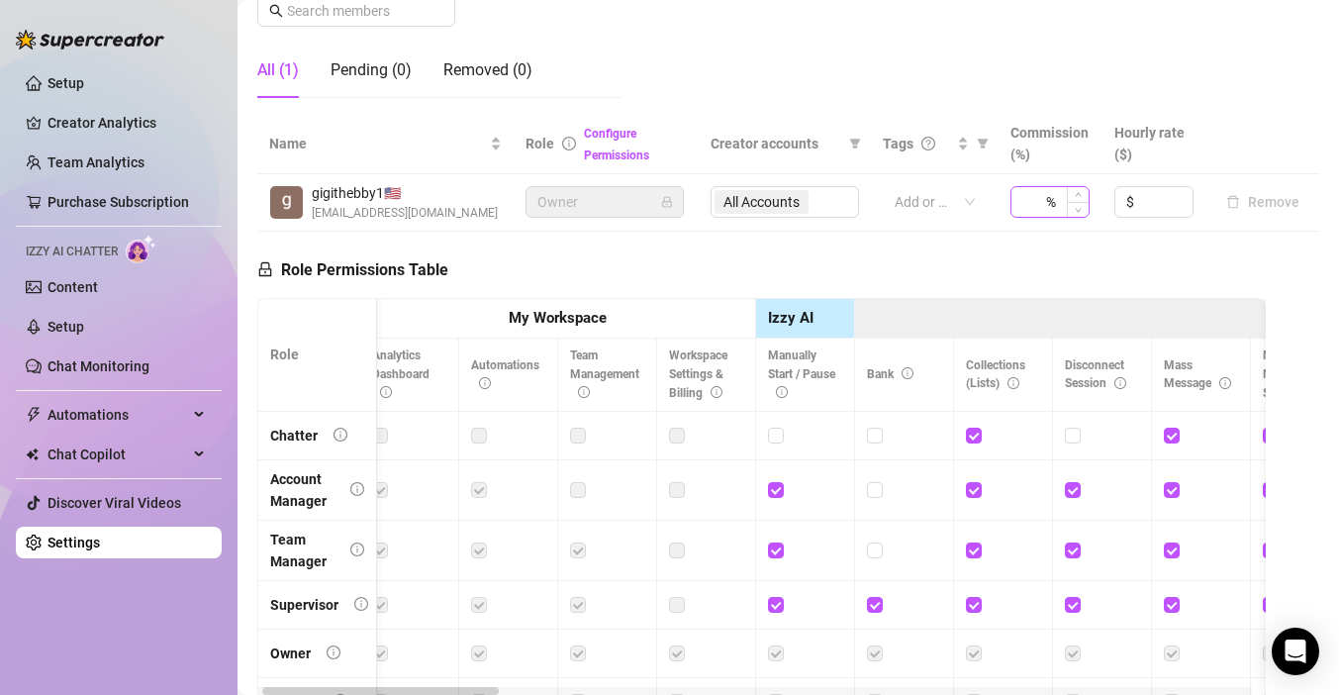
click at [1044, 203] on div "%" at bounding box center [1049, 202] width 79 height 32
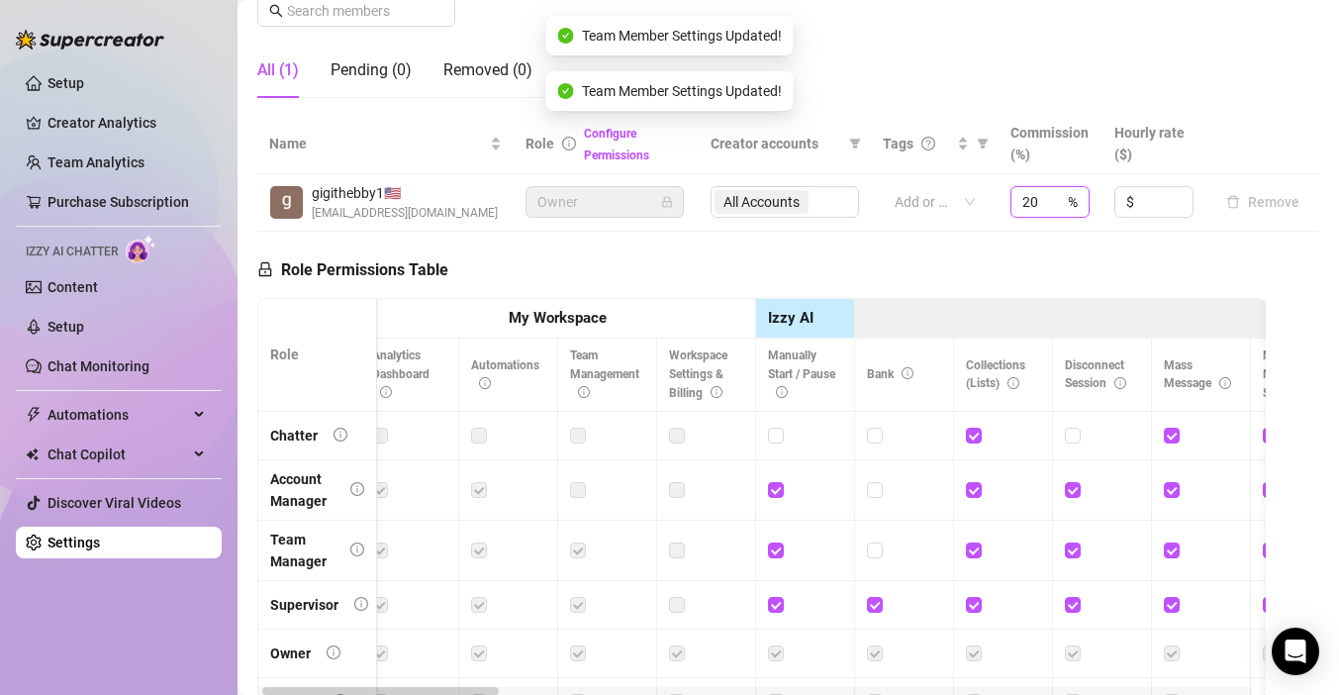
type input "20"
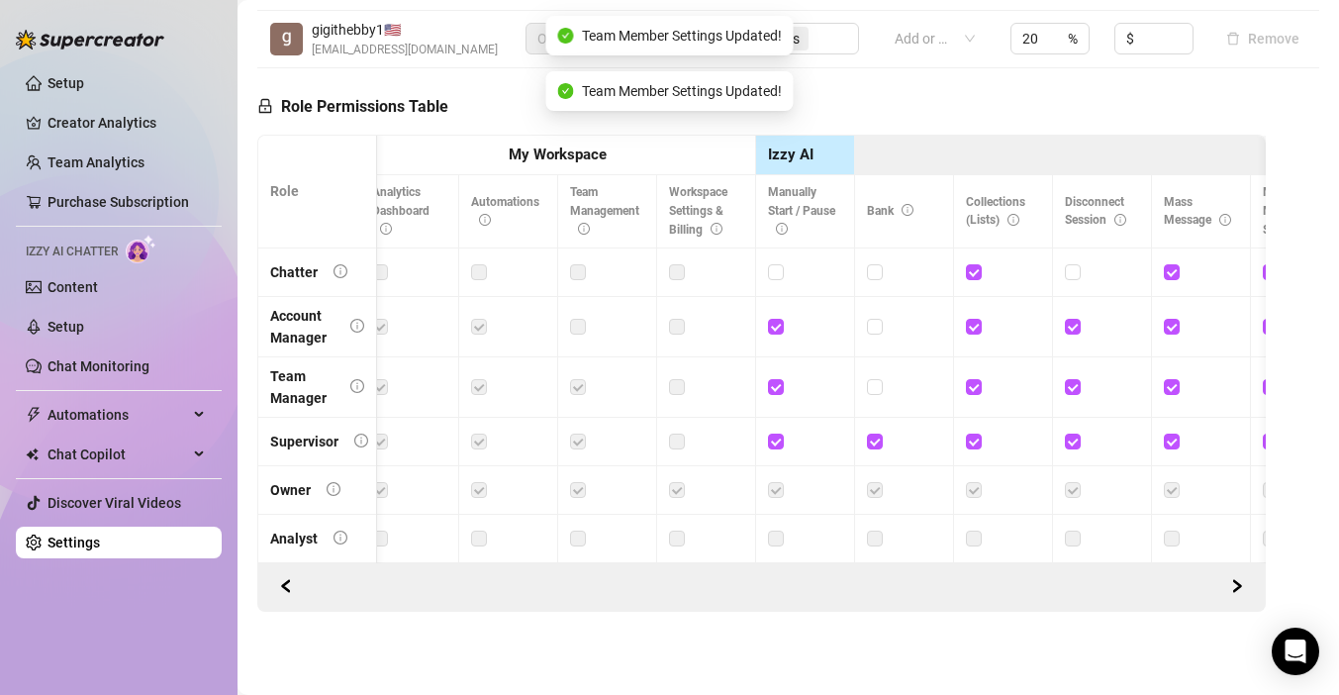
scroll to position [0, 0]
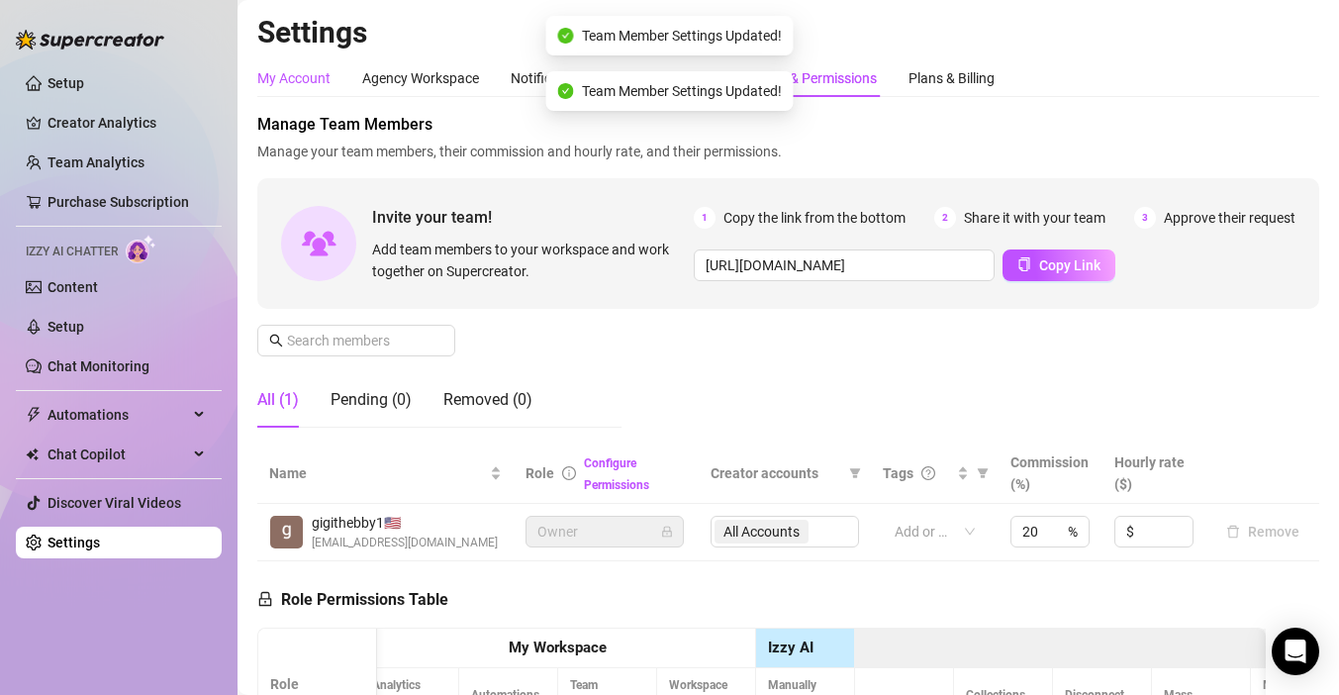
click at [308, 73] on div "My Account" at bounding box center [293, 78] width 73 height 22
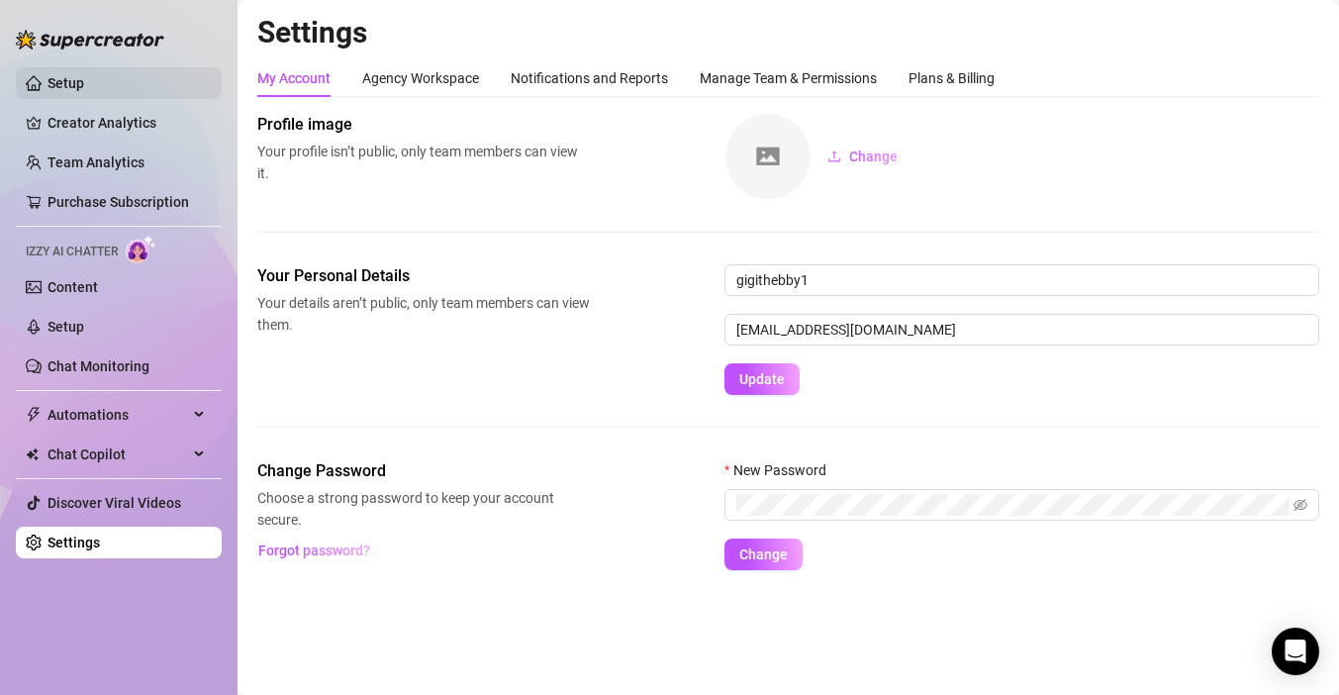
click at [80, 91] on link "Setup" at bounding box center [65, 83] width 37 height 16
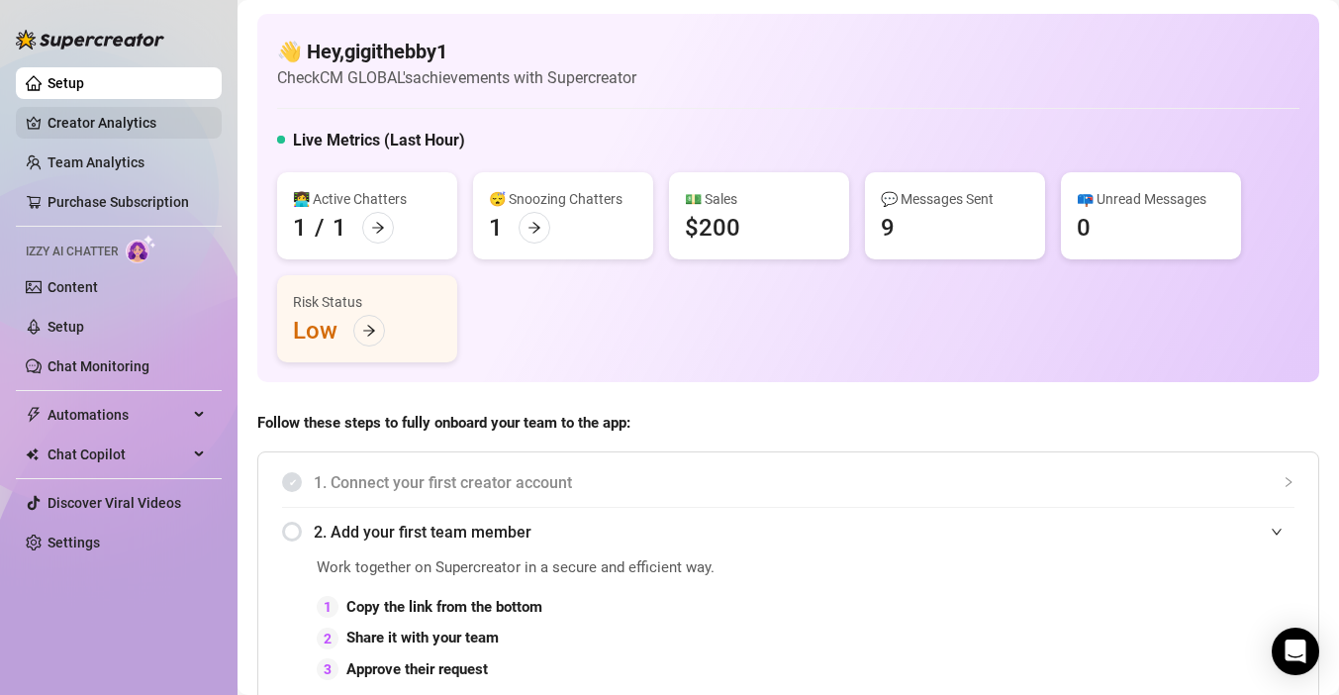
click at [91, 132] on link "Creator Analytics" at bounding box center [126, 123] width 158 height 32
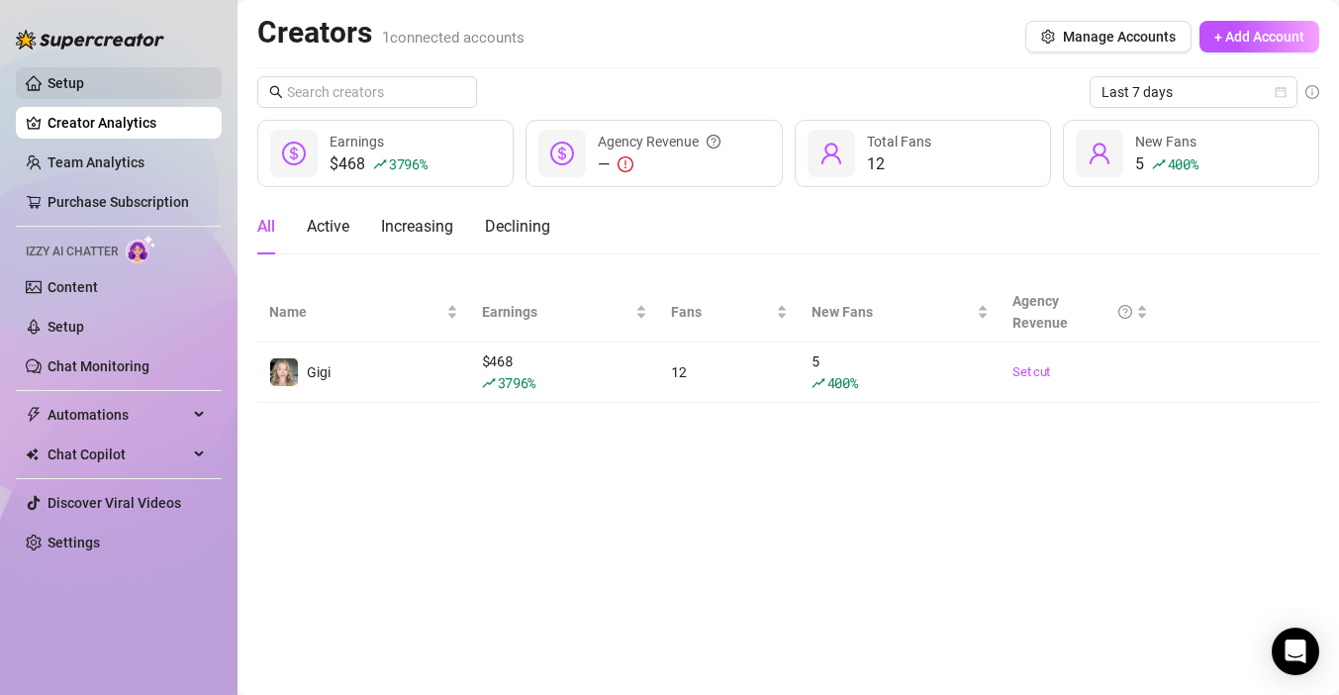
click at [84, 86] on link "Setup" at bounding box center [65, 83] width 37 height 16
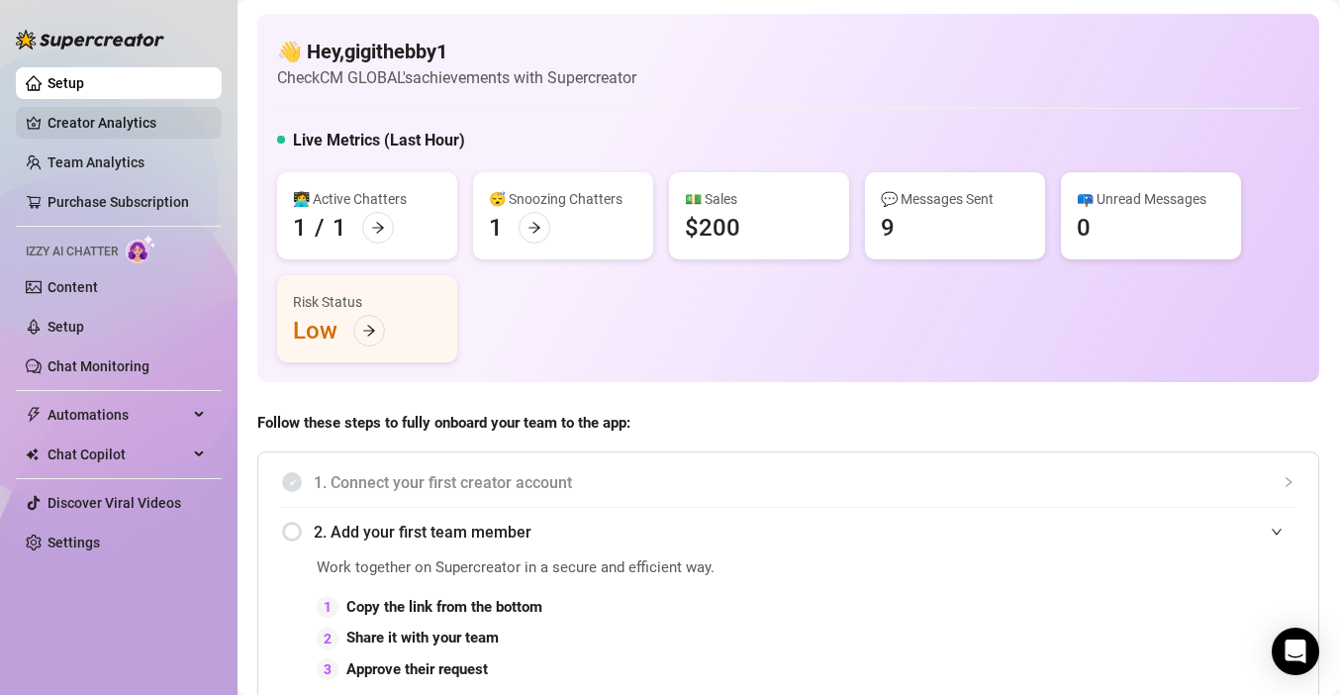
click at [139, 114] on link "Creator Analytics" at bounding box center [126, 123] width 158 height 32
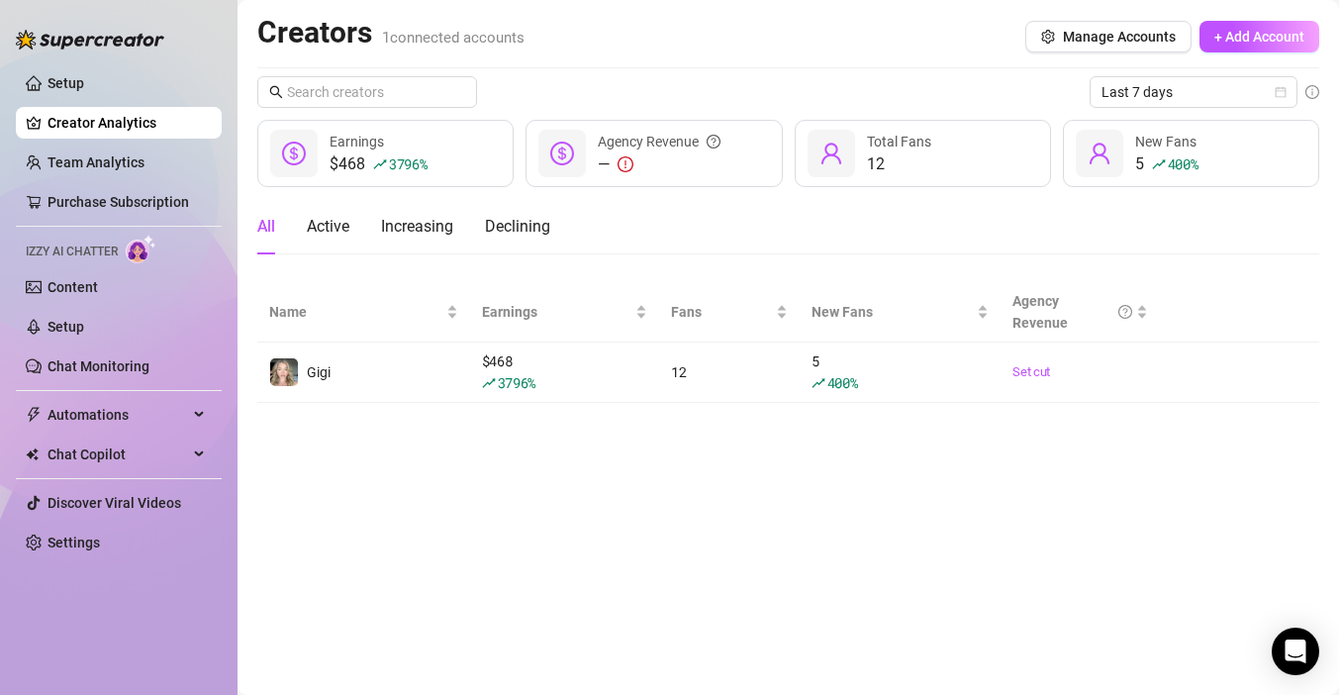
click at [627, 164] on icon "exclamation-circle" at bounding box center [625, 164] width 16 height 16
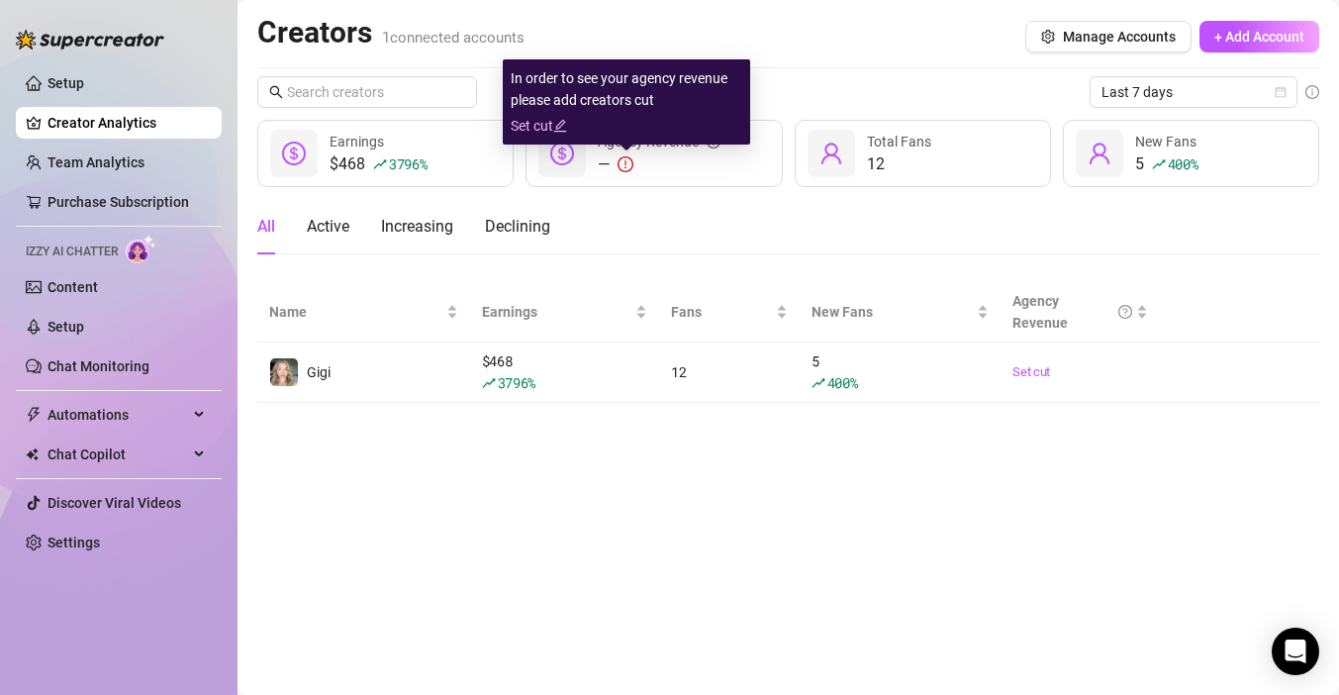
click at [562, 128] on icon "edit" at bounding box center [560, 126] width 14 height 14
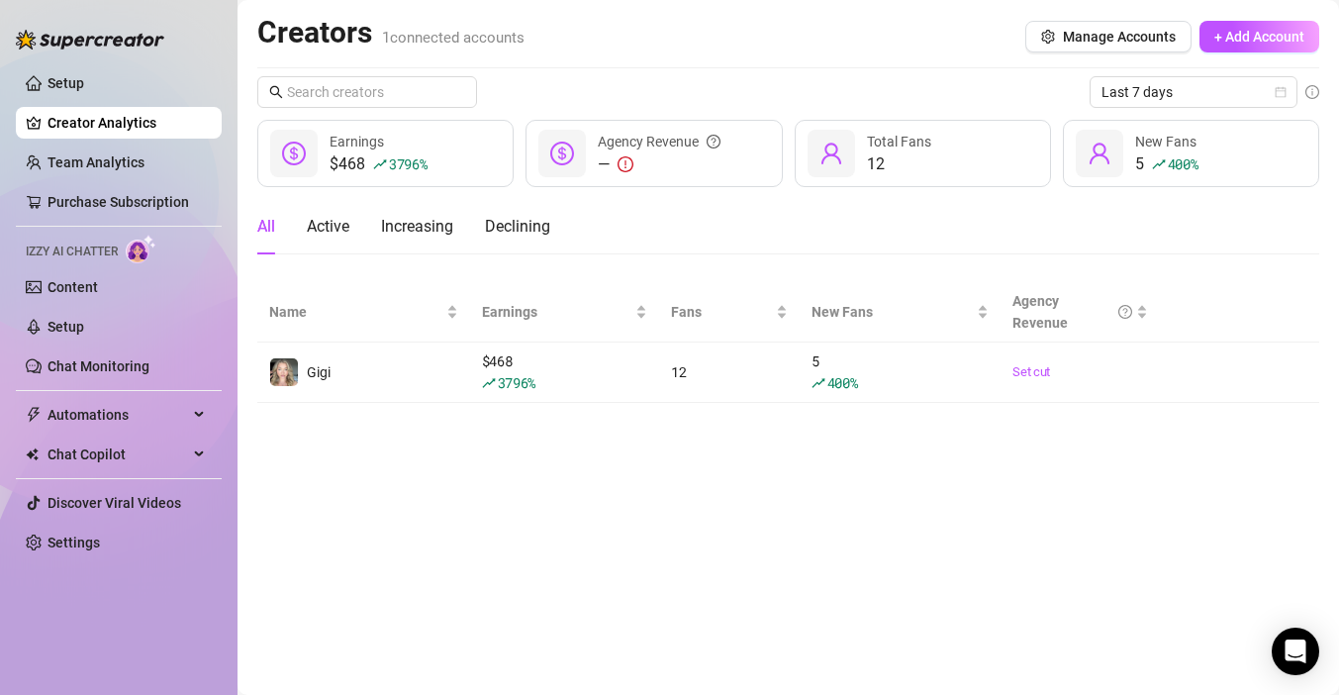
click at [564, 161] on icon "dollar-circle" at bounding box center [562, 153] width 24 height 24
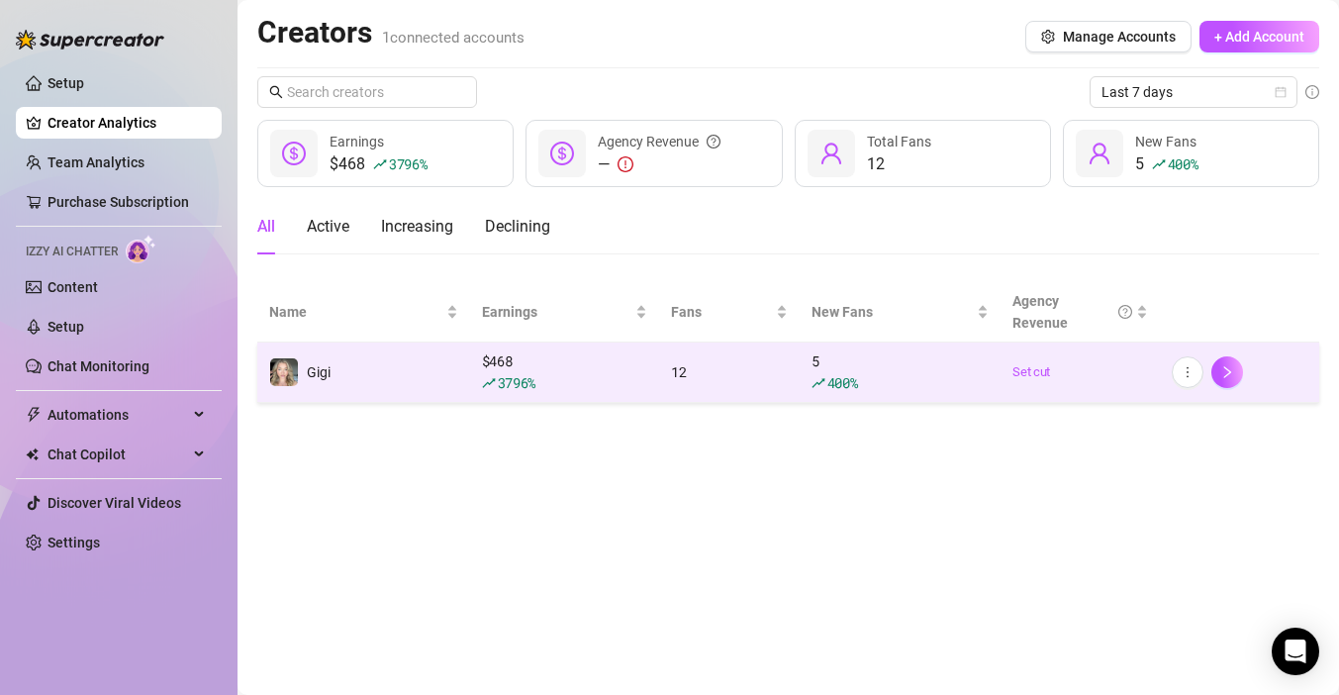
click at [853, 370] on div "5 400 %" at bounding box center [899, 372] width 177 height 44
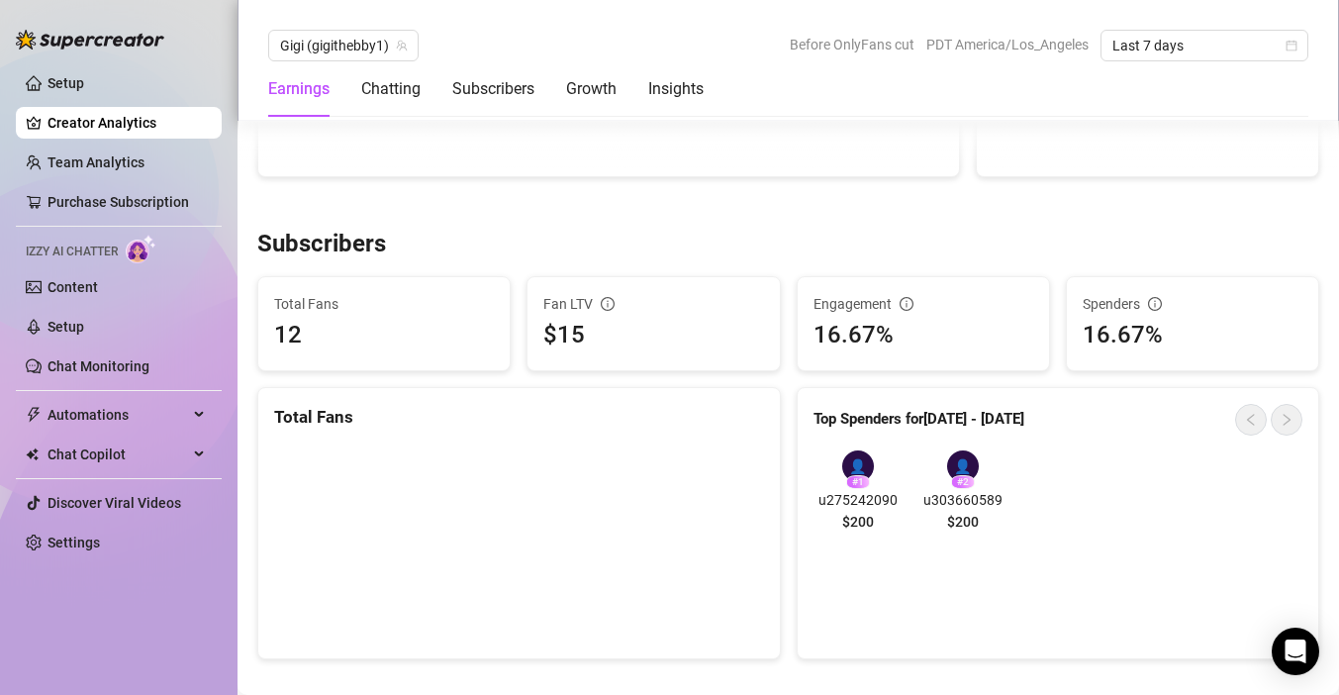
scroll to position [1094, 0]
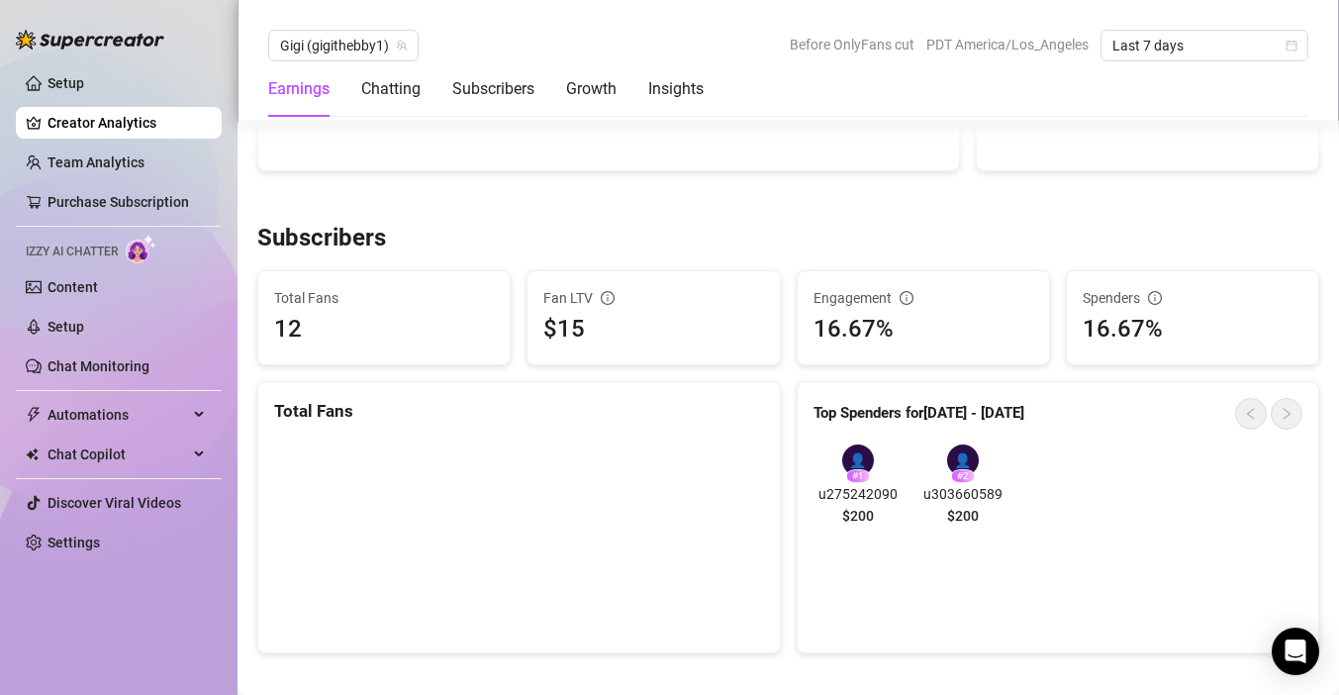
click at [299, 326] on div "12" at bounding box center [288, 330] width 28 height 38
click at [501, 93] on div "Subscribers" at bounding box center [493, 89] width 82 height 24
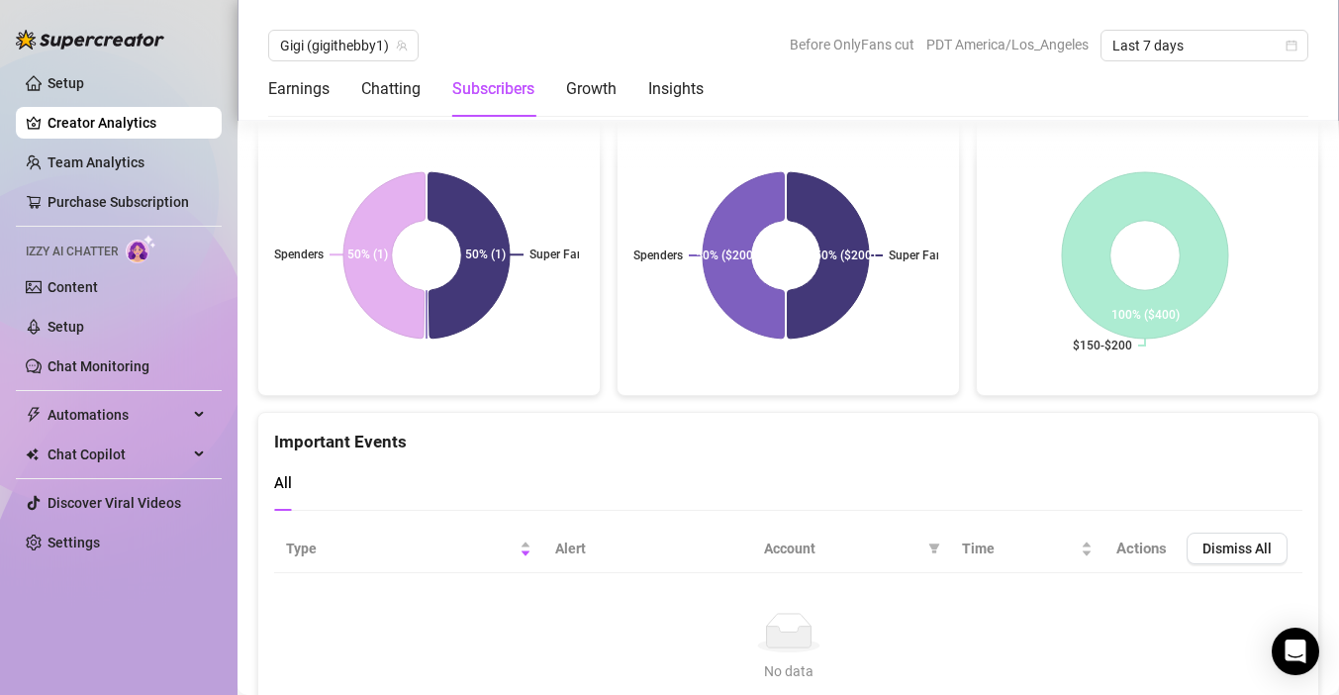
scroll to position [3369, 0]
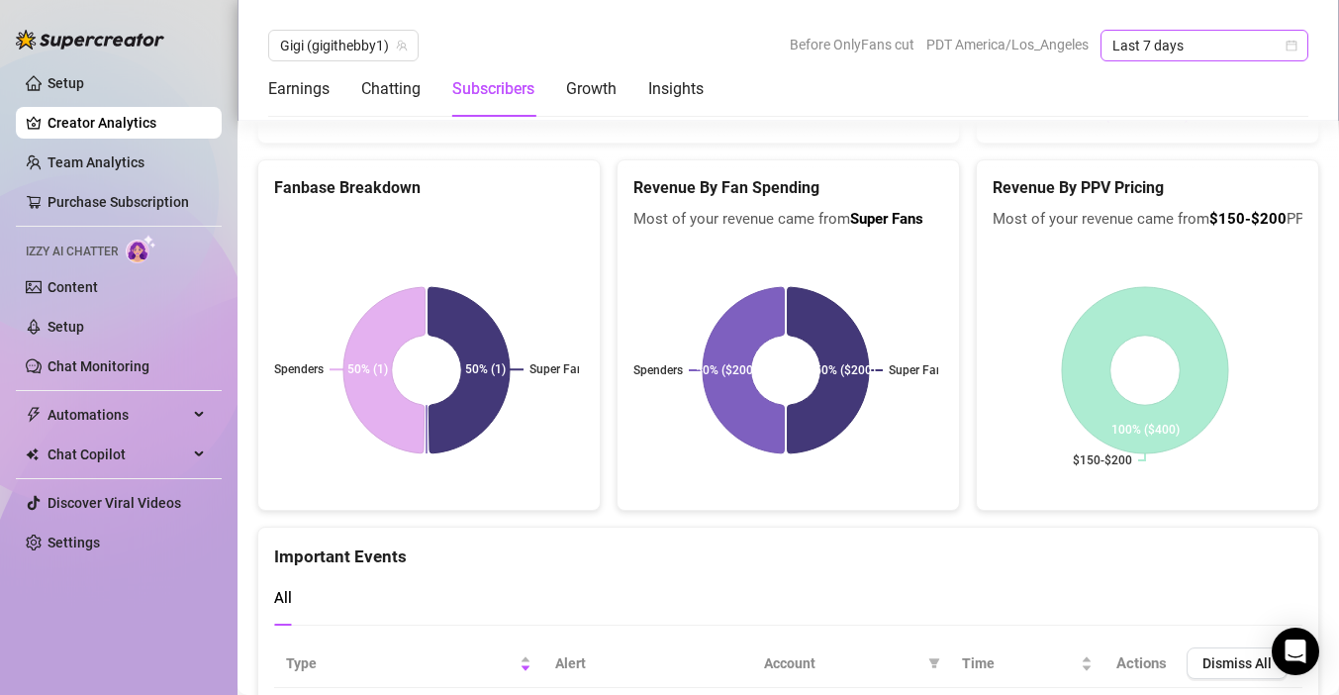
click at [1200, 33] on span "Last 7 days" at bounding box center [1204, 46] width 184 height 30
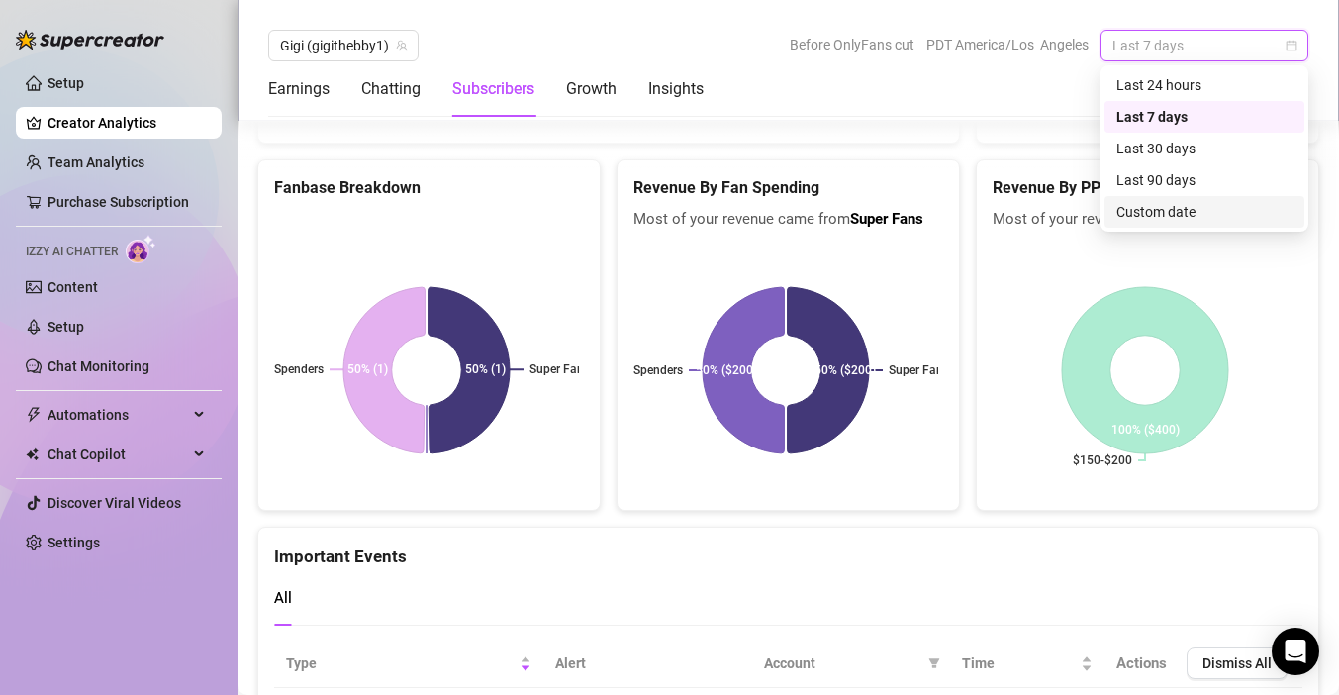
click at [1179, 207] on div "Custom date" at bounding box center [1204, 212] width 176 height 22
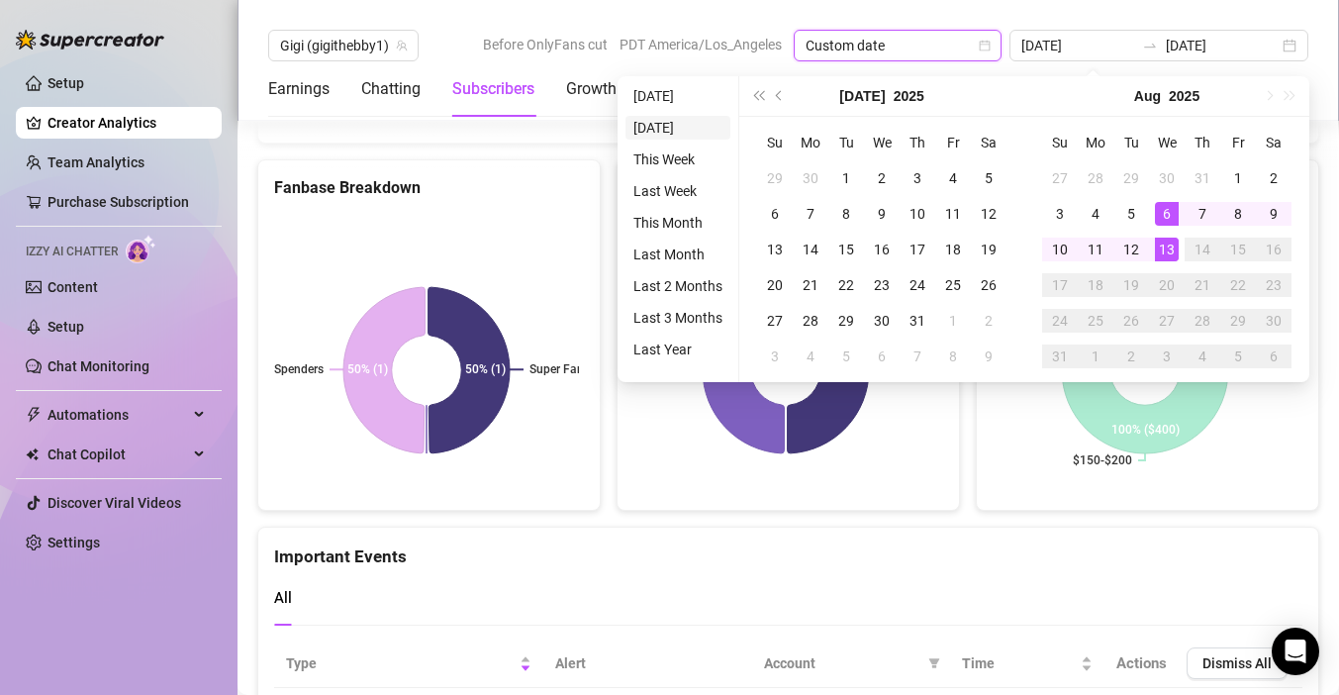
type input "[DATE]"
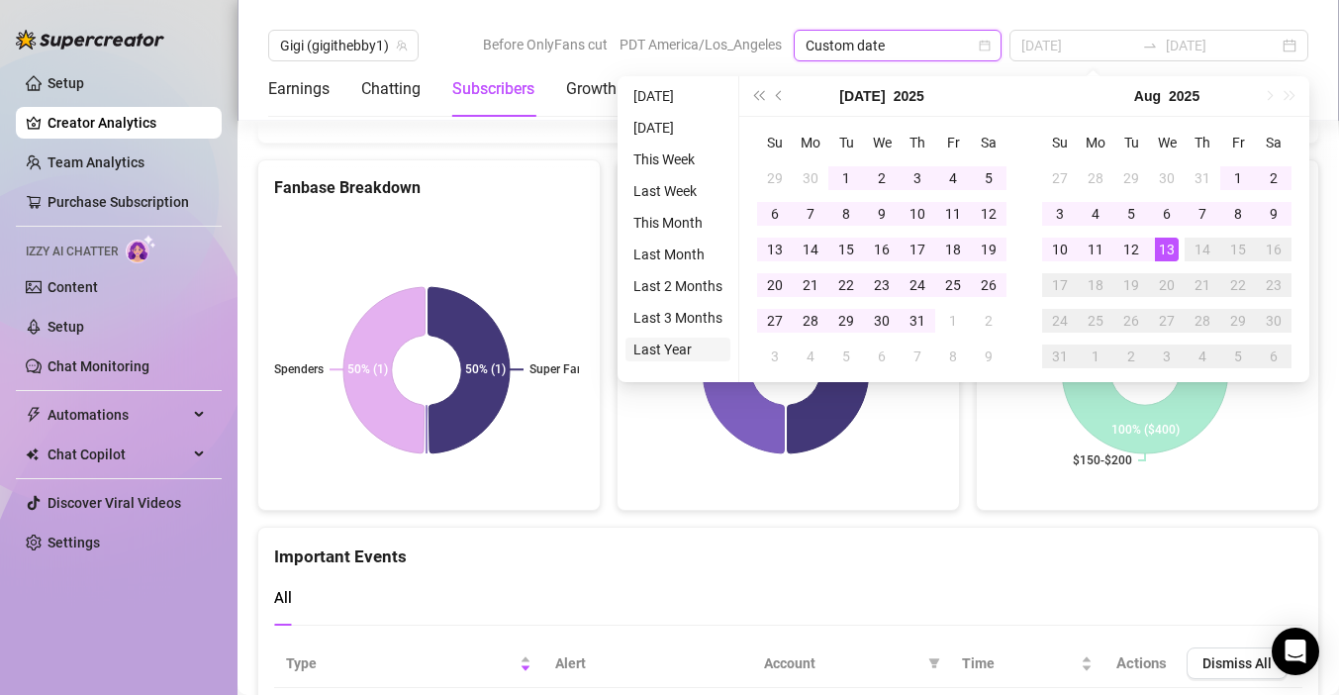
type input "[DATE]"
click at [673, 348] on li "Last Year" at bounding box center [677, 349] width 105 height 24
type input "[DATE]"
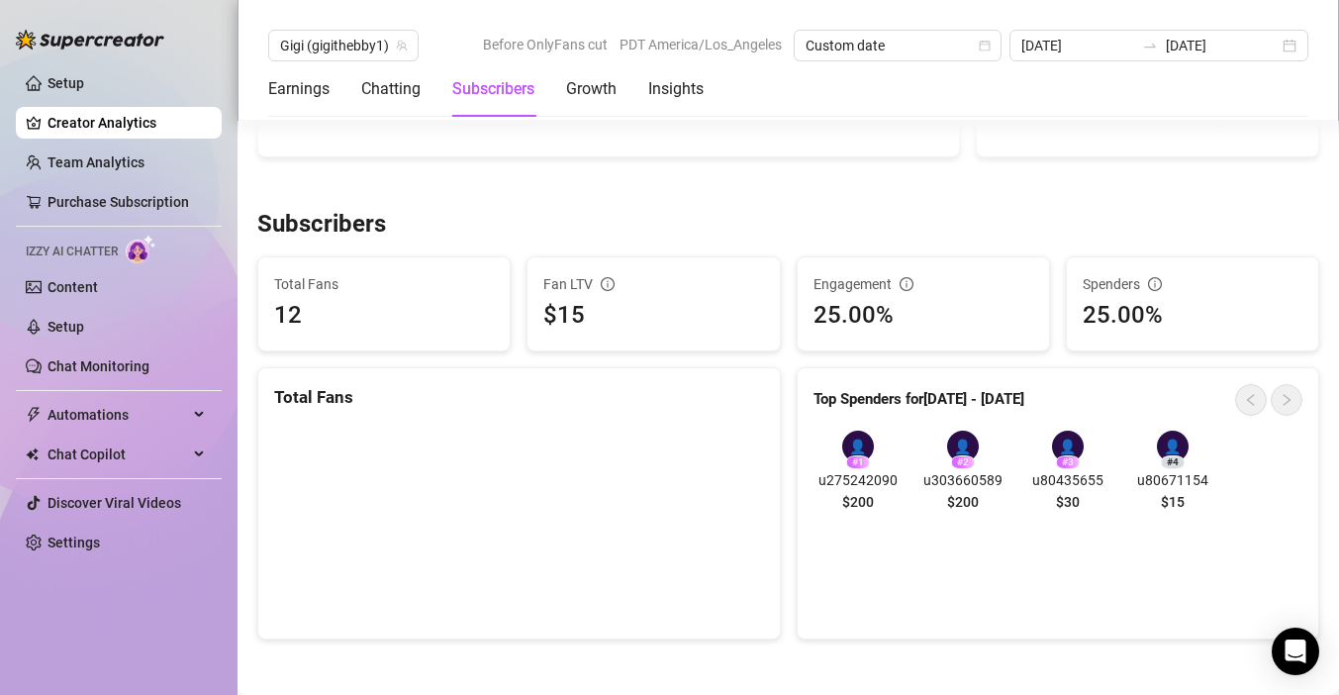
scroll to position [1015, 0]
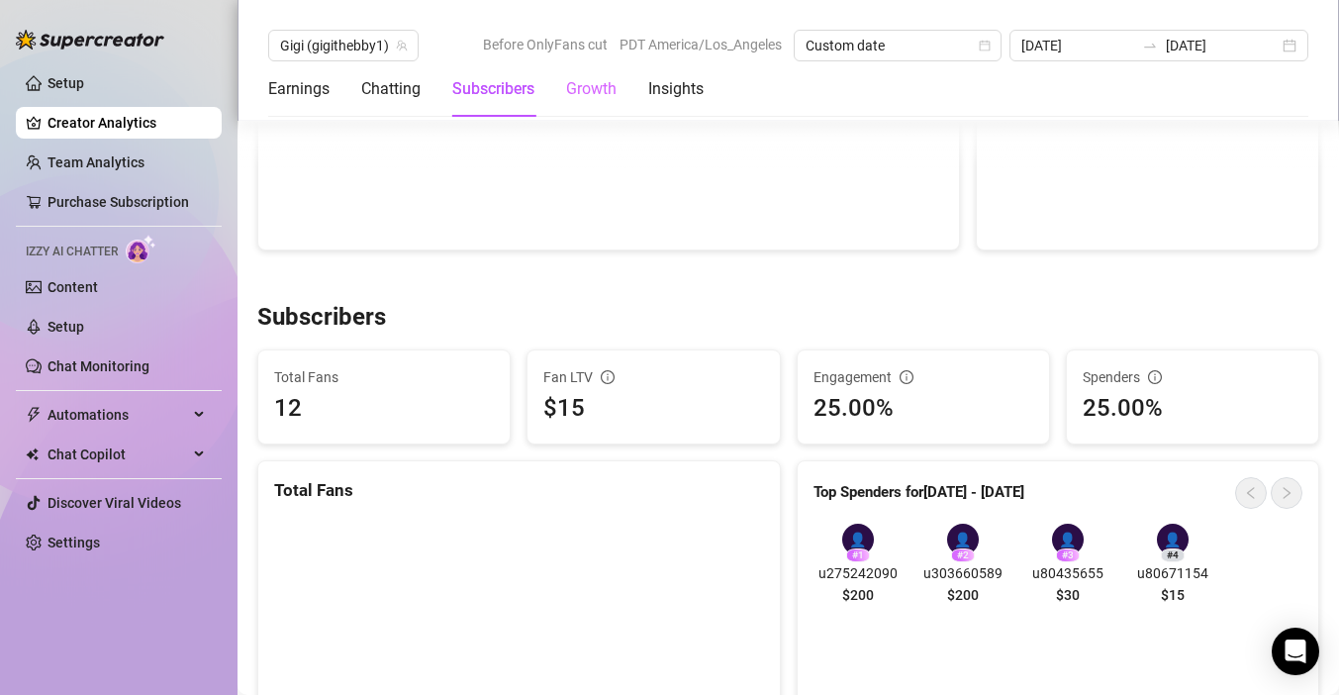
click at [597, 75] on div "Growth" at bounding box center [591, 88] width 50 height 55
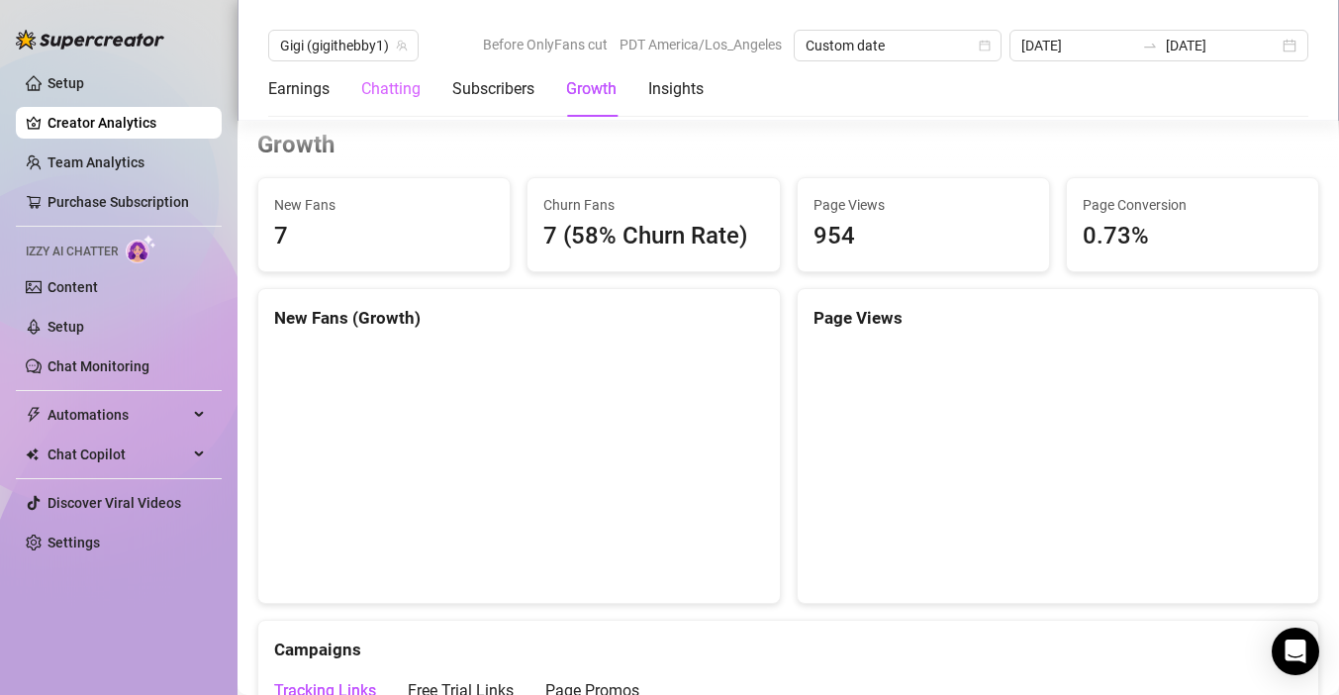
click at [402, 105] on div "Chatting" at bounding box center [390, 88] width 59 height 55
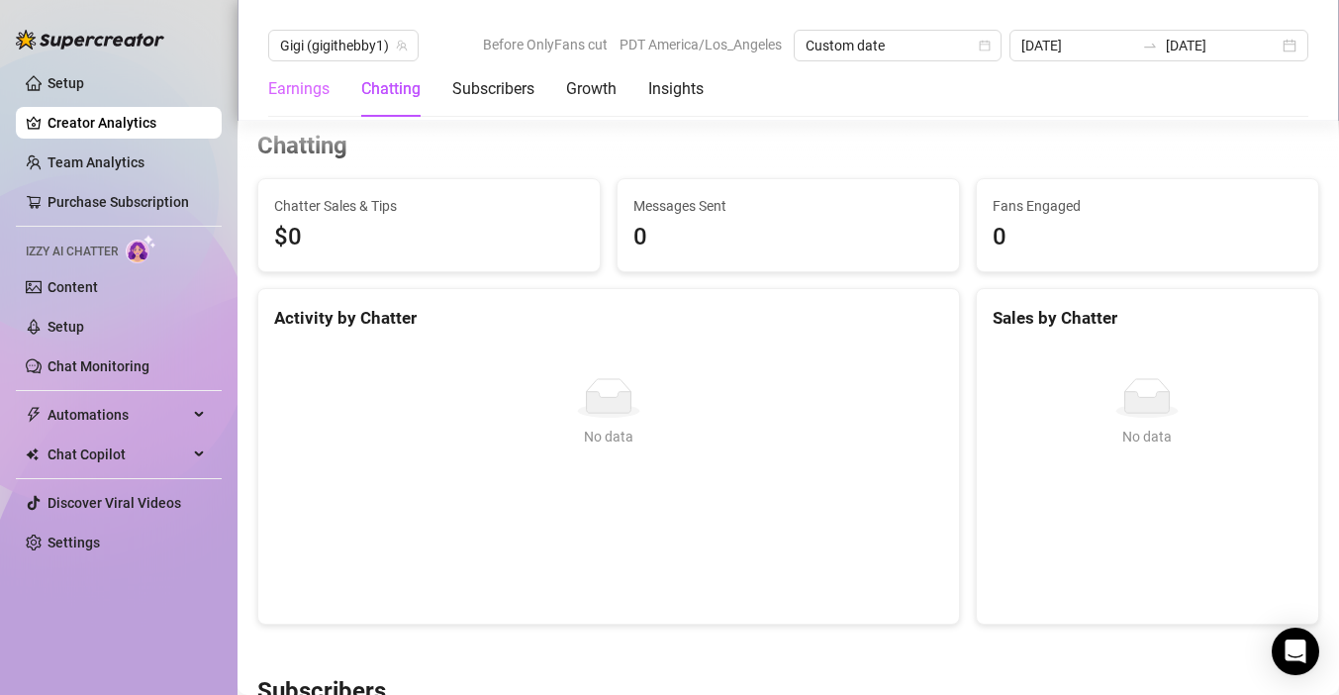
click at [289, 103] on div "Earnings" at bounding box center [298, 88] width 61 height 55
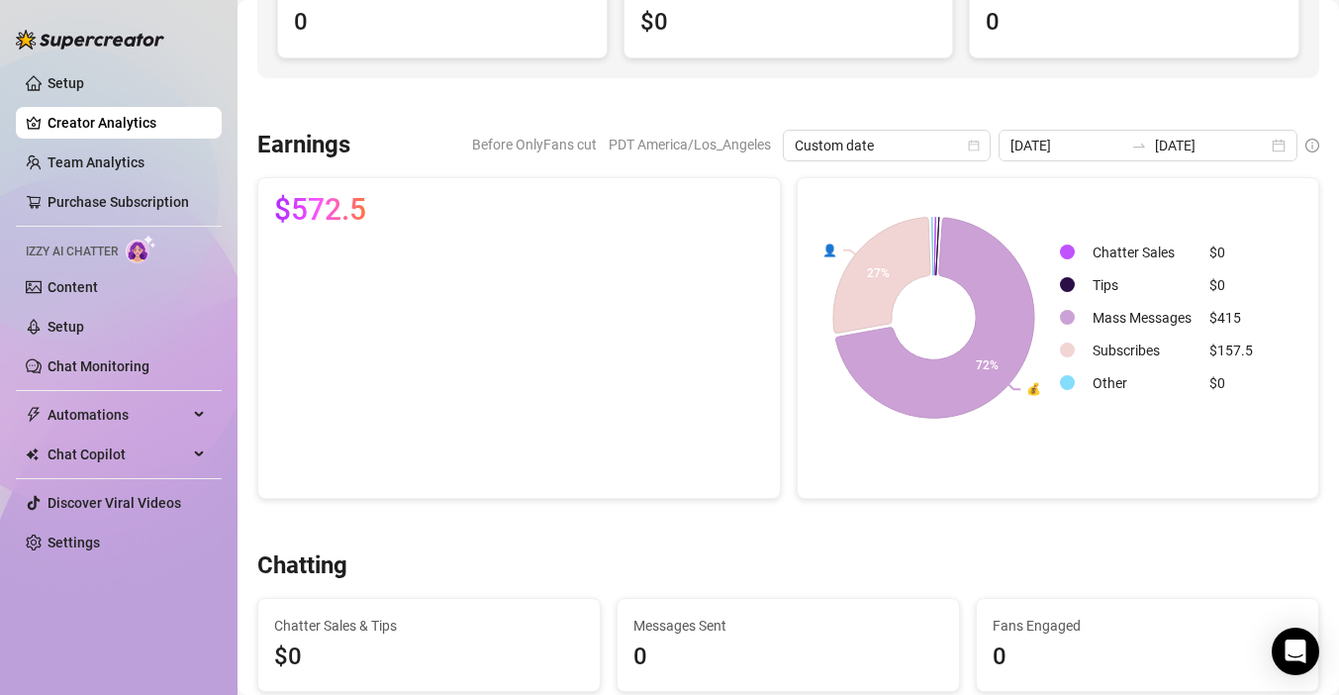
scroll to position [221, 0]
click at [124, 405] on span "Automations" at bounding box center [117, 415] width 140 height 32
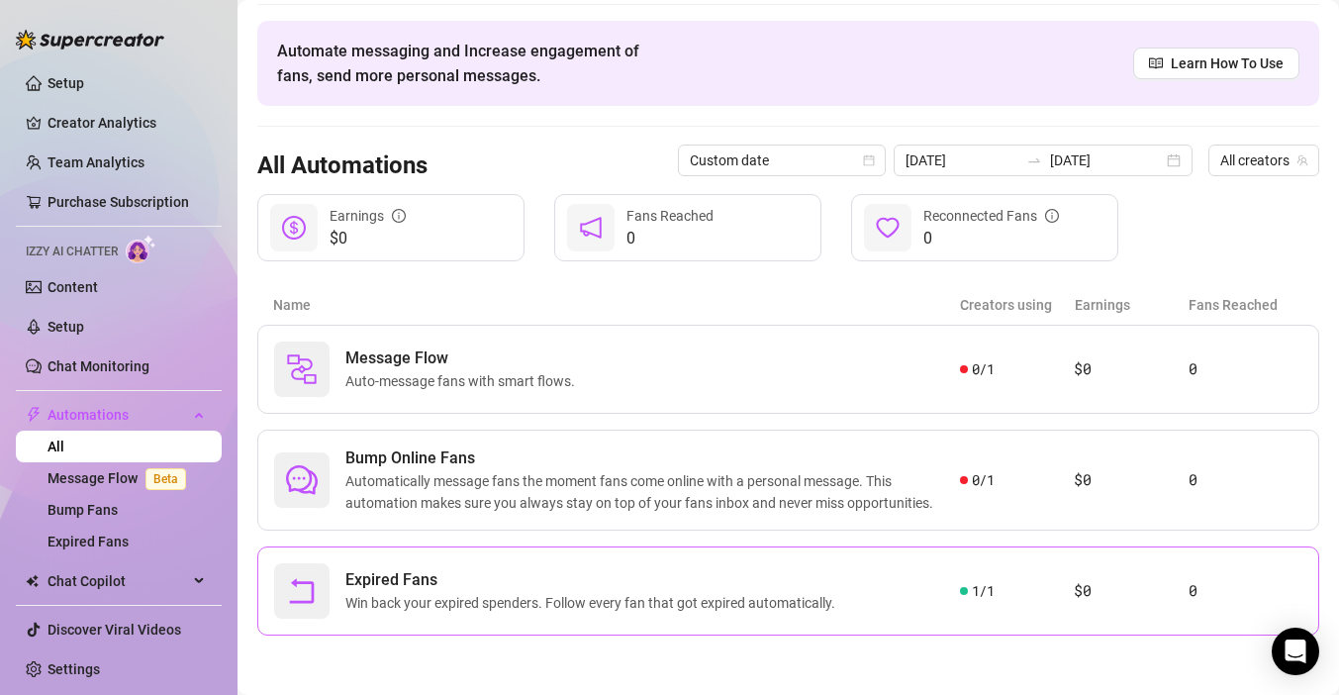
click at [567, 606] on span "Win back your expired spenders. Follow every fan that got expired automatically." at bounding box center [594, 603] width 498 height 22
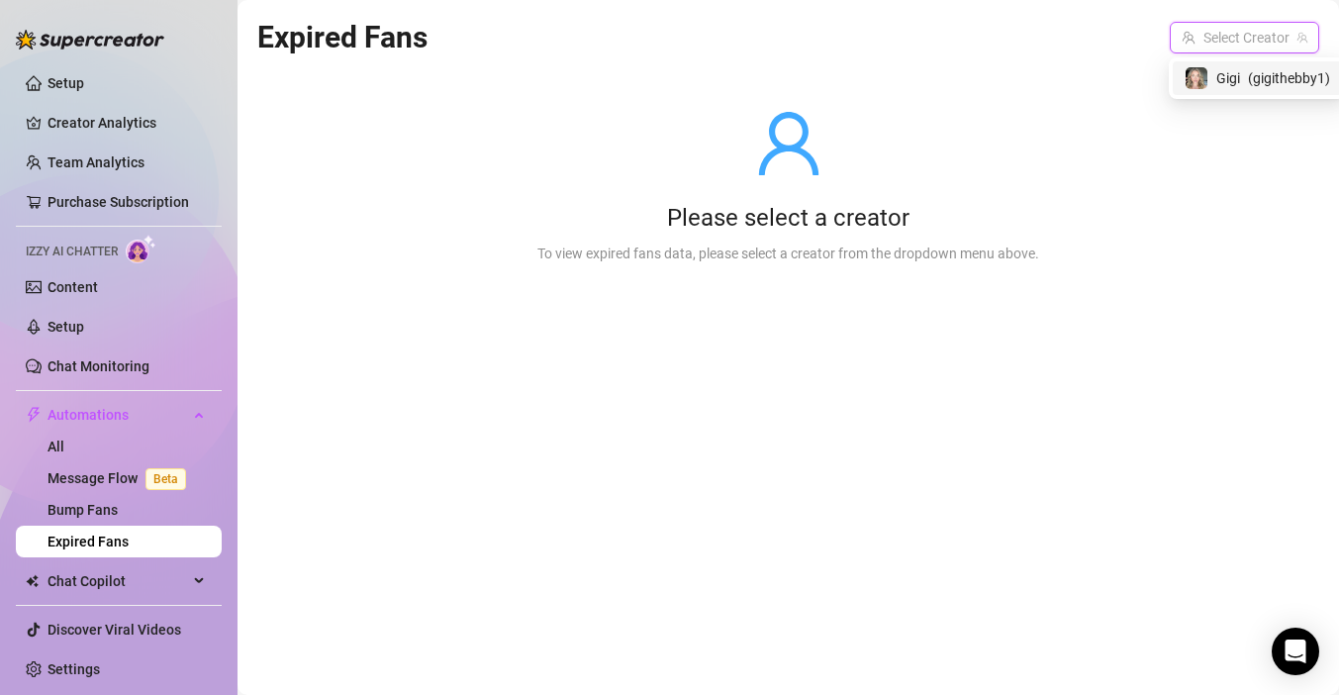
click at [1240, 30] on input "search" at bounding box center [1235, 38] width 108 height 30
click at [1247, 85] on span "( gigithebby1 )" at bounding box center [1277, 78] width 82 height 22
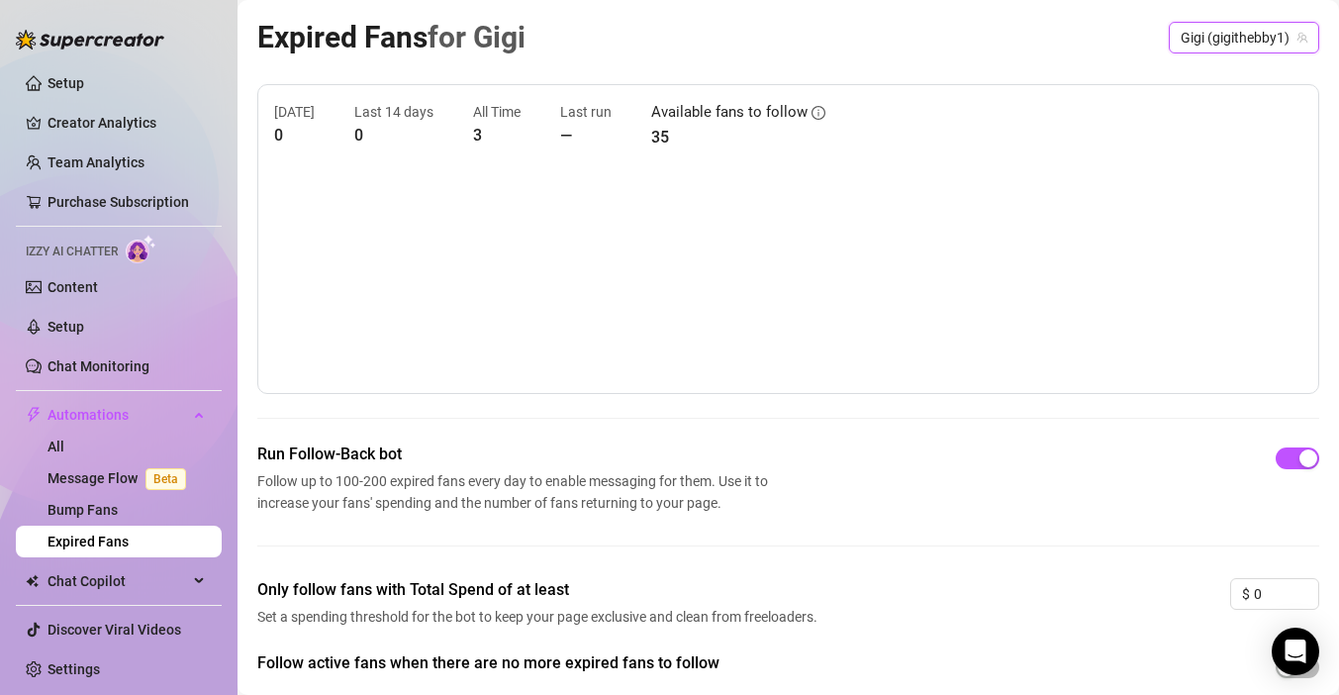
scroll to position [60, 0]
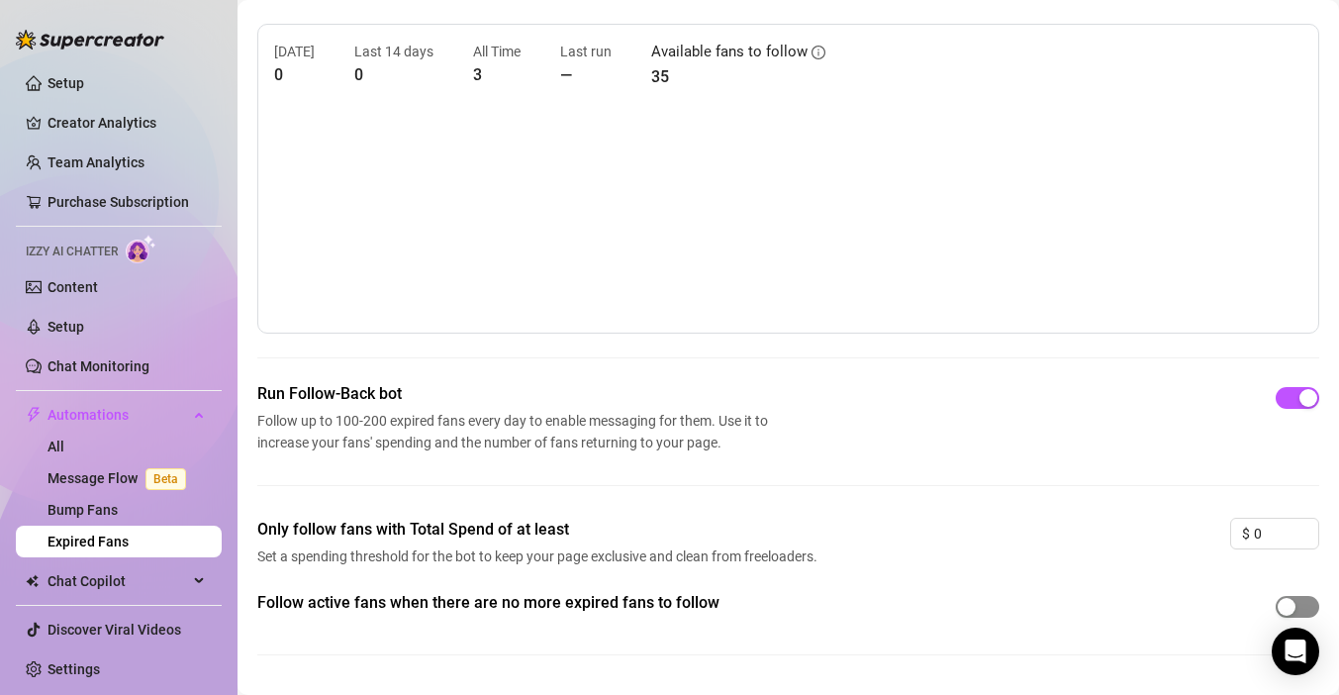
click at [1277, 606] on div "button" at bounding box center [1286, 607] width 18 height 18
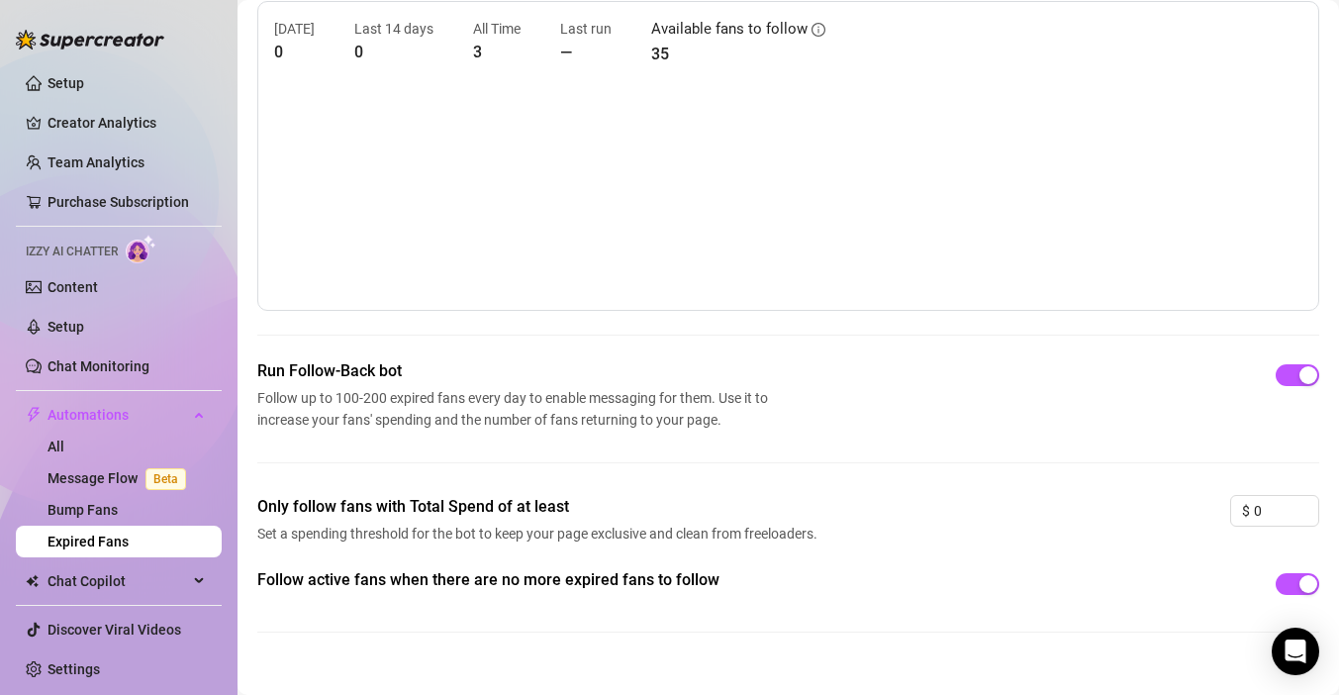
scroll to position [0, 0]
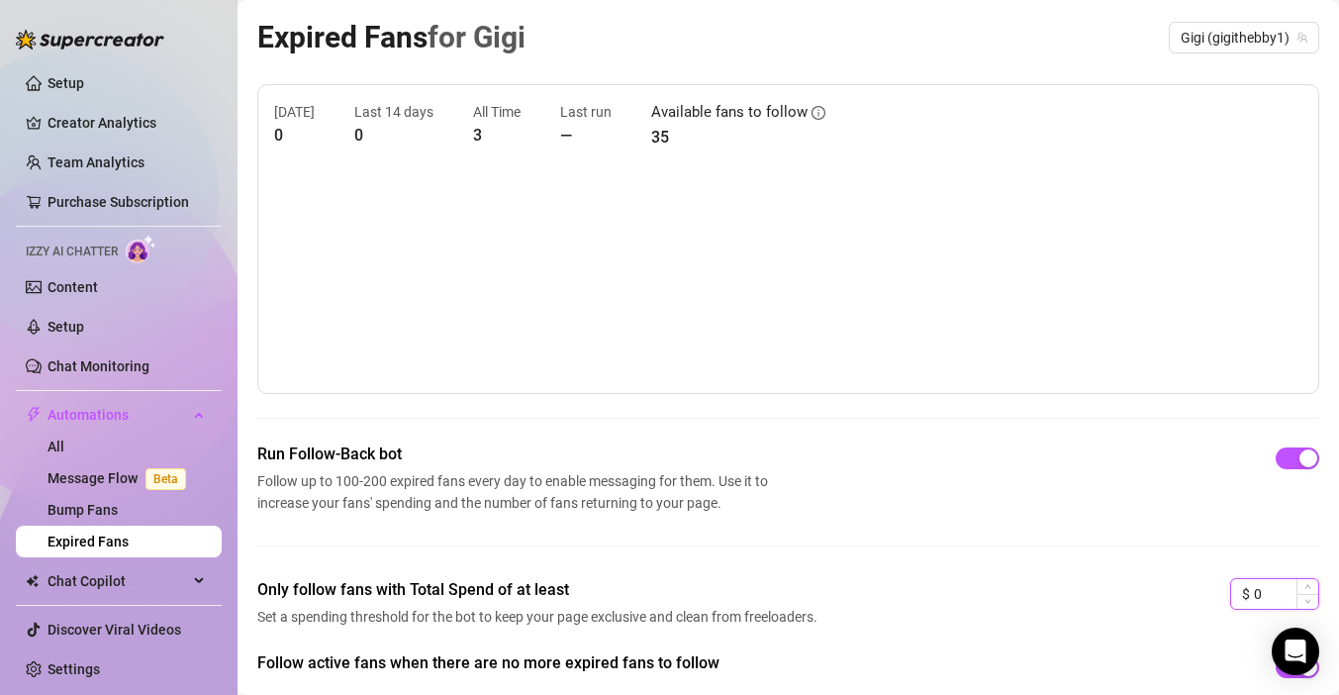
click at [1260, 604] on input "0" at bounding box center [1286, 594] width 64 height 30
type input "5"
click at [988, 512] on div "Run Follow-Back bot Follow up to 100-200 expired fans every day to enable messa…" at bounding box center [788, 477] width 1062 height 71
drag, startPoint x: 1263, startPoint y: 601, endPoint x: 1157, endPoint y: 589, distance: 107.5
click at [1158, 593] on div "Only follow fans with Total Spend of at least Set a spending threshold for the …" at bounding box center [788, 614] width 1062 height 73
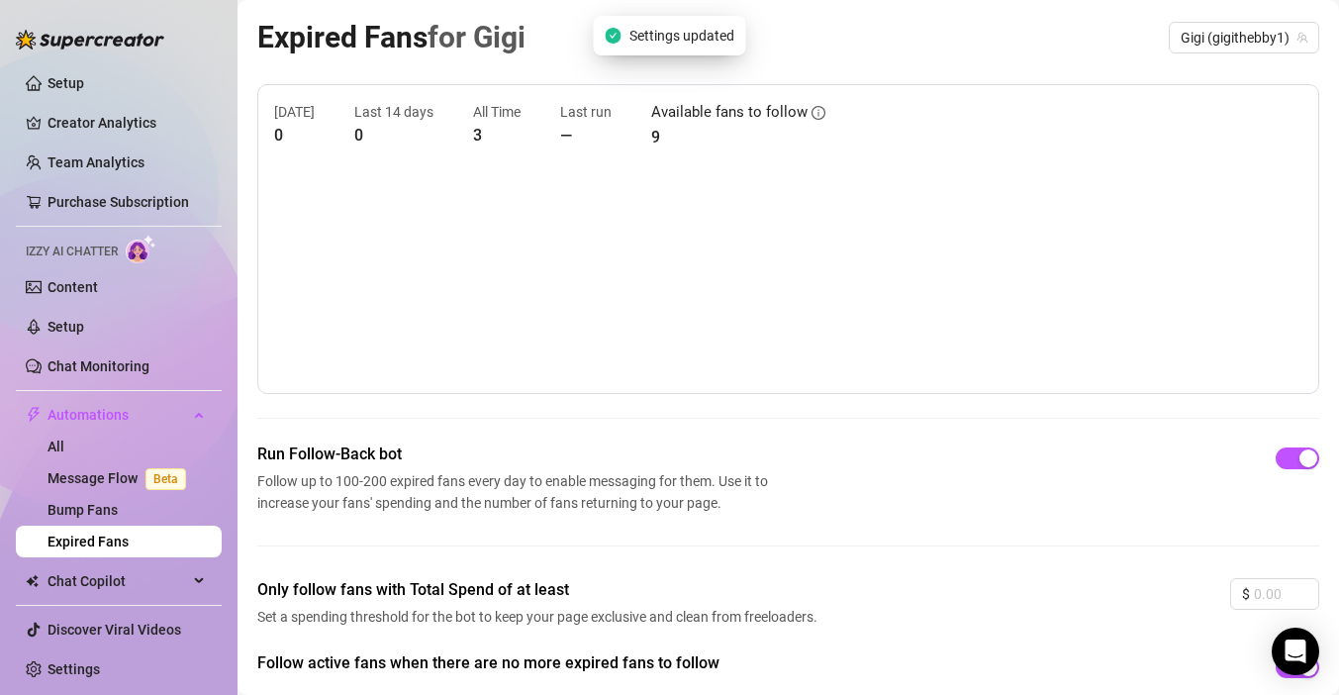
click at [1157, 589] on div "Only follow fans with Total Spend of at least Set a spending threshold for the …" at bounding box center [788, 614] width 1062 height 73
click at [1135, 531] on div "Run Follow-Back bot Follow up to 100-200 expired fans every day to enable messa…" at bounding box center [788, 510] width 1062 height 136
click at [1270, 591] on input at bounding box center [1286, 594] width 64 height 30
type input "0"
click at [991, 500] on div "Run Follow-Back bot Follow up to 100-200 expired fans every day to enable messa…" at bounding box center [788, 477] width 1062 height 71
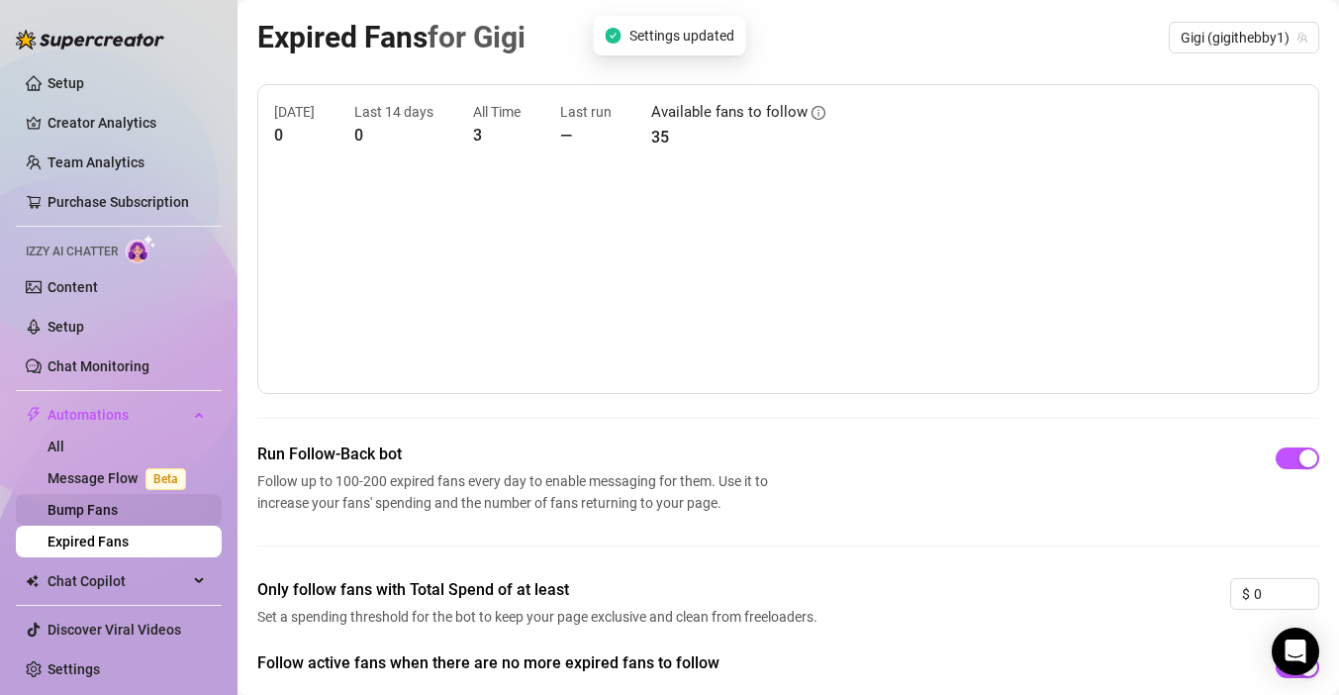
click at [113, 516] on link "Bump Fans" at bounding box center [82, 510] width 70 height 16
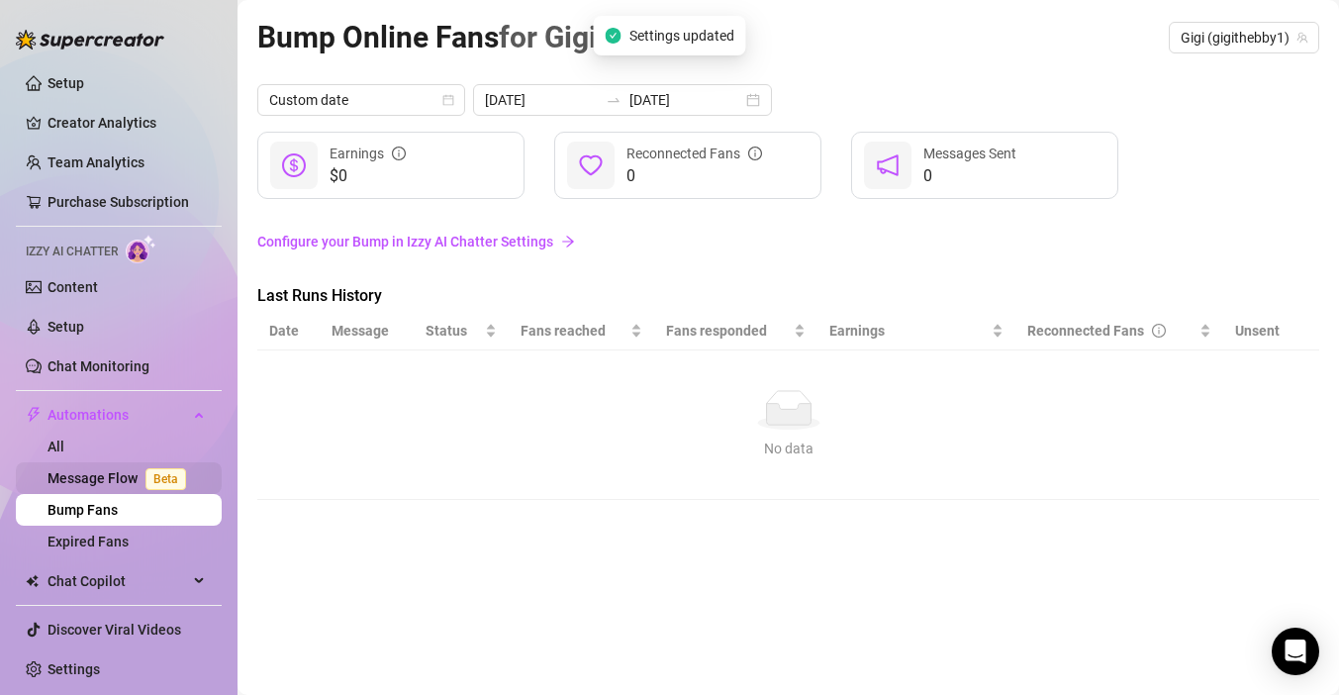
click at [123, 475] on link "Message Flow Beta" at bounding box center [120, 478] width 146 height 16
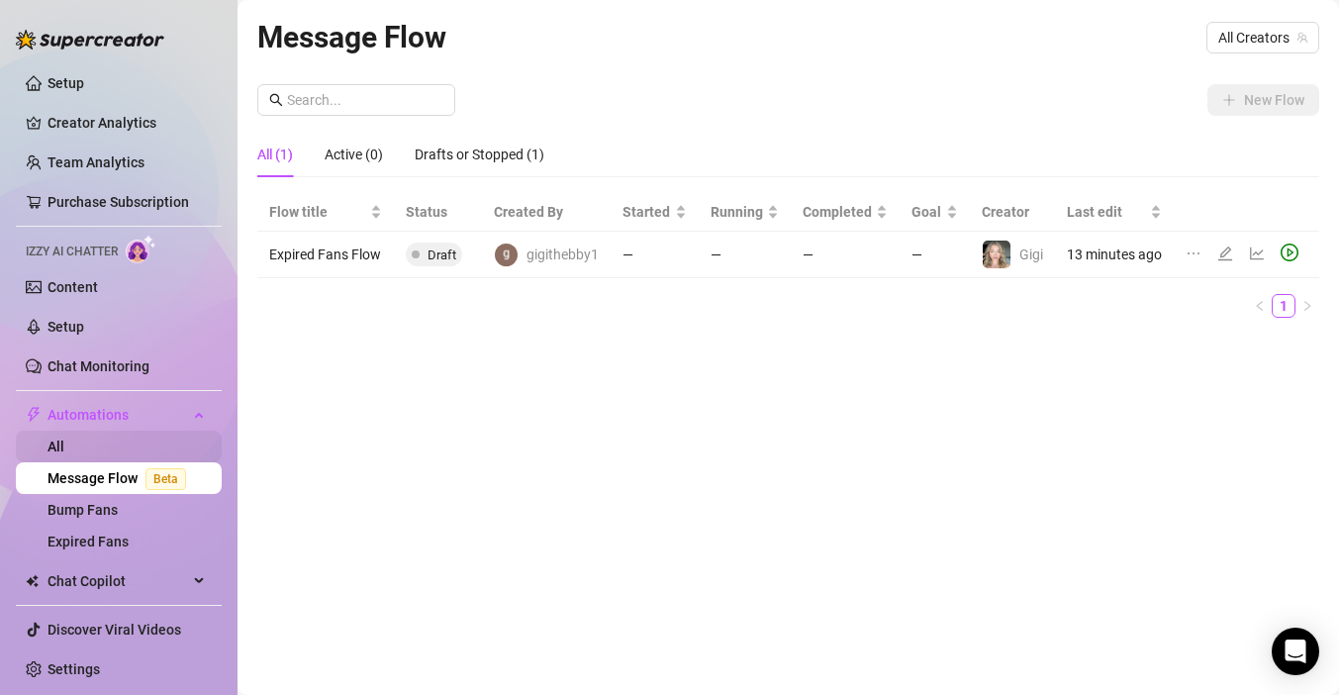
click at [64, 442] on link "All" at bounding box center [55, 446] width 17 height 16
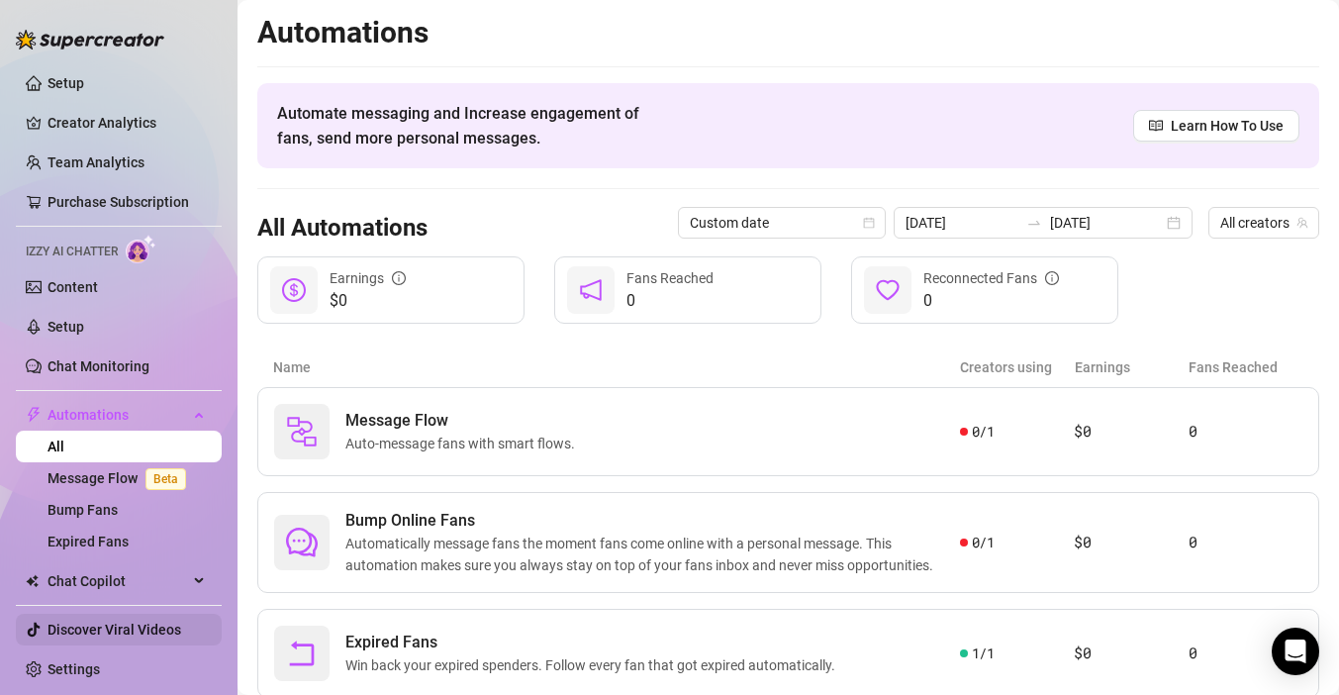
click at [139, 637] on link "Discover Viral Videos" at bounding box center [114, 629] width 134 height 16
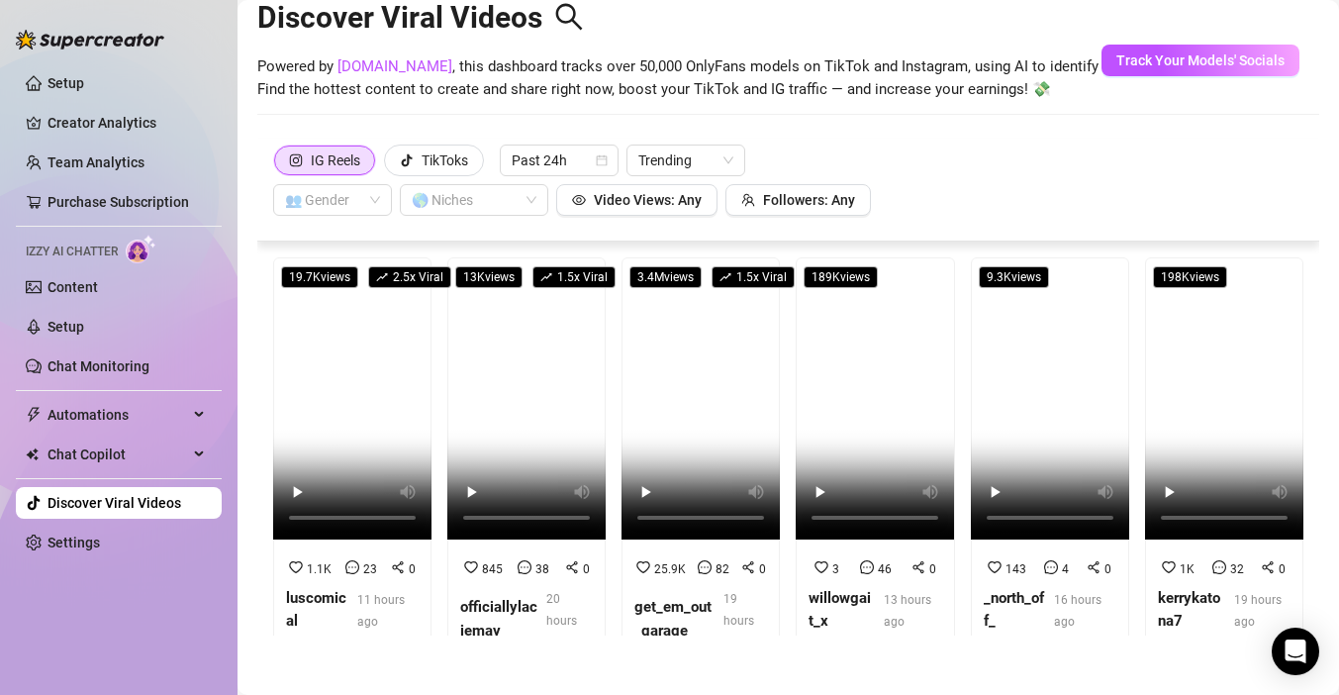
scroll to position [28, 0]
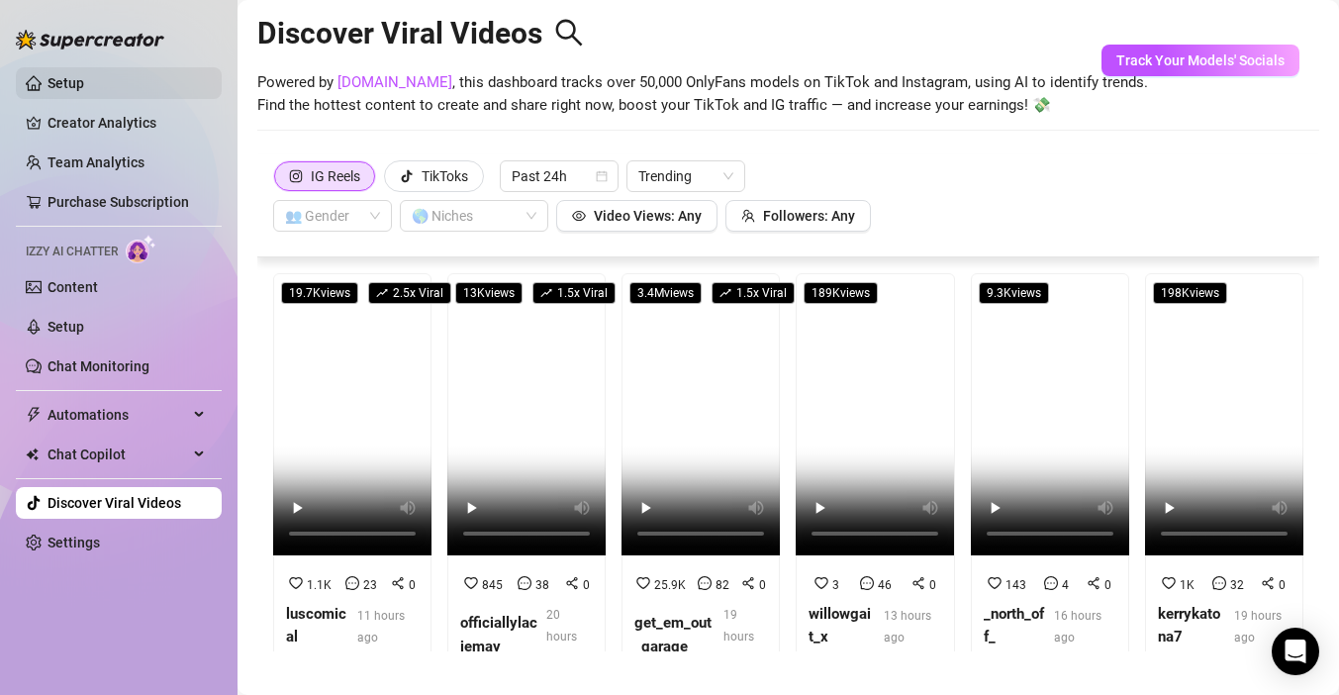
click at [81, 76] on link "Setup" at bounding box center [65, 83] width 37 height 16
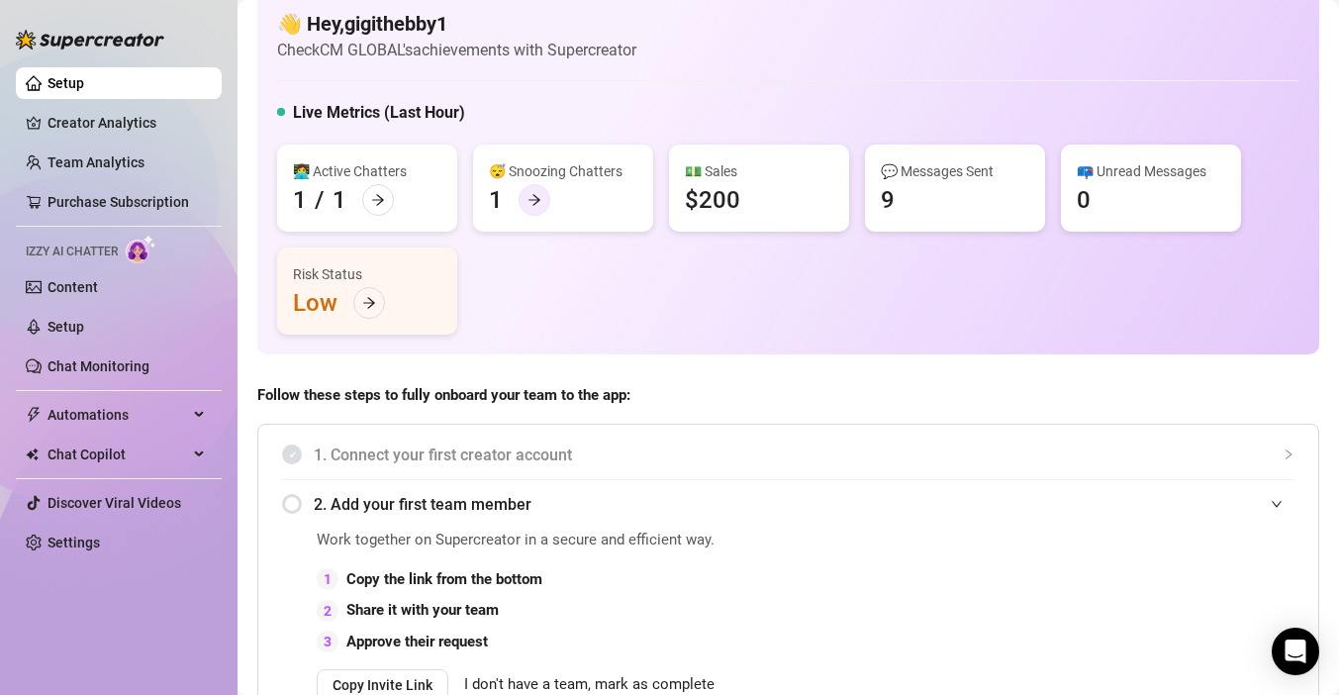
click at [532, 203] on icon "arrow-right" at bounding box center [534, 200] width 14 height 14
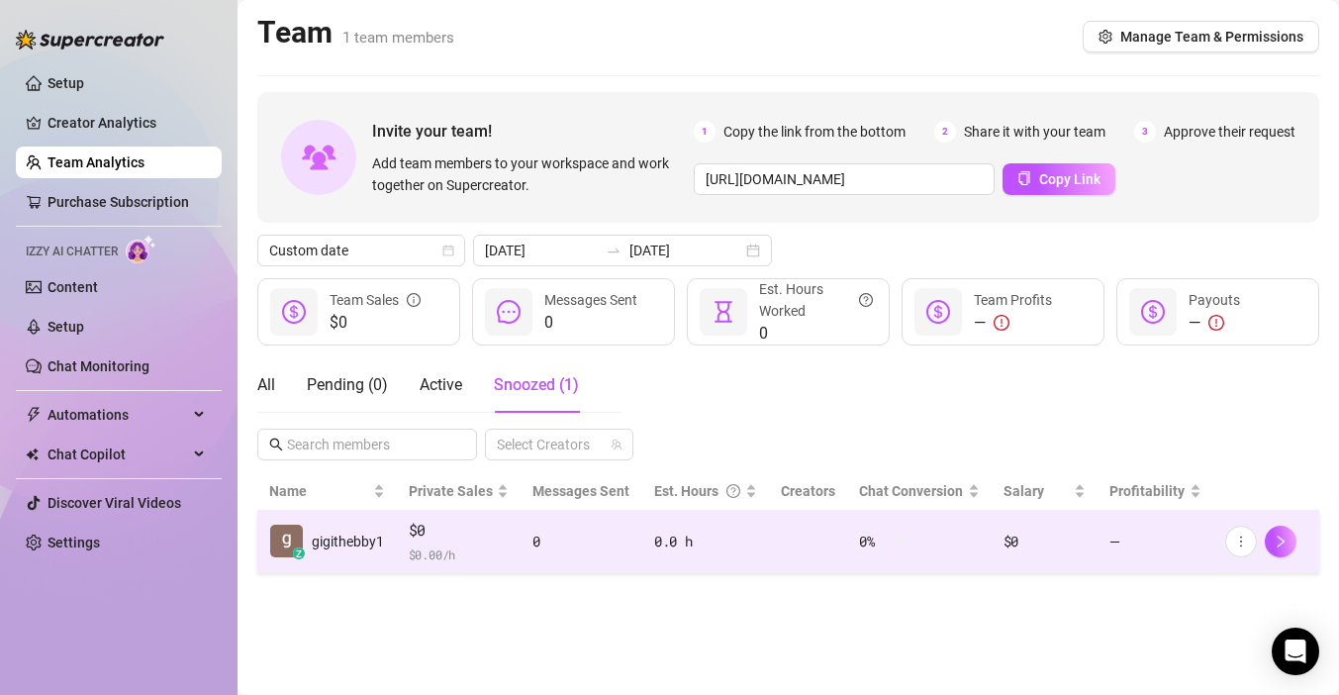
click at [452, 525] on span "$0" at bounding box center [459, 530] width 101 height 24
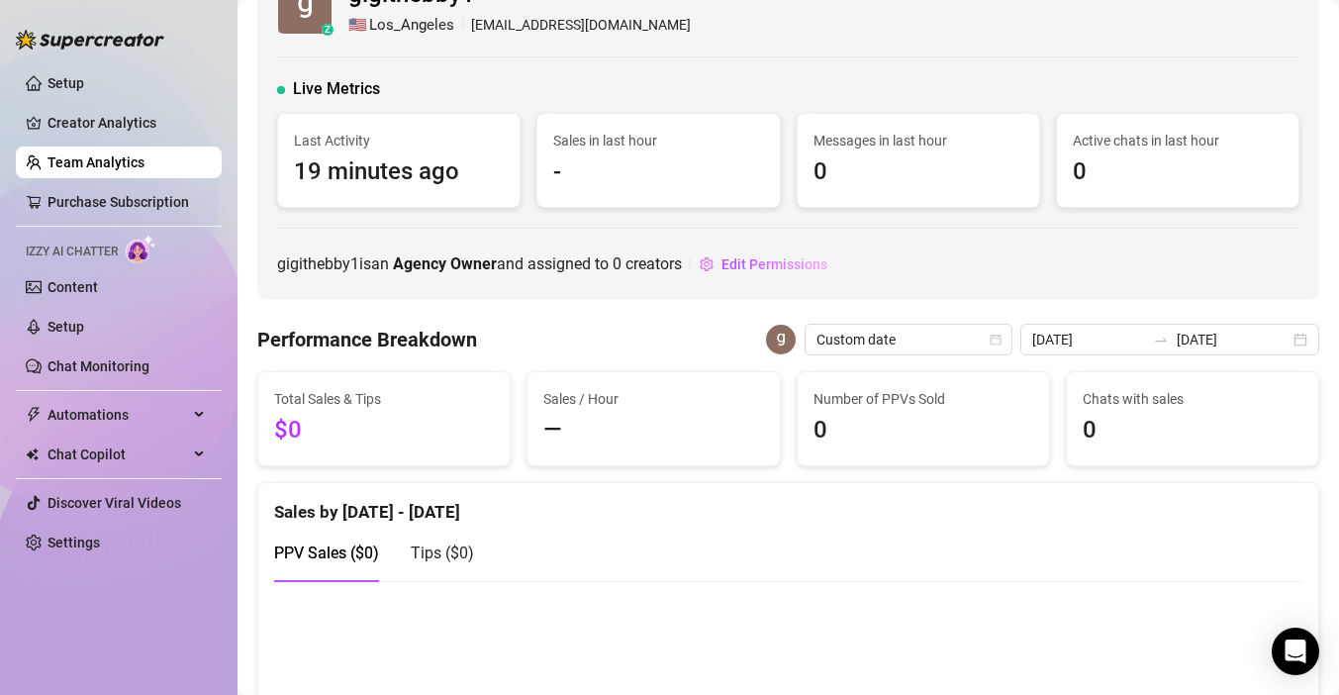
scroll to position [45, 0]
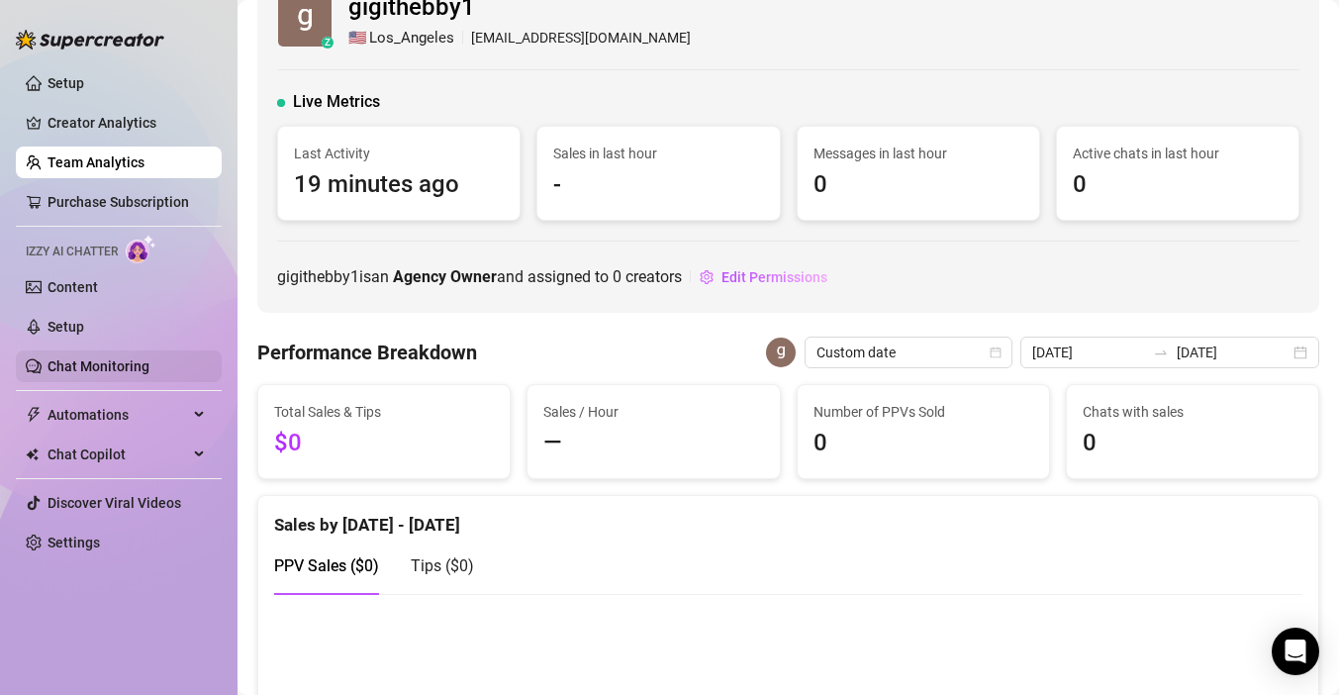
click at [102, 361] on link "Chat Monitoring" at bounding box center [98, 366] width 102 height 16
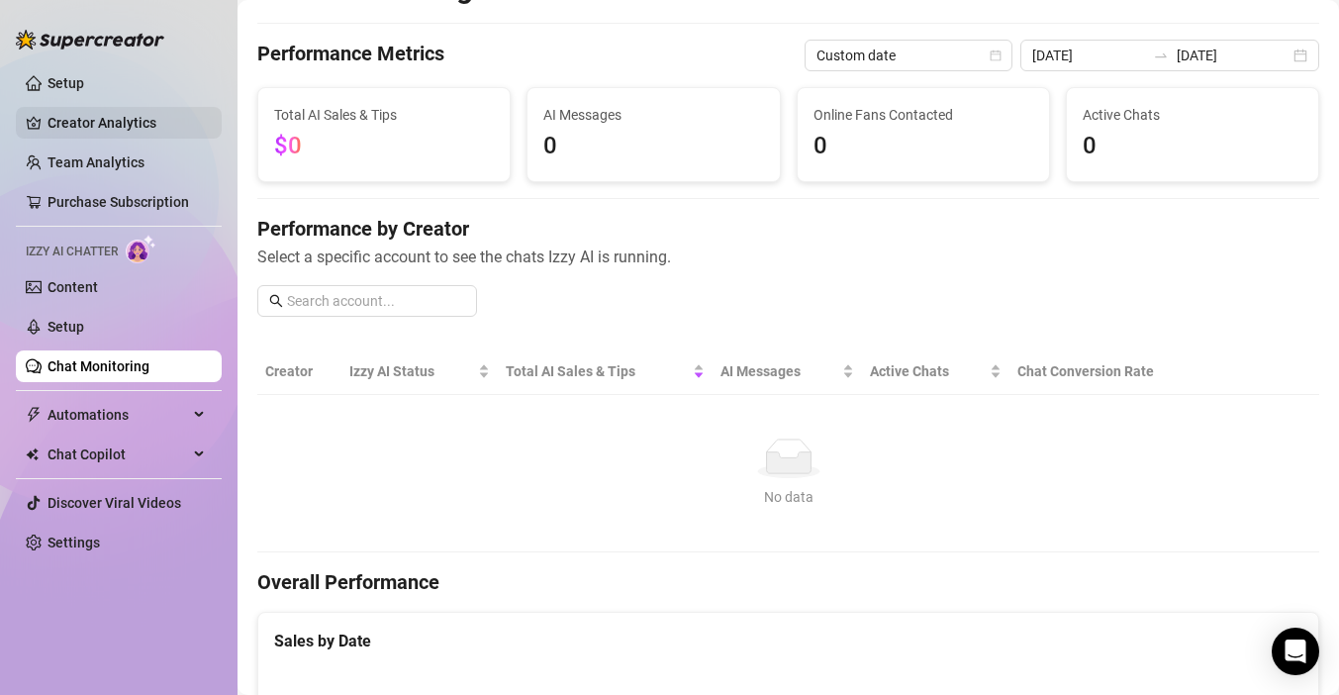
click at [125, 128] on link "Creator Analytics" at bounding box center [126, 123] width 158 height 32
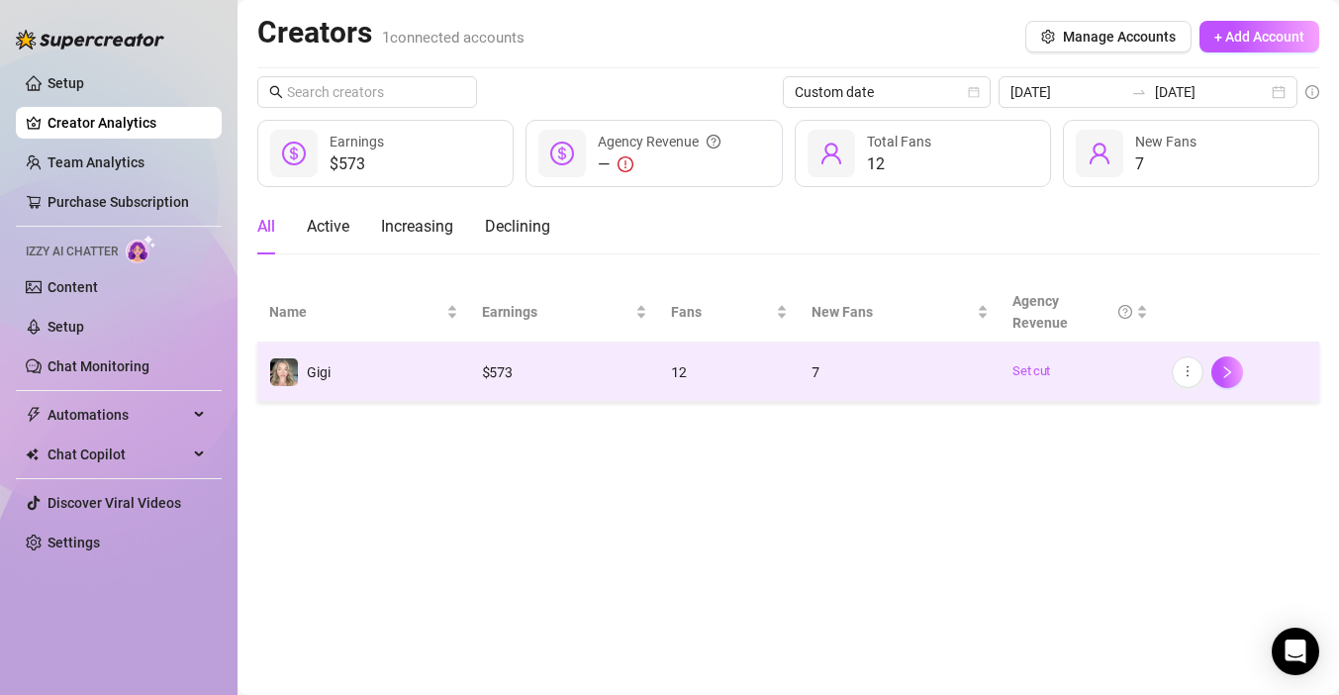
click at [364, 382] on td "Gigi" at bounding box center [363, 371] width 213 height 59
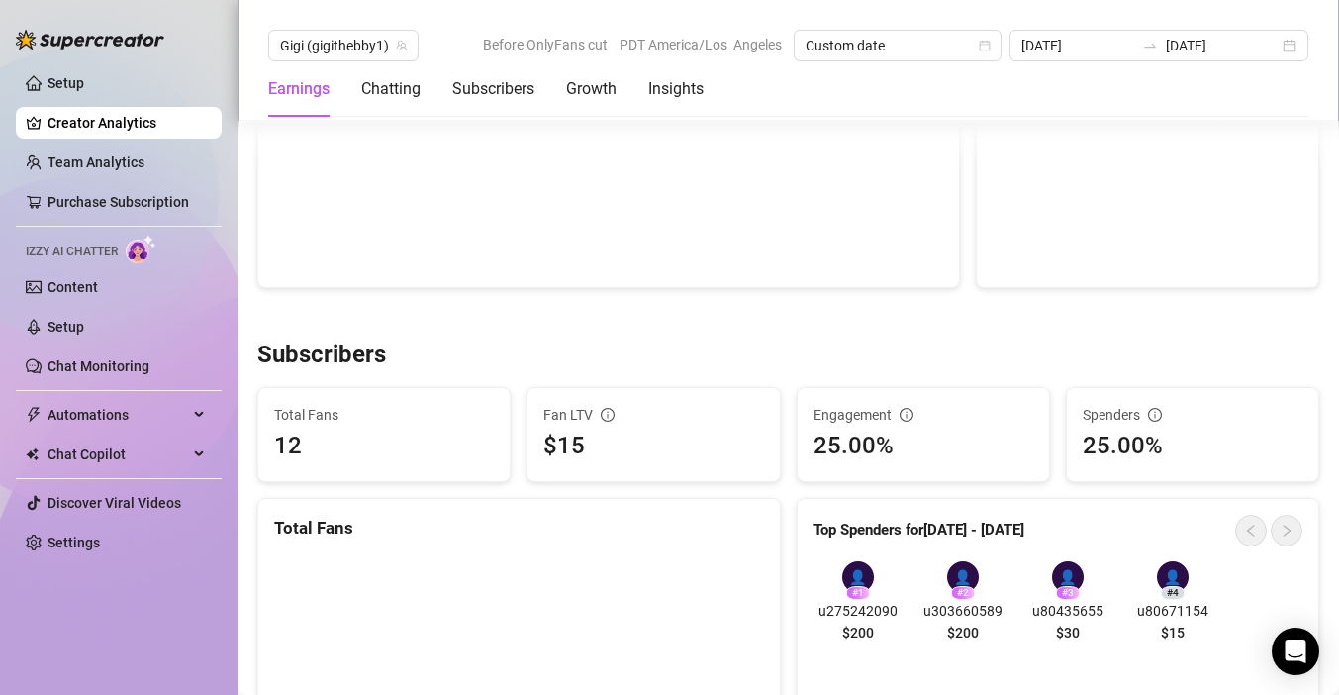
scroll to position [979, 0]
click at [98, 283] on link "Content" at bounding box center [72, 287] width 50 height 16
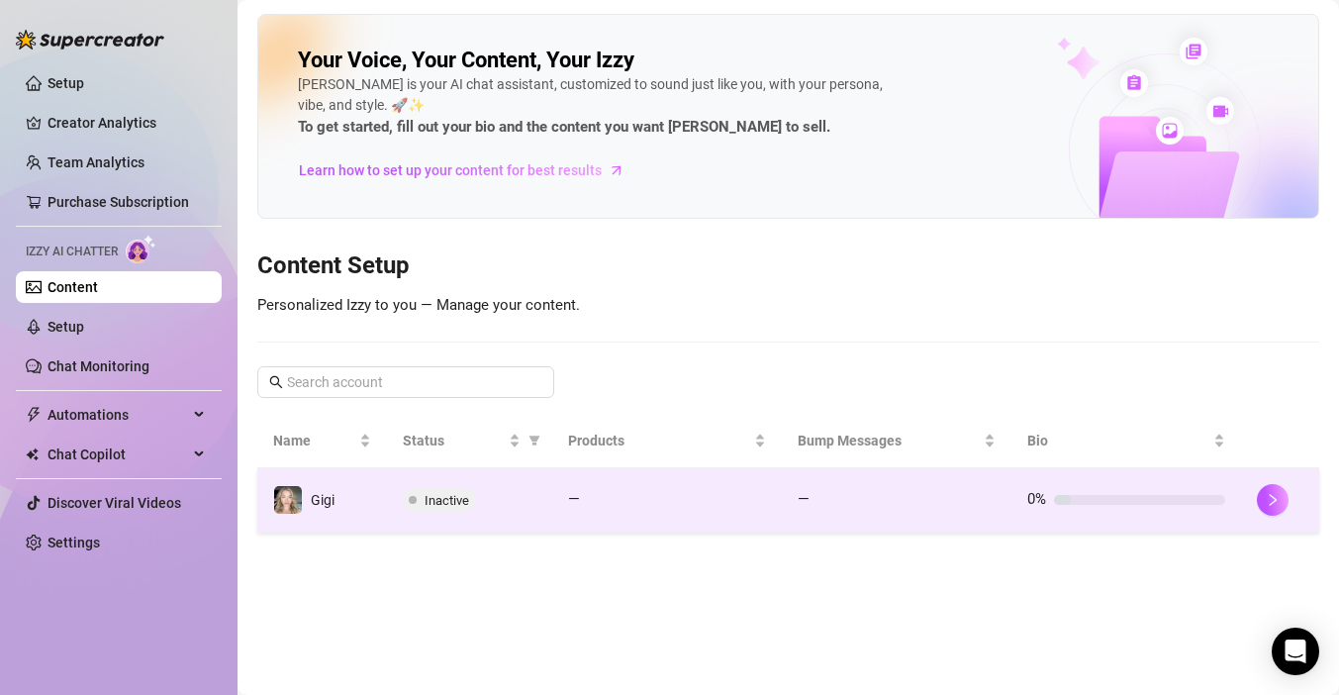
click at [410, 509] on span at bounding box center [413, 500] width 8 height 24
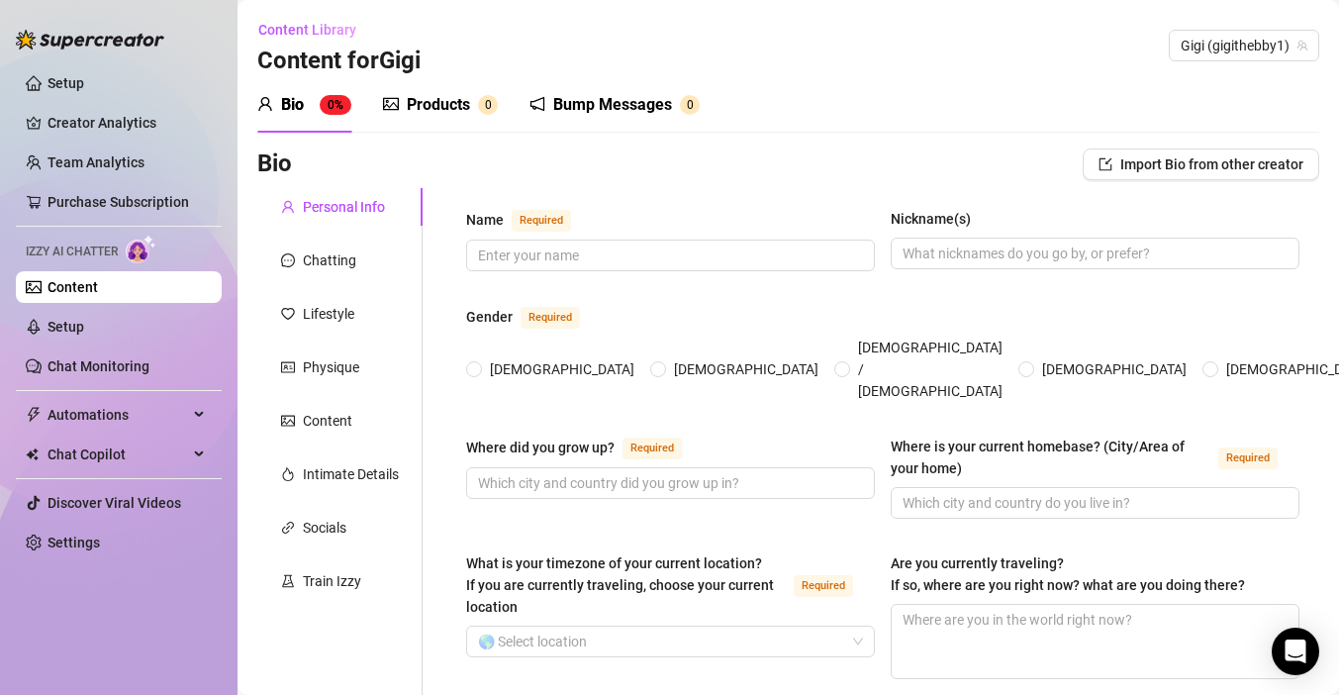
click at [429, 105] on div "Products" at bounding box center [438, 105] width 63 height 24
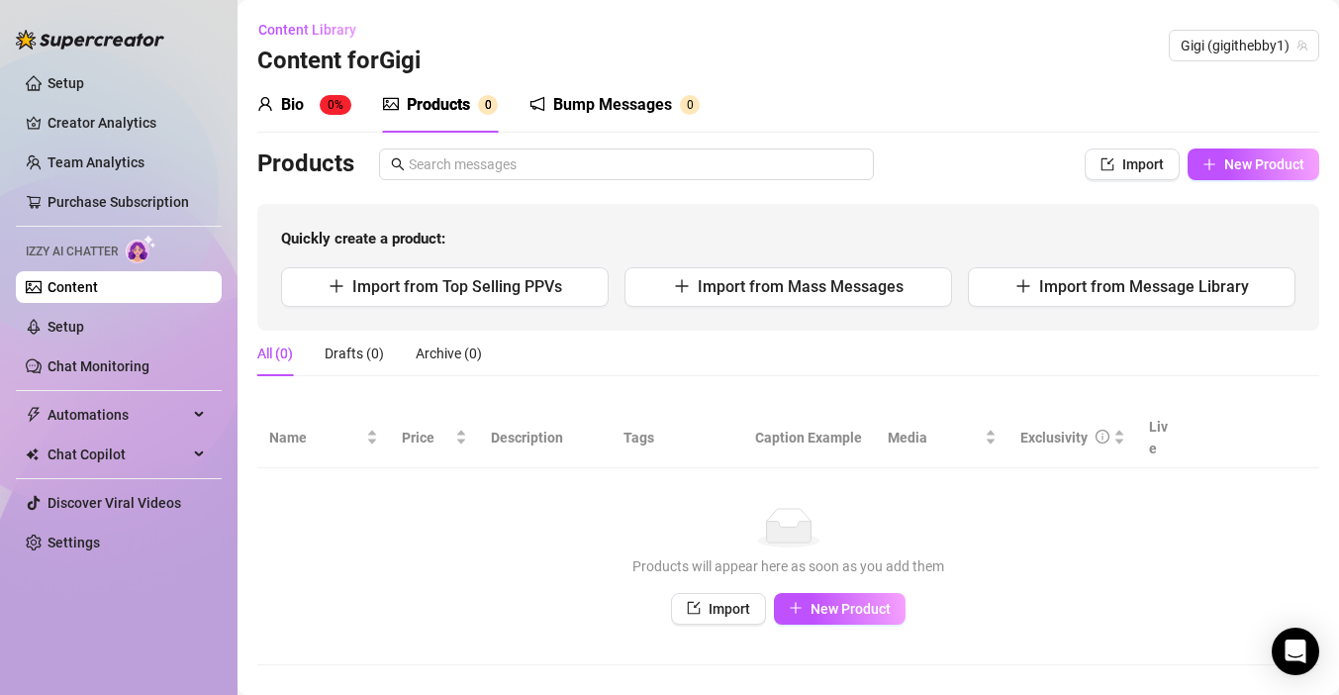
click at [576, 105] on div "Bump Messages" at bounding box center [612, 105] width 119 height 24
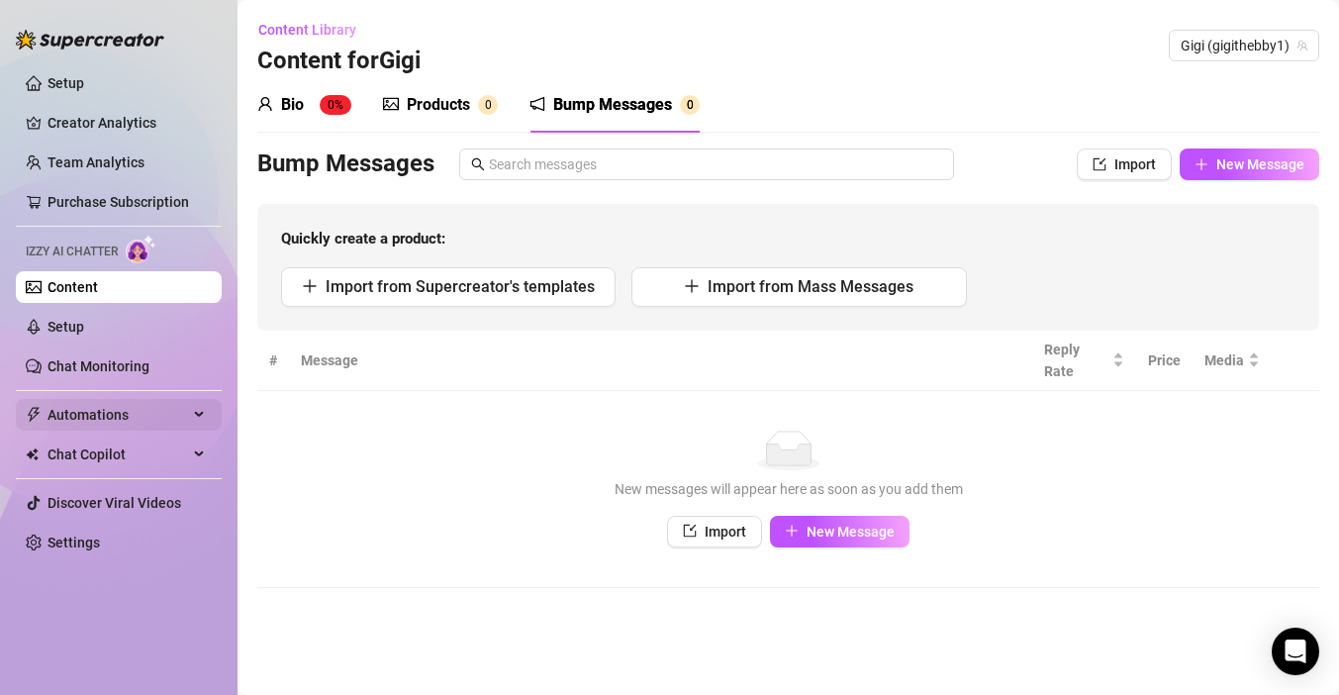
click at [99, 412] on span "Automations" at bounding box center [117, 415] width 140 height 32
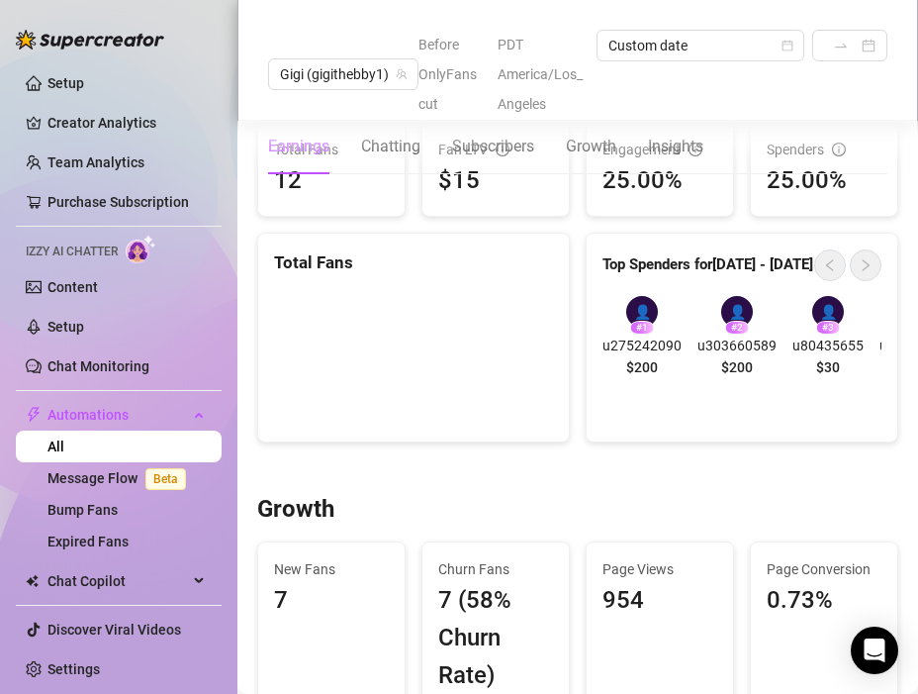
scroll to position [1272, 0]
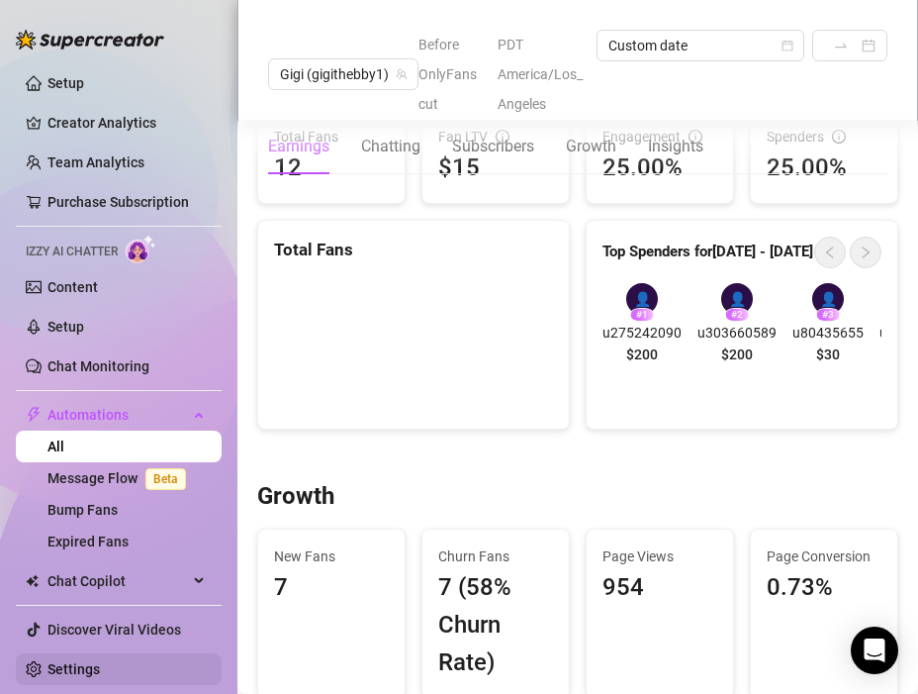
click at [67, 670] on link "Settings" at bounding box center [73, 669] width 52 height 16
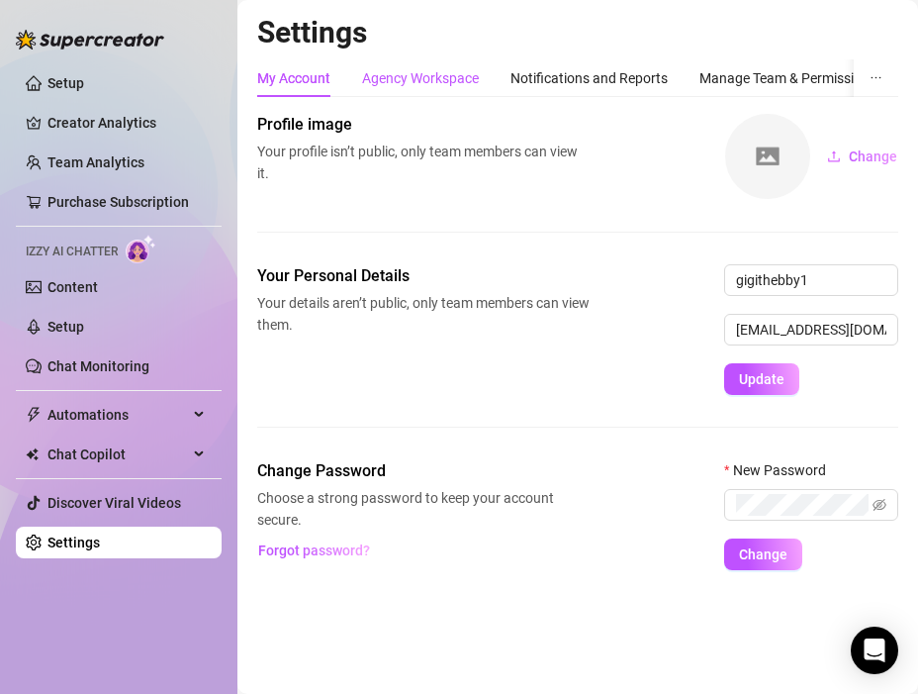
click at [453, 69] on div "Agency Workspace" at bounding box center [420, 78] width 117 height 22
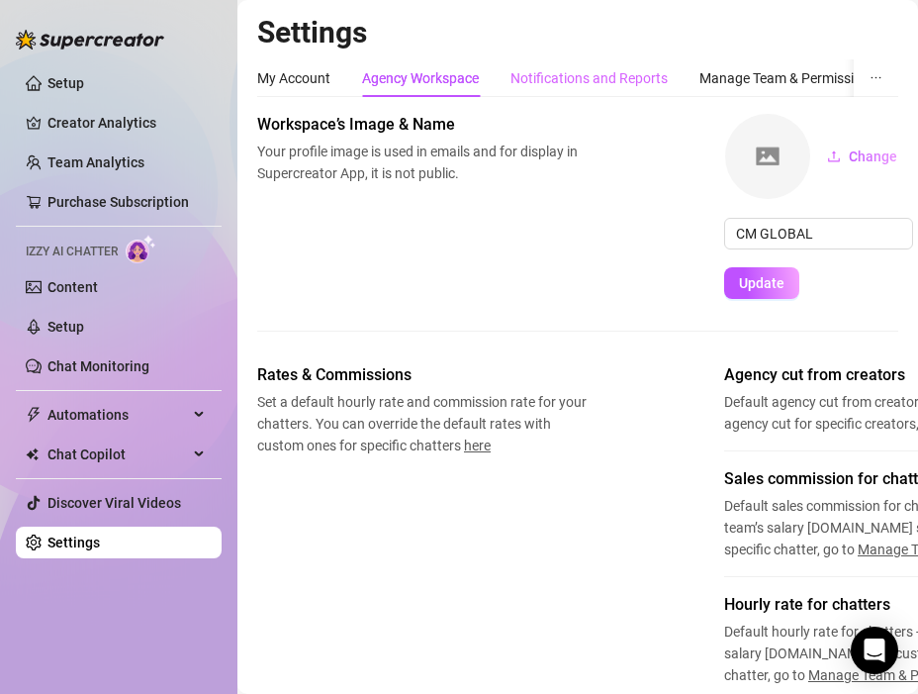
click at [575, 89] on div "Notifications and Reports" at bounding box center [589, 78] width 157 height 38
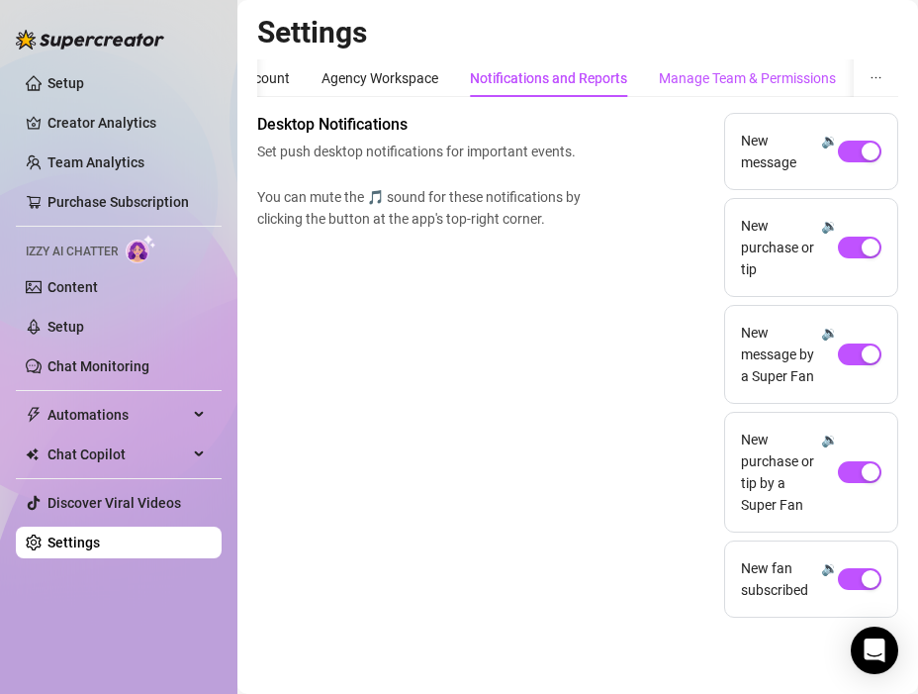
click at [714, 83] on div "Manage Team & Permissions" at bounding box center [747, 78] width 177 height 22
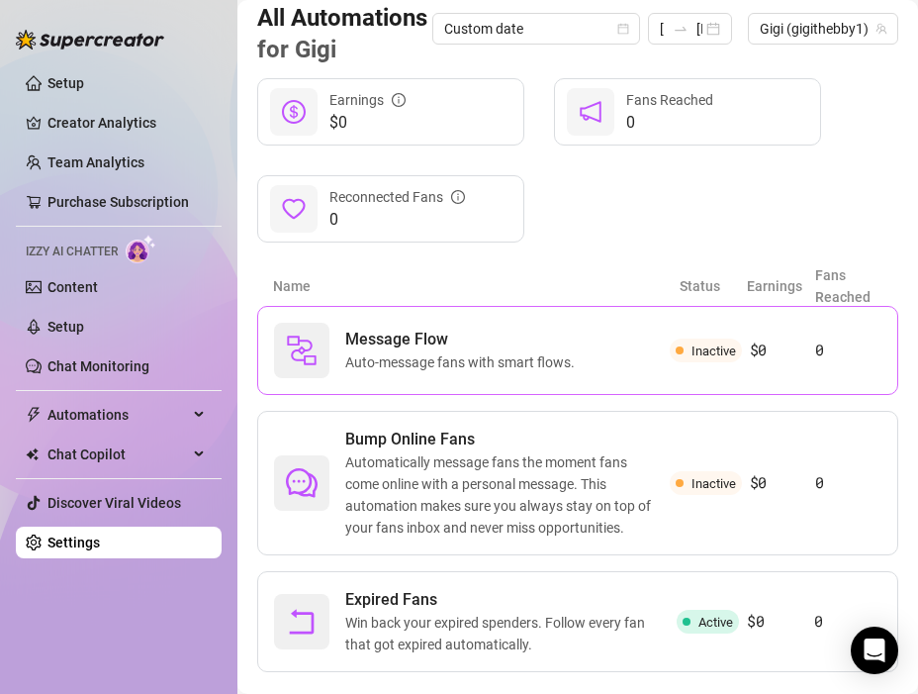
scroll to position [279, 0]
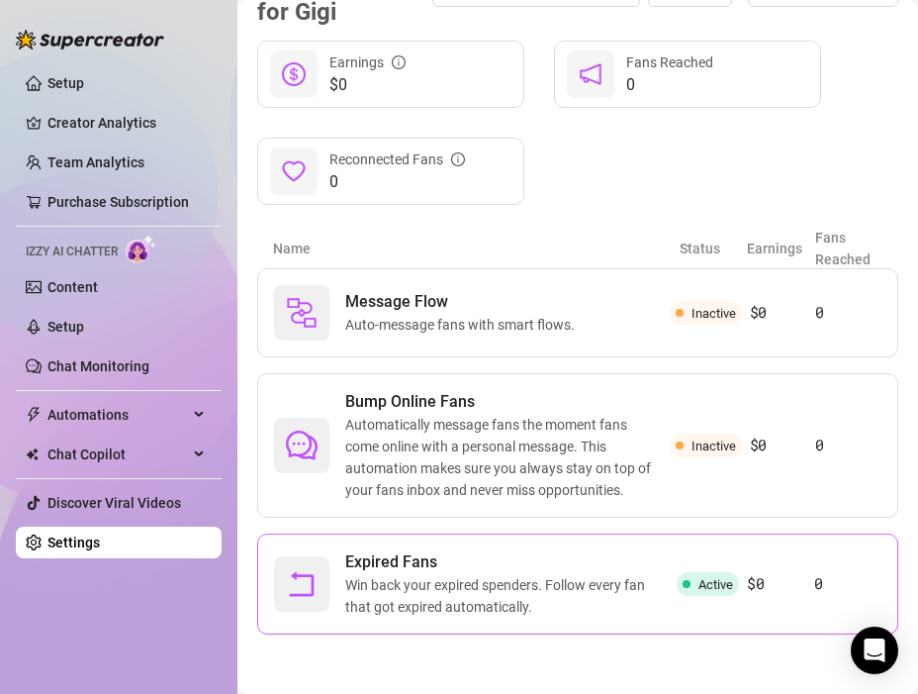
click at [538, 585] on span "Win back your expired spenders. Follow every fan that got expired automatically." at bounding box center [510, 596] width 331 height 44
